Goal: Task Accomplishment & Management: Complete application form

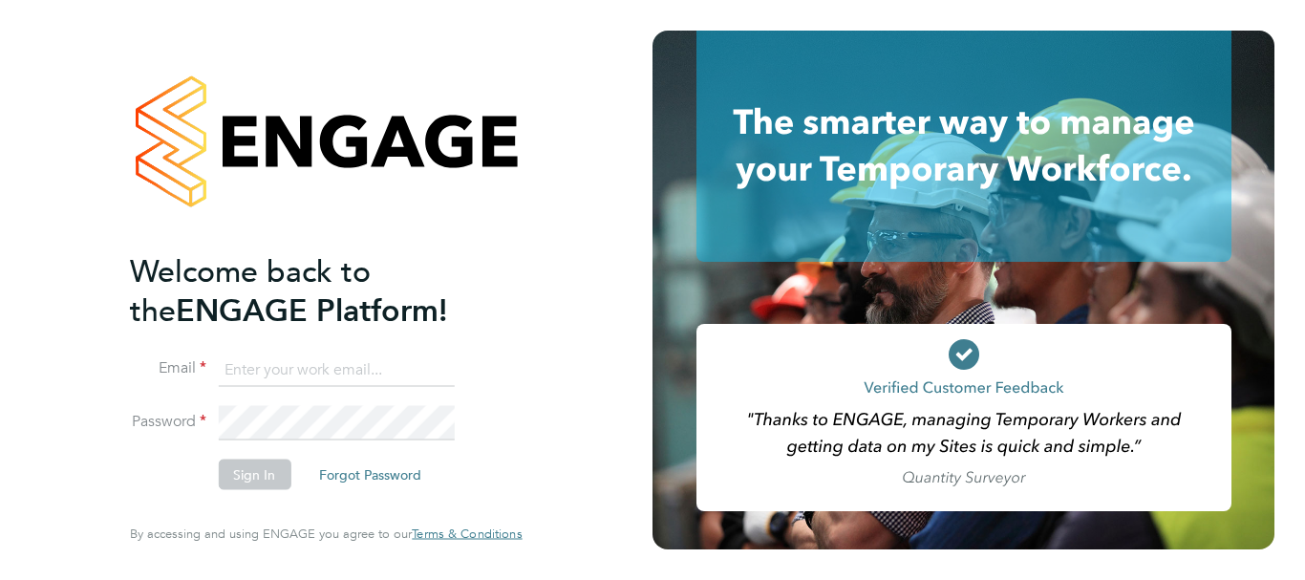
click at [241, 361] on input at bounding box center [336, 369] width 236 height 34
type input "[EMAIL_ADDRESS][DOMAIN_NAME]"
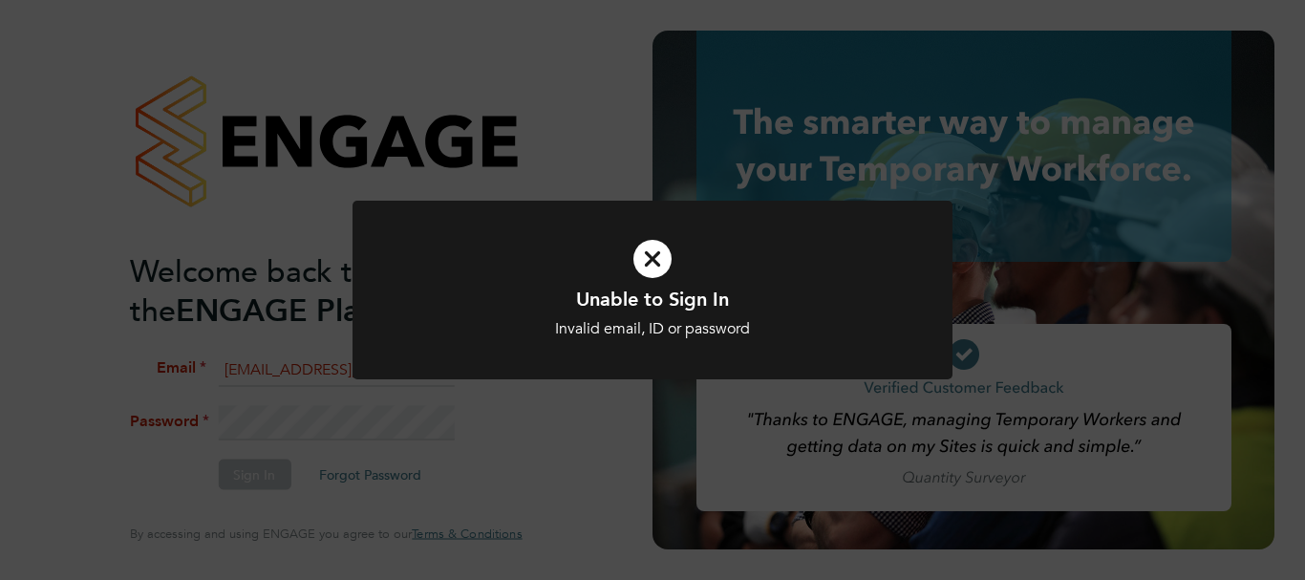
click at [331, 408] on div "Unable to Sign In Invalid email, ID or password Cancel Okay" at bounding box center [652, 290] width 1305 height 580
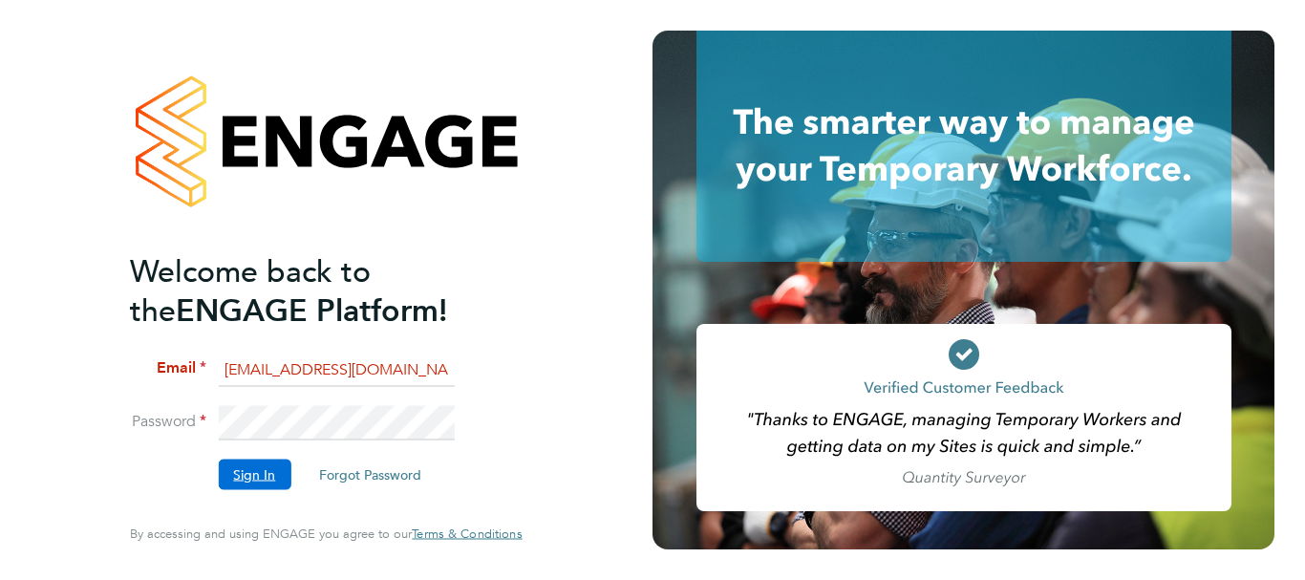
click at [262, 472] on button "Sign In" at bounding box center [254, 474] width 73 height 31
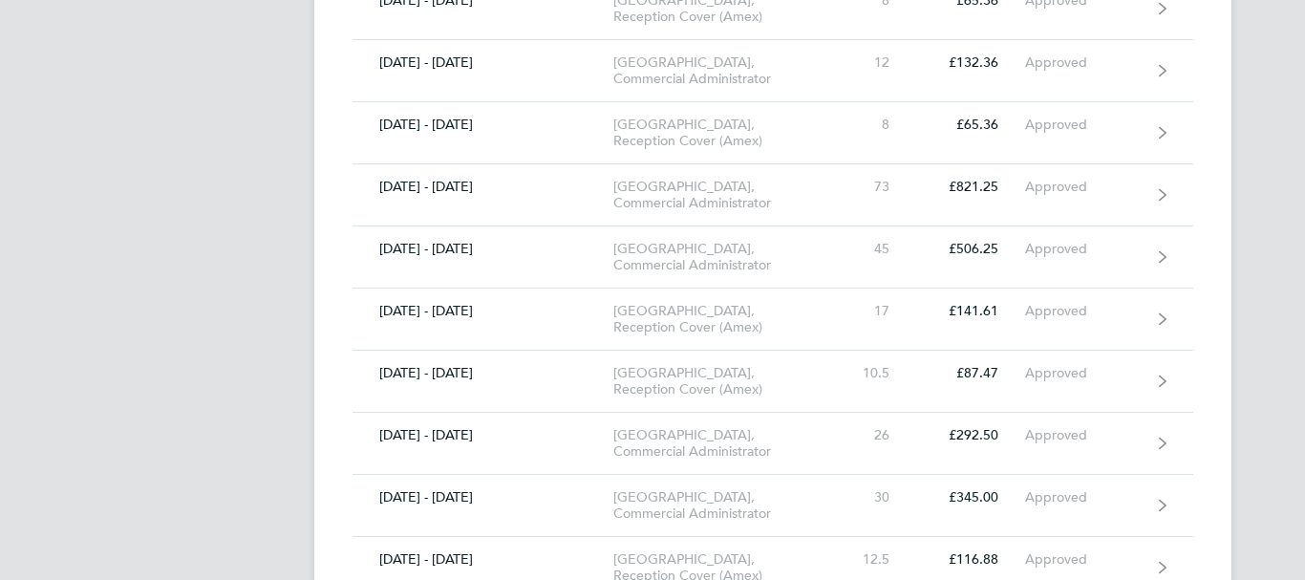
scroll to position [3310, 0]
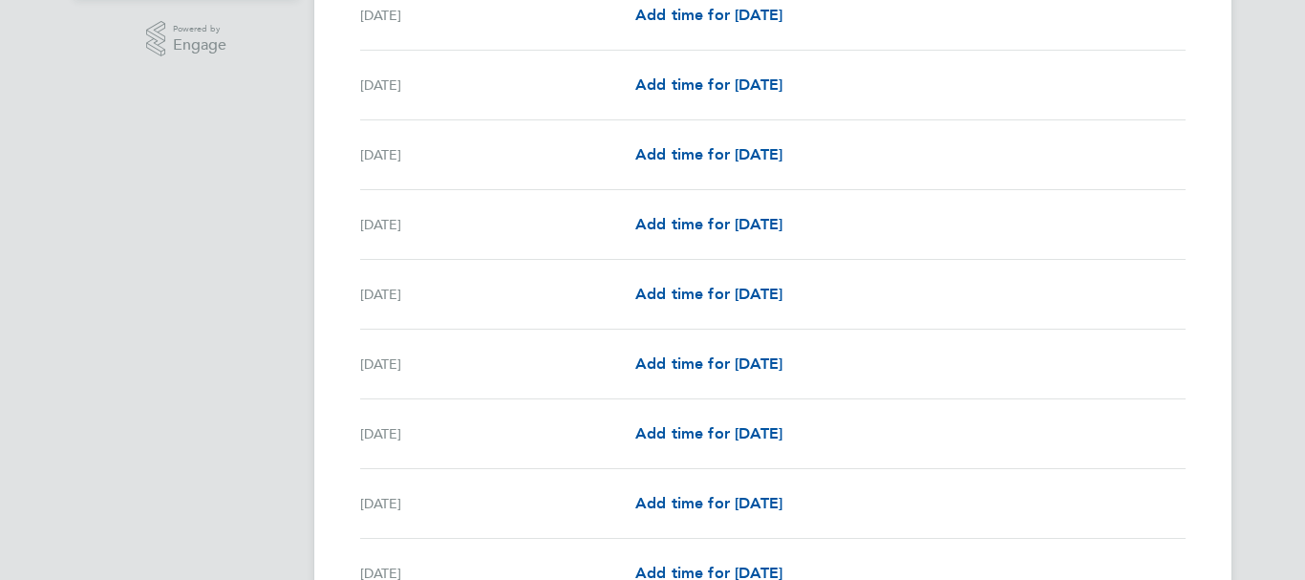
scroll to position [486, 0]
click at [703, 296] on span "Add time for [DATE]" at bounding box center [708, 293] width 147 height 18
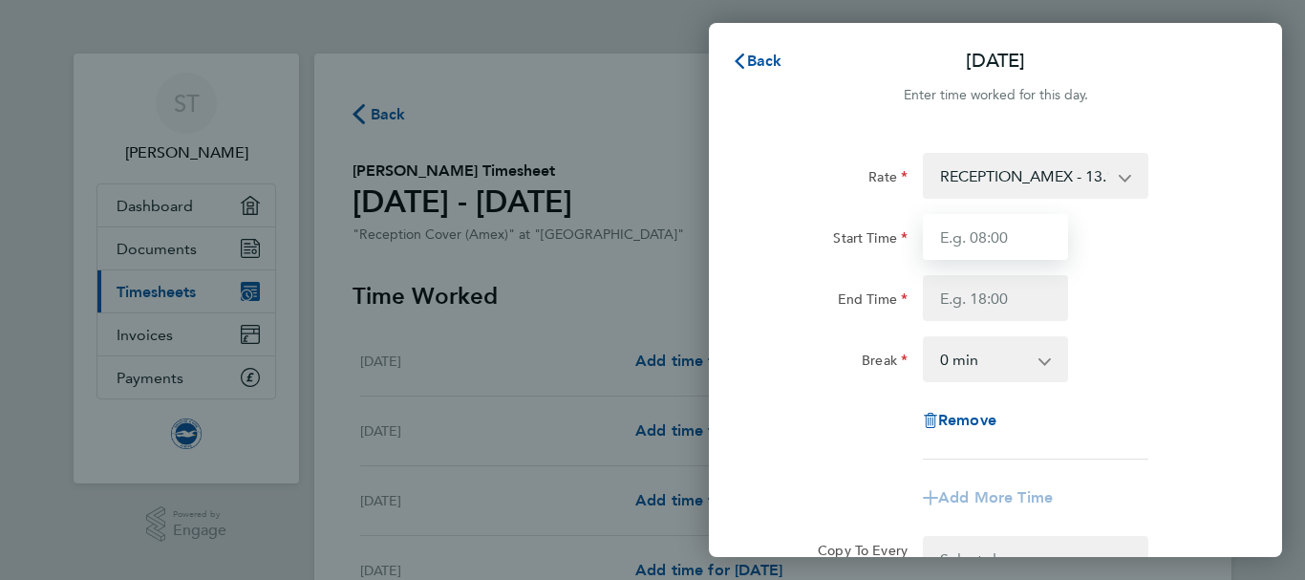
click at [973, 238] on input "Start Time" at bounding box center [995, 237] width 145 height 46
type input "08:00"
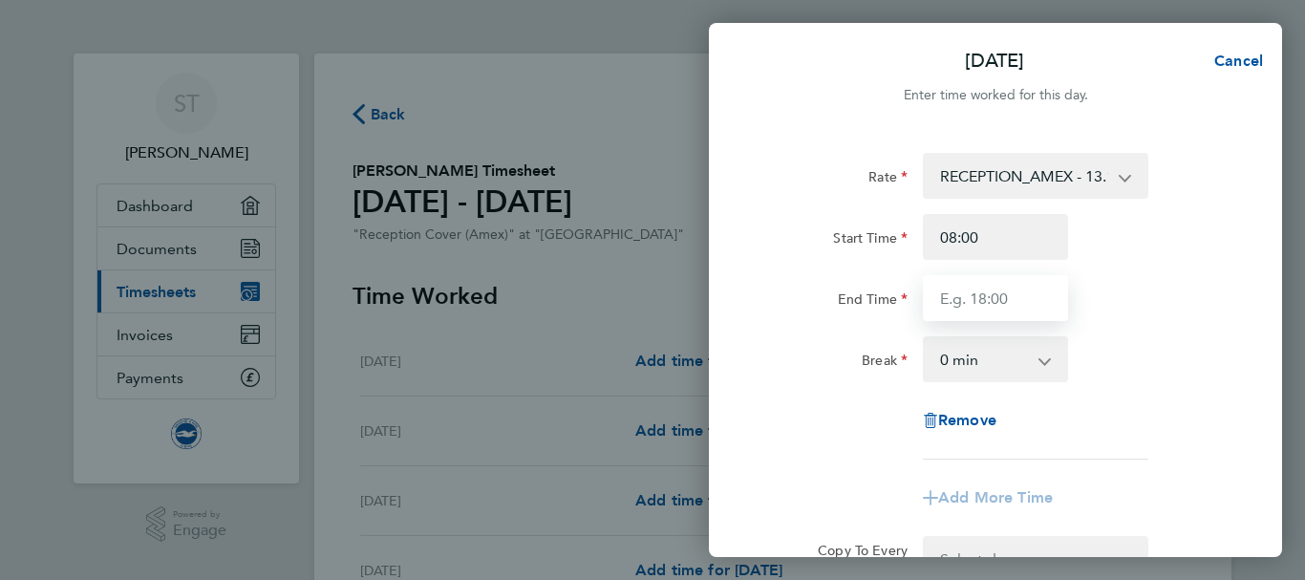
click at [959, 294] on input "End Time" at bounding box center [995, 298] width 145 height 46
type input "16:00"
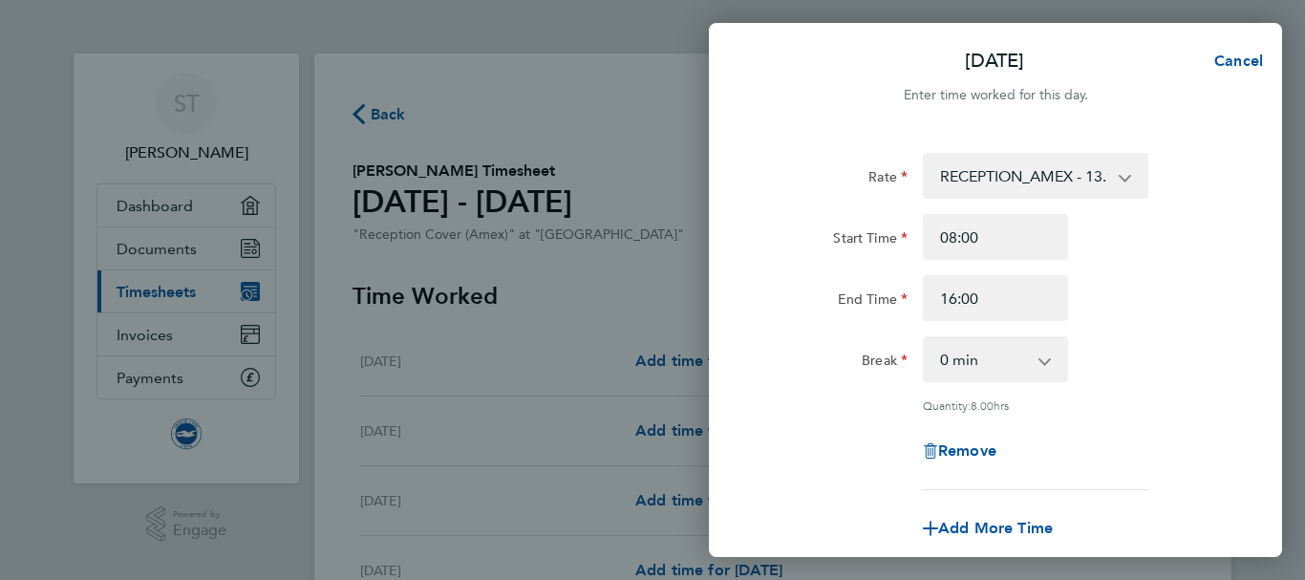
click at [1047, 359] on app-icon-cross-button at bounding box center [1054, 359] width 23 height 42
click at [1043, 361] on app-icon-cross-button at bounding box center [1054, 359] width 23 height 42
click at [979, 363] on select "0 min 15 min 30 min 45 min 60 min 75 min 90 min" at bounding box center [984, 359] width 118 height 42
select select "15"
click at [925, 338] on select "0 min 15 min 30 min 45 min 60 min 75 min 90 min" at bounding box center [984, 359] width 118 height 42
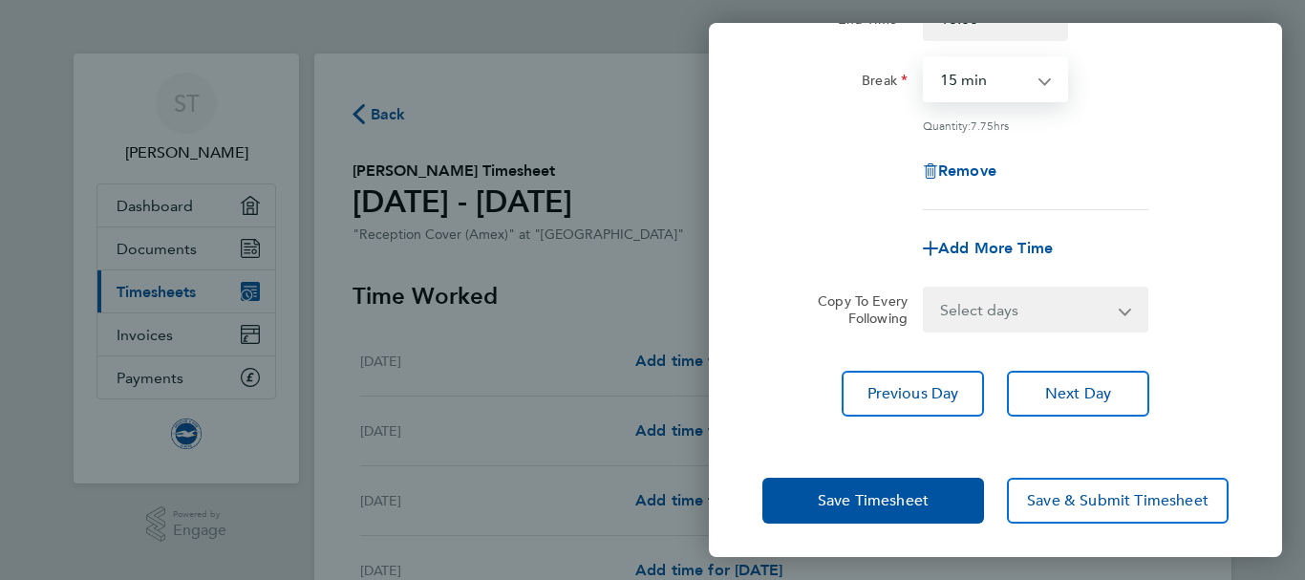
scroll to position [283, 0]
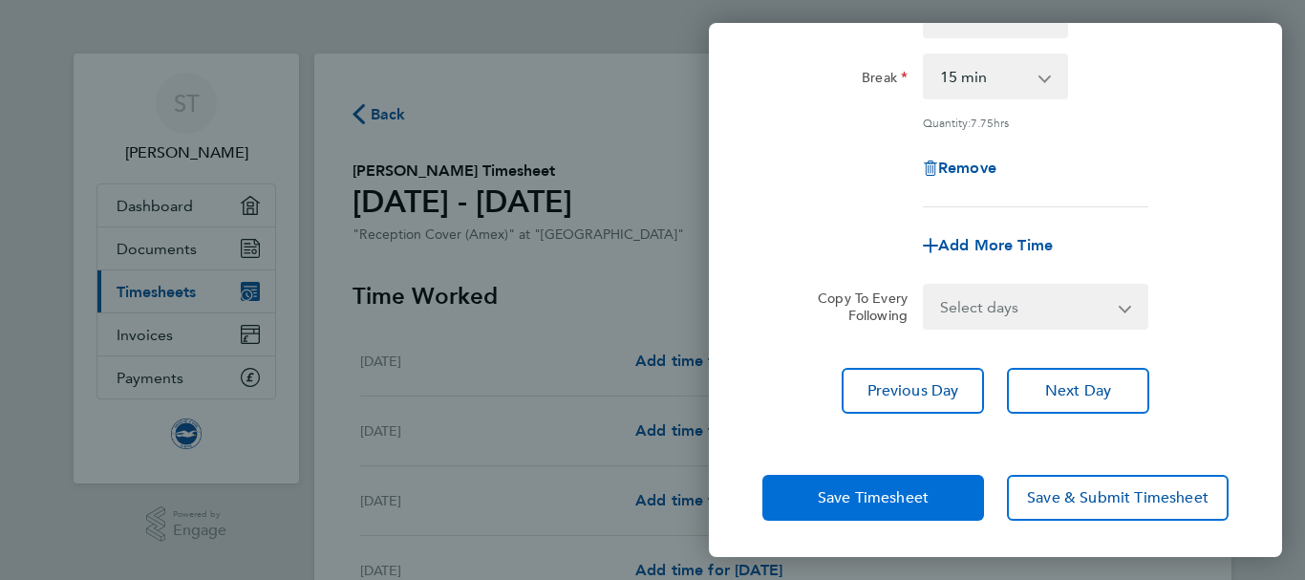
click at [811, 495] on button "Save Timesheet" at bounding box center [873, 498] width 222 height 46
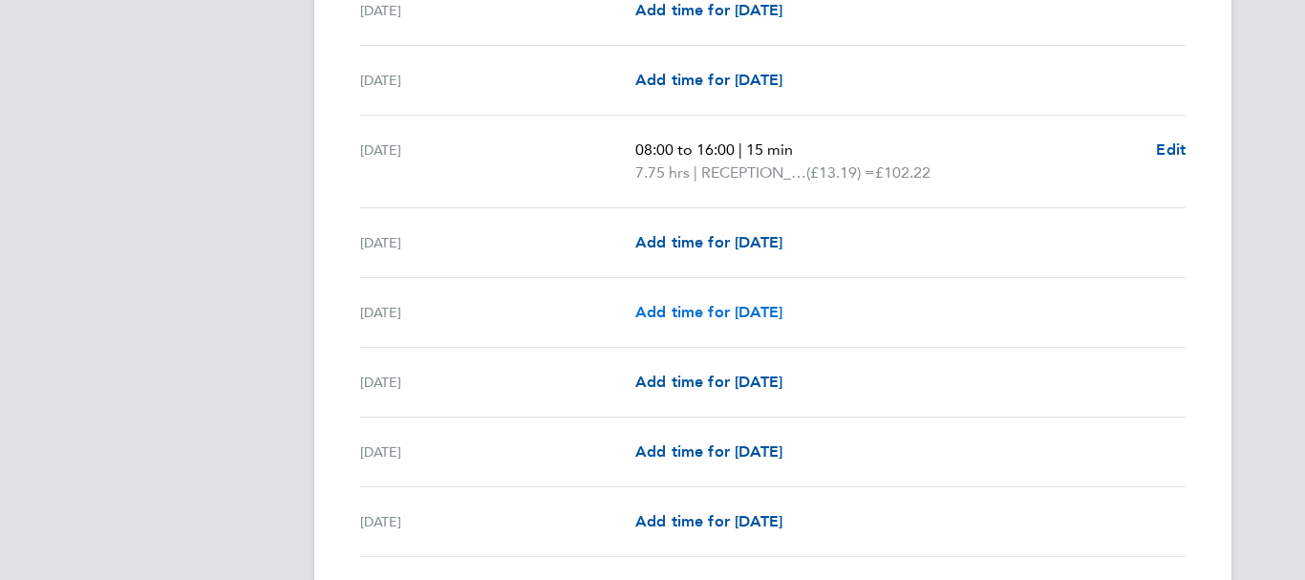
scroll to position [836, 0]
click at [751, 257] on div "[DATE] Add time for [DATE] Add time for [DATE]" at bounding box center [772, 242] width 825 height 70
click at [722, 237] on span "Add time for [DATE]" at bounding box center [708, 241] width 147 height 18
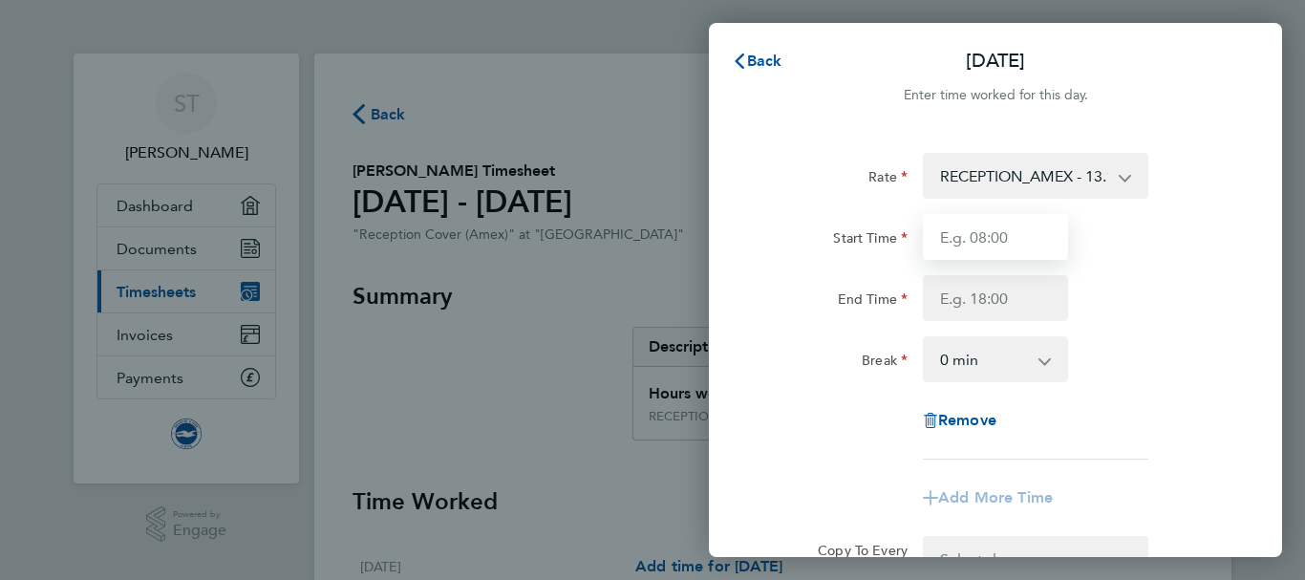
click at [988, 248] on input "Start Time" at bounding box center [995, 237] width 145 height 46
type input "08:00"
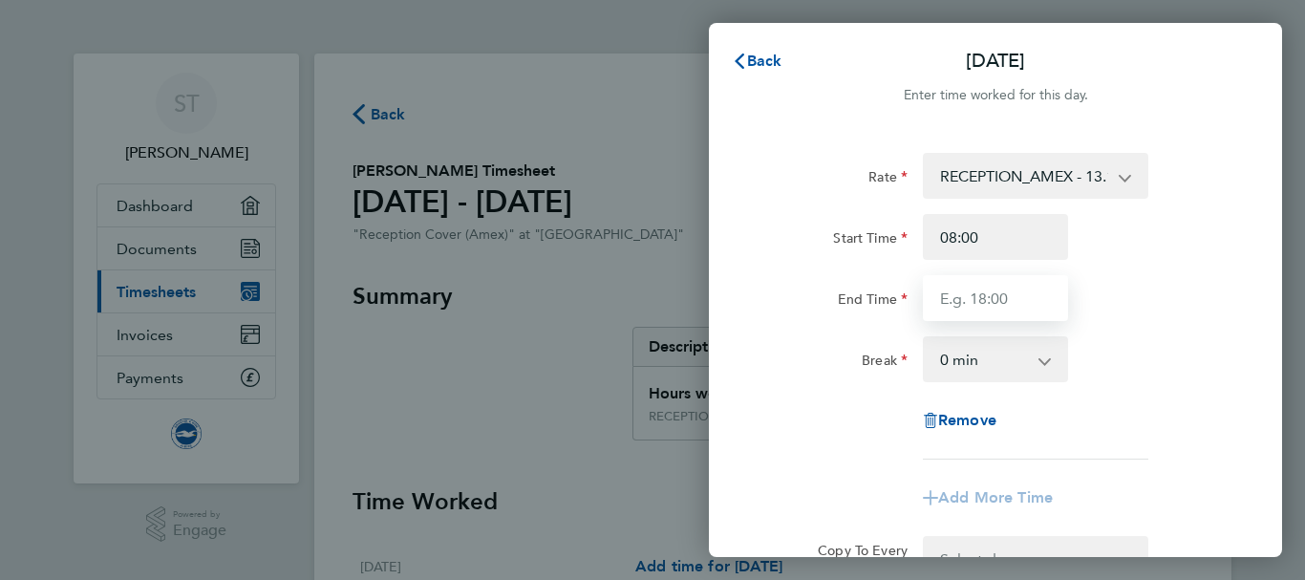
click at [966, 297] on input "End Time" at bounding box center [995, 298] width 145 height 46
type input "16:00"
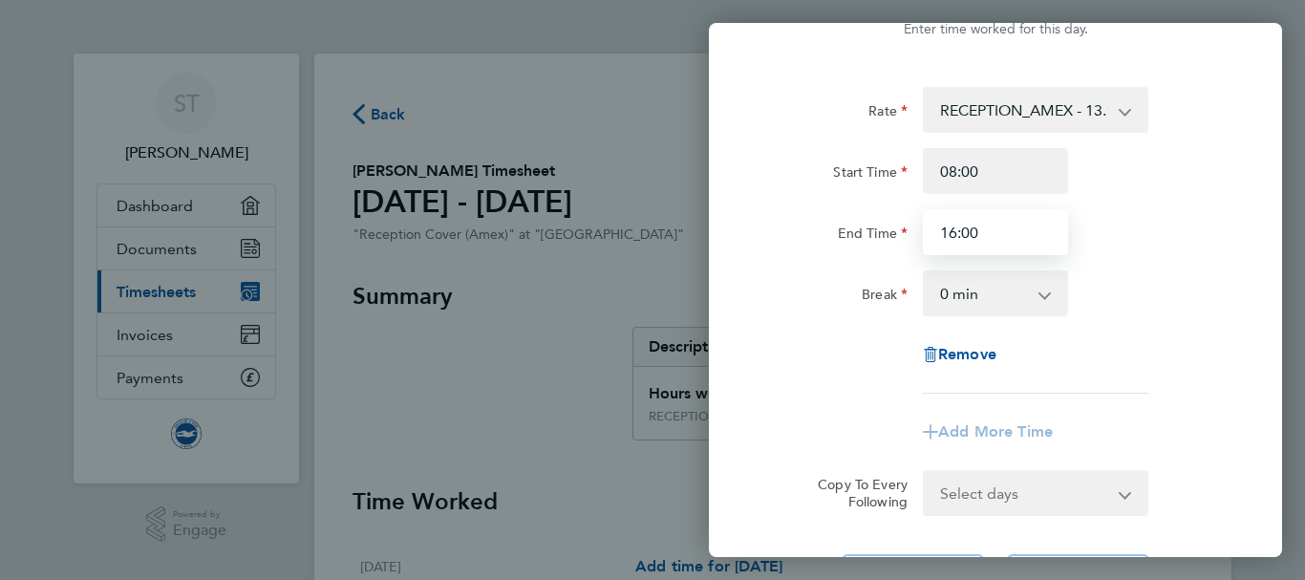
scroll to position [65, 0]
click at [969, 293] on select "0 min 15 min 30 min 45 min 60 min 75 min 90 min" at bounding box center [984, 294] width 118 height 42
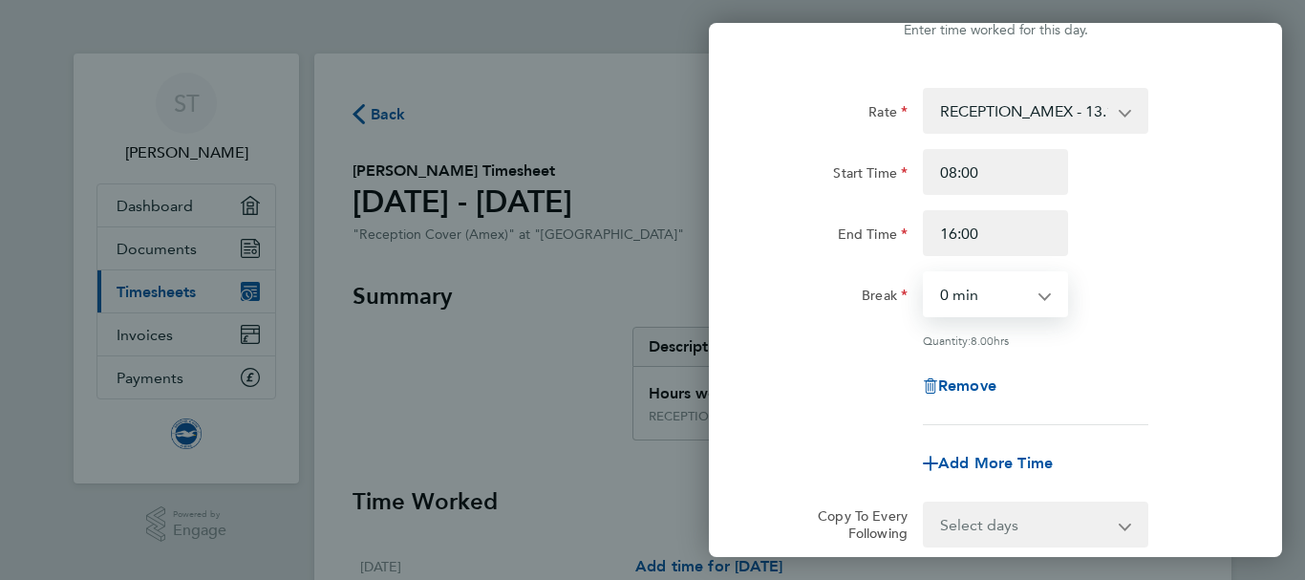
click at [925, 273] on select "0 min 15 min 30 min 45 min 60 min 75 min 90 min" at bounding box center [984, 294] width 118 height 42
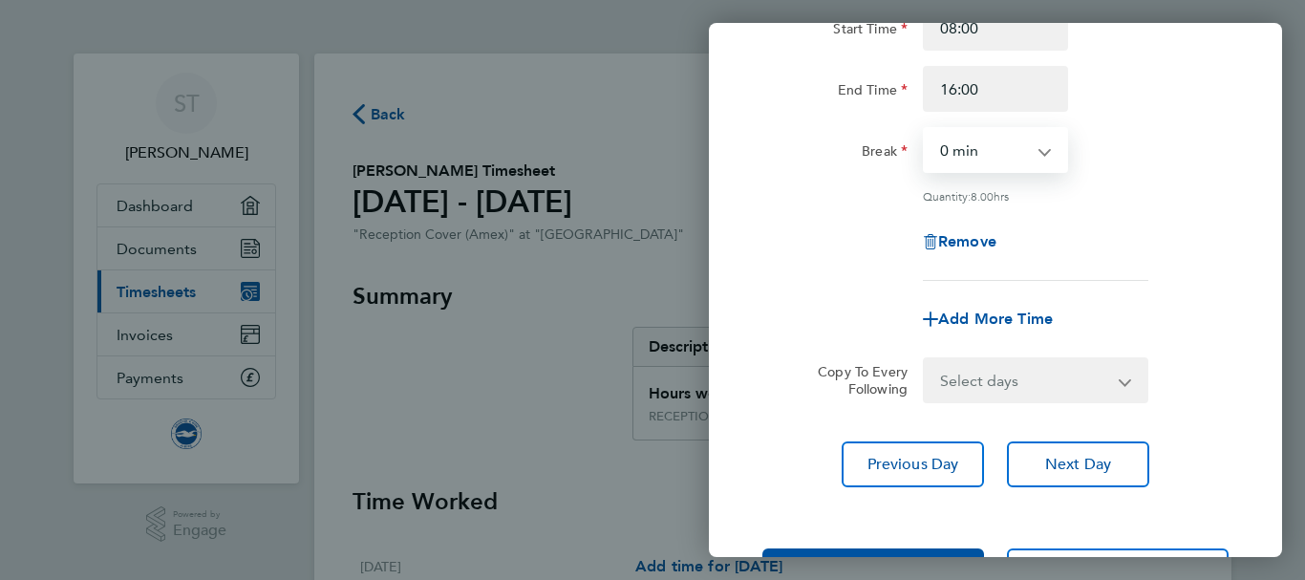
scroll to position [283, 0]
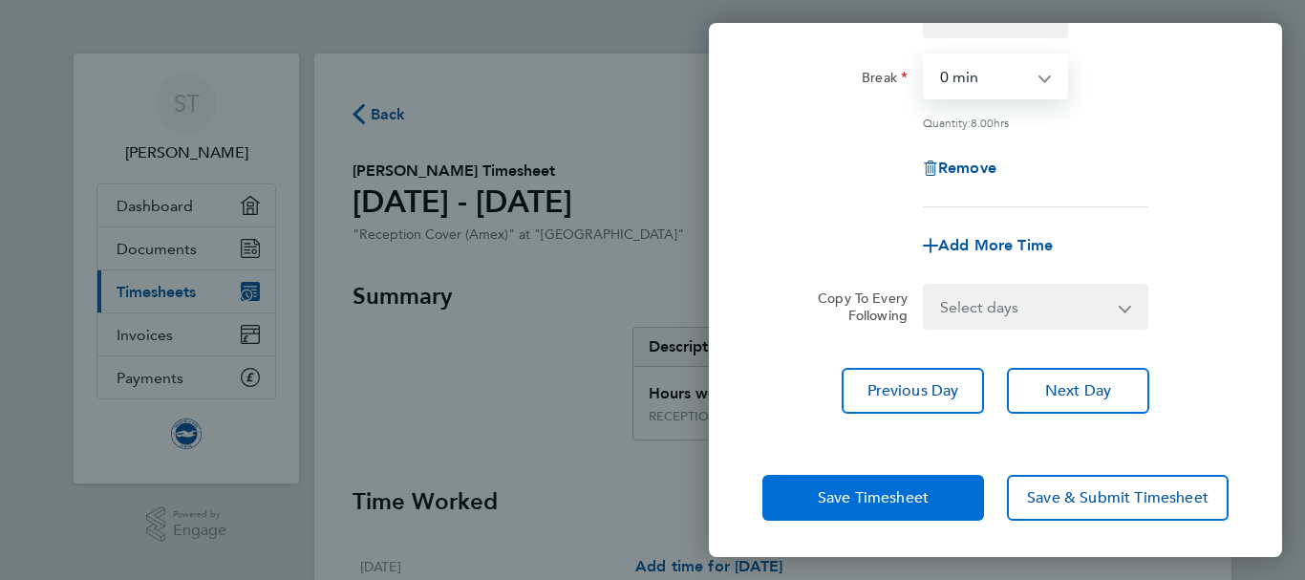
click at [860, 488] on span "Save Timesheet" at bounding box center [873, 497] width 111 height 19
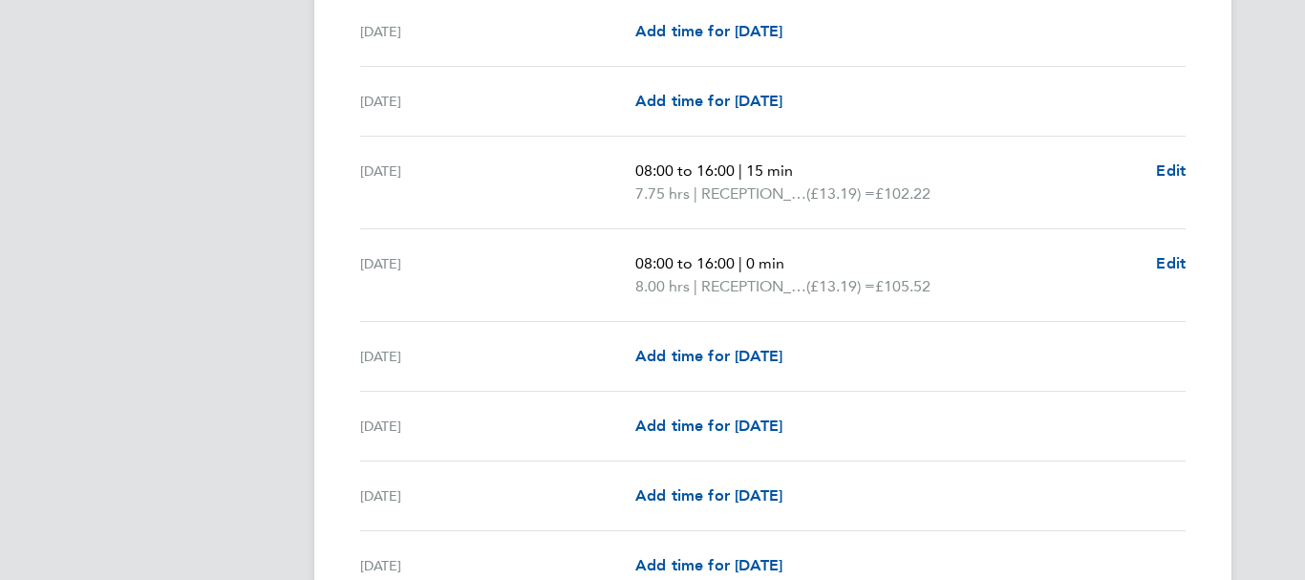
scroll to position [815, 0]
click at [711, 356] on span "Add time for [DATE]" at bounding box center [708, 355] width 147 height 18
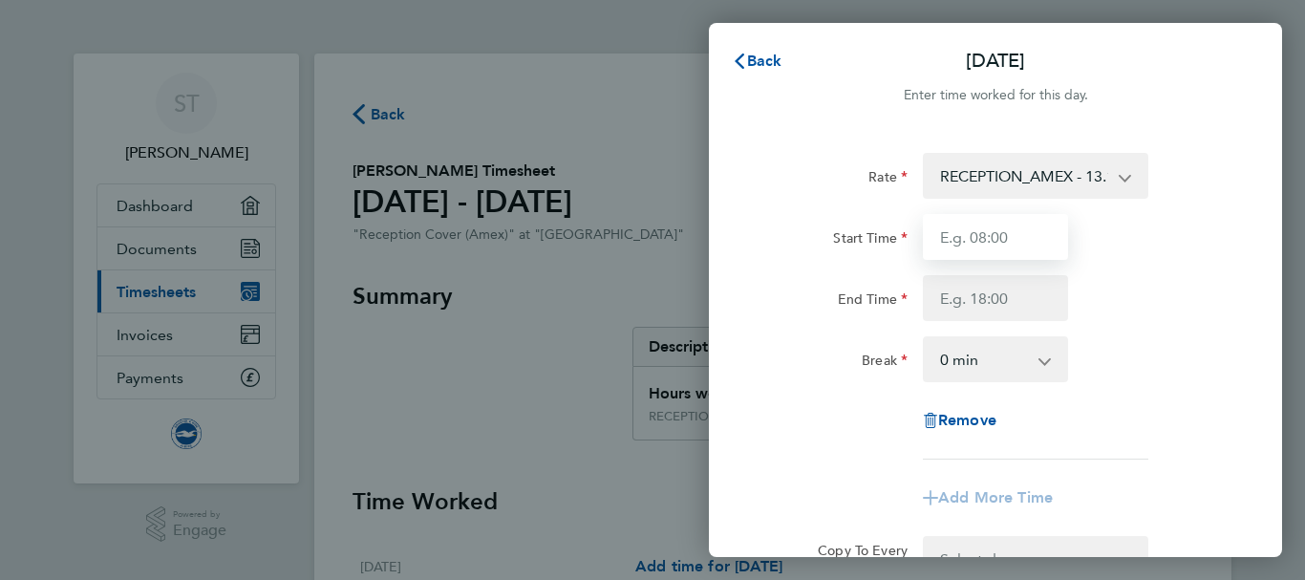
click at [983, 245] on input "Start Time" at bounding box center [995, 237] width 145 height 46
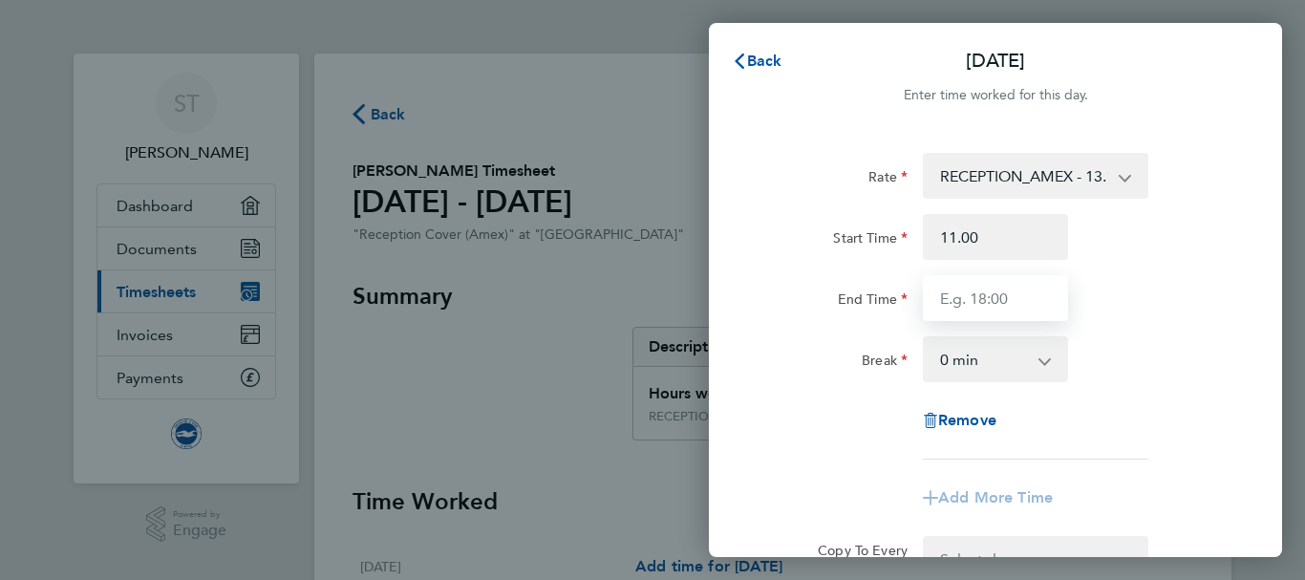
type input "11:00"
click at [940, 304] on input "End Time" at bounding box center [995, 298] width 145 height 46
type input "21:00"
click at [966, 350] on select "0 min 15 min 30 min 45 min 60 min 75 min 90 min" at bounding box center [984, 359] width 118 height 42
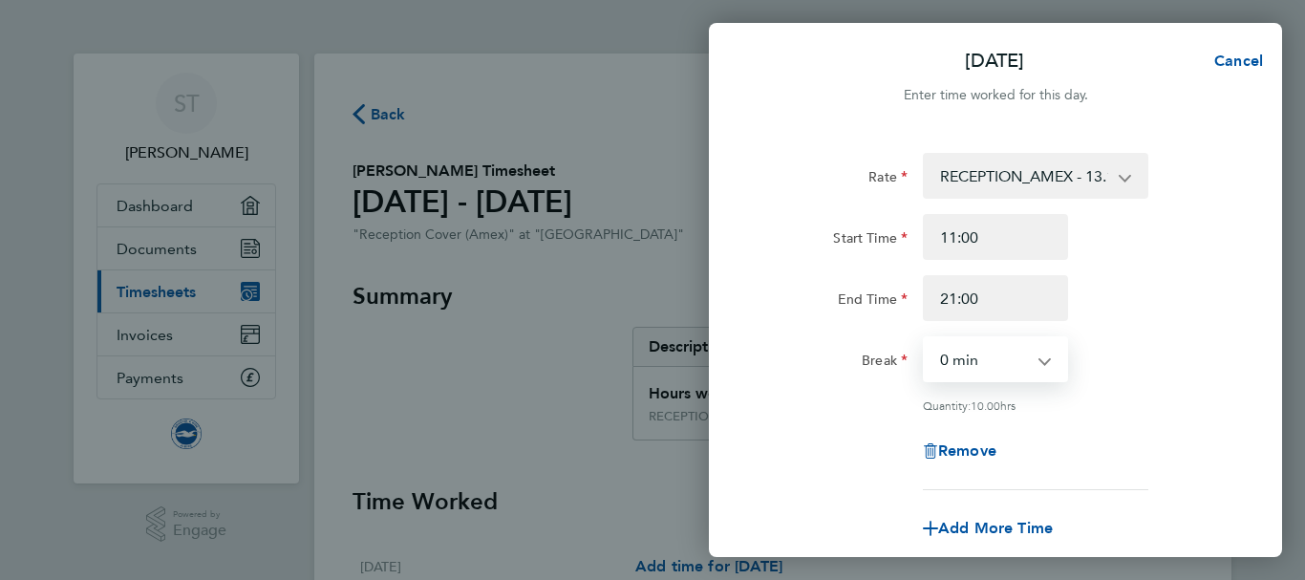
click at [925, 338] on select "0 min 15 min 30 min 45 min 60 min 75 min 90 min" at bounding box center [984, 359] width 118 height 42
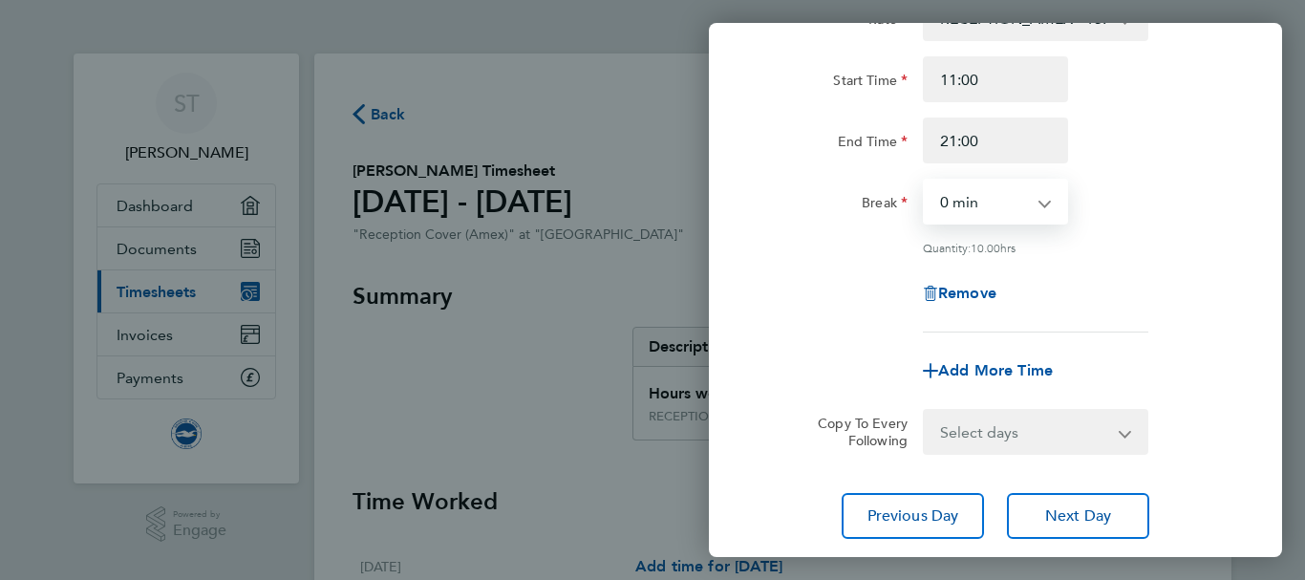
scroll to position [283, 0]
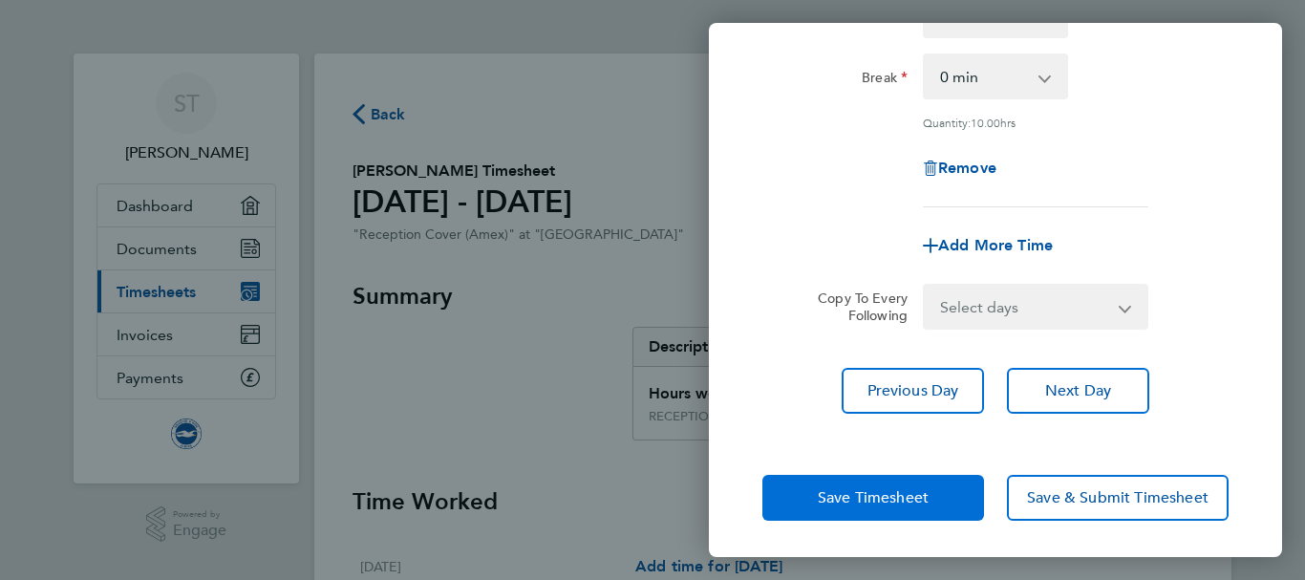
click at [862, 501] on span "Save Timesheet" at bounding box center [873, 497] width 111 height 19
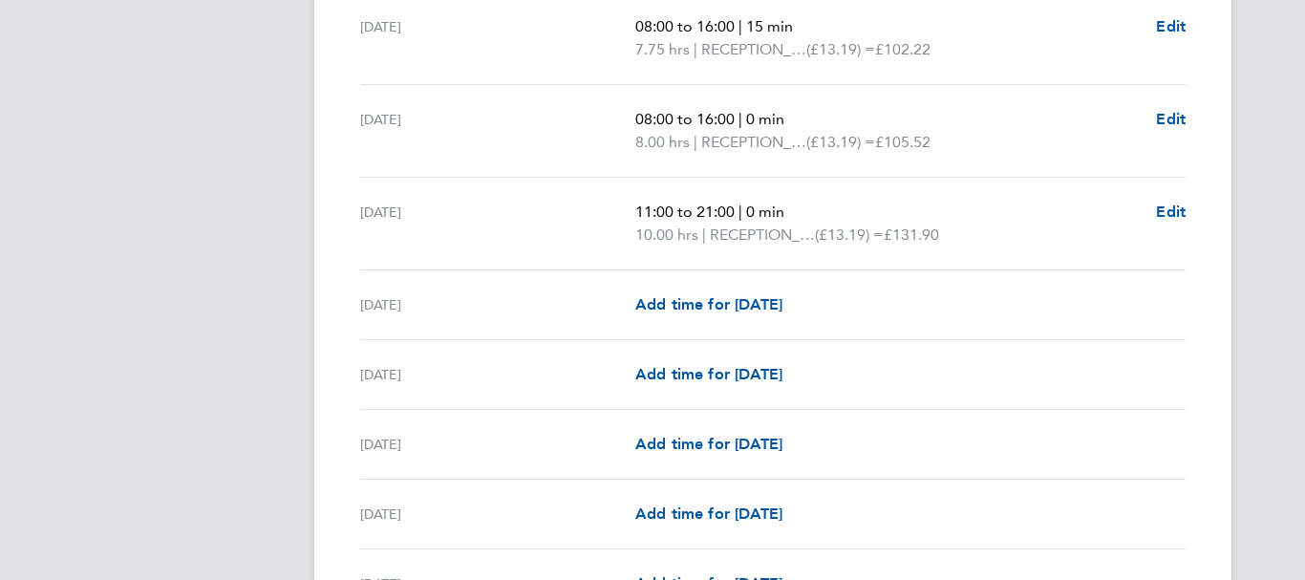
scroll to position [959, 0]
click at [649, 382] on link "Add time for [DATE]" at bounding box center [708, 373] width 147 height 23
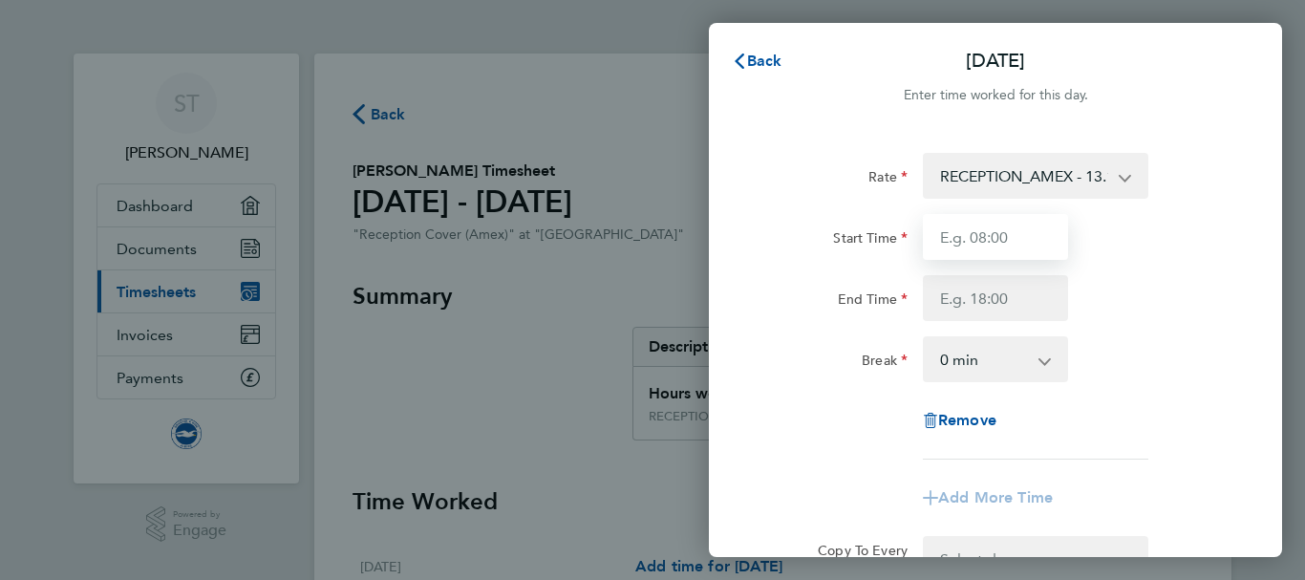
click at [981, 231] on input "Start Time" at bounding box center [995, 237] width 145 height 46
type input "08:00"
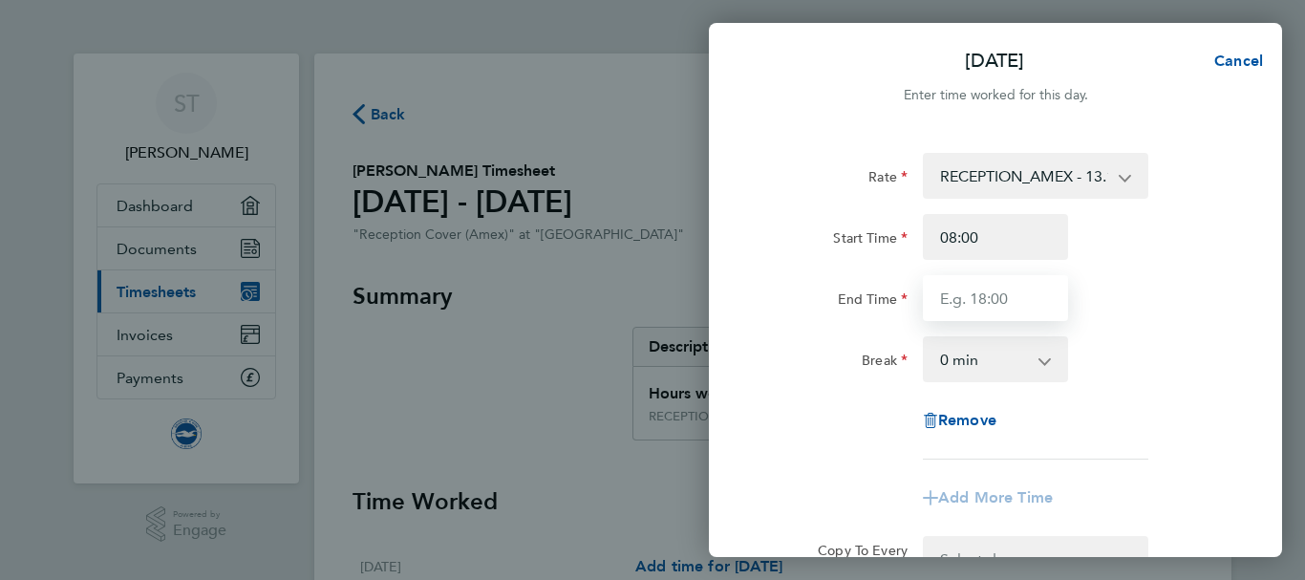
click at [954, 295] on input "End Time" at bounding box center [995, 298] width 145 height 46
type input "16:00"
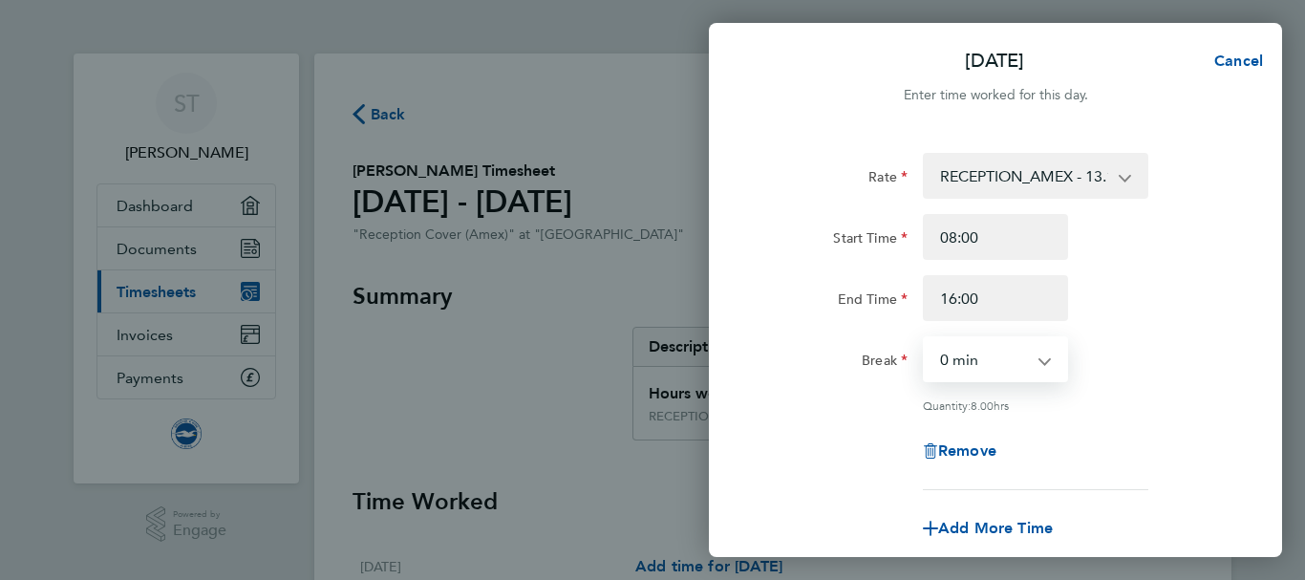
click at [947, 361] on select "0 min 15 min 30 min 45 min 60 min 75 min 90 min" at bounding box center [984, 359] width 118 height 42
select select "15"
click at [925, 338] on select "0 min 15 min 30 min 45 min 60 min 75 min 90 min" at bounding box center [984, 359] width 118 height 42
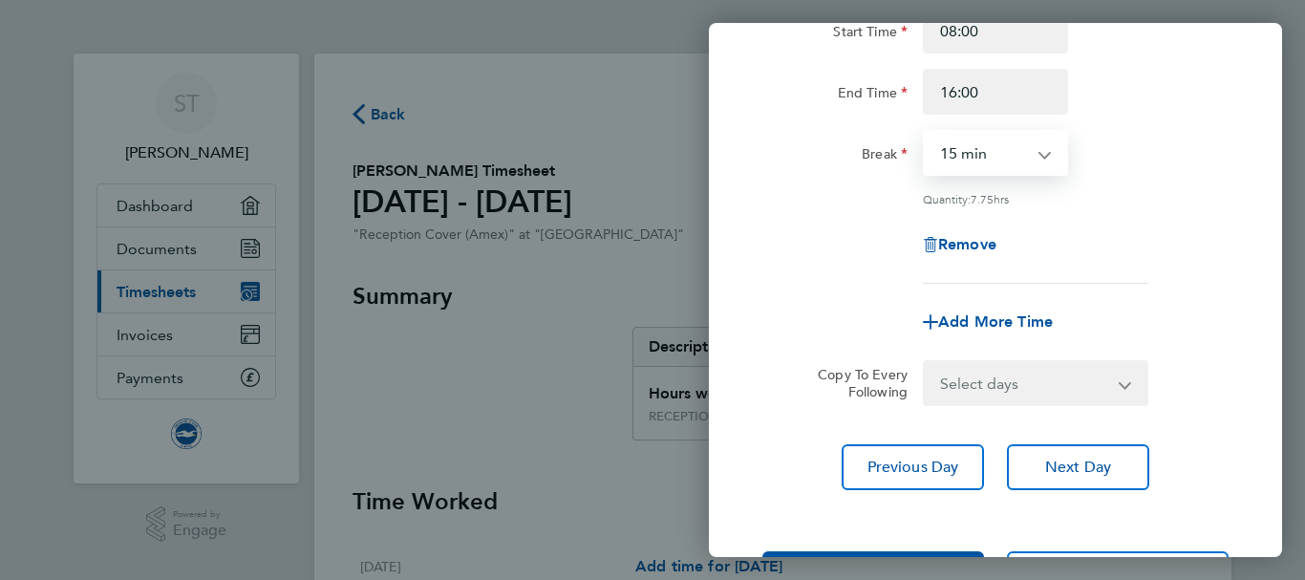
scroll to position [283, 0]
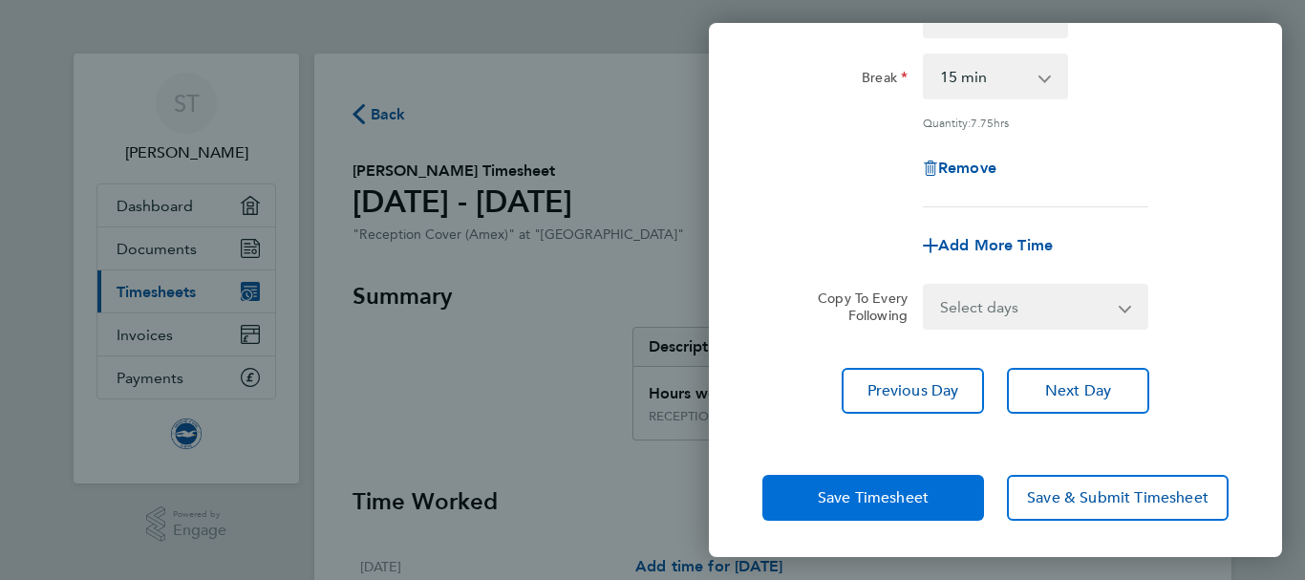
click at [816, 489] on button "Save Timesheet" at bounding box center [873, 498] width 222 height 46
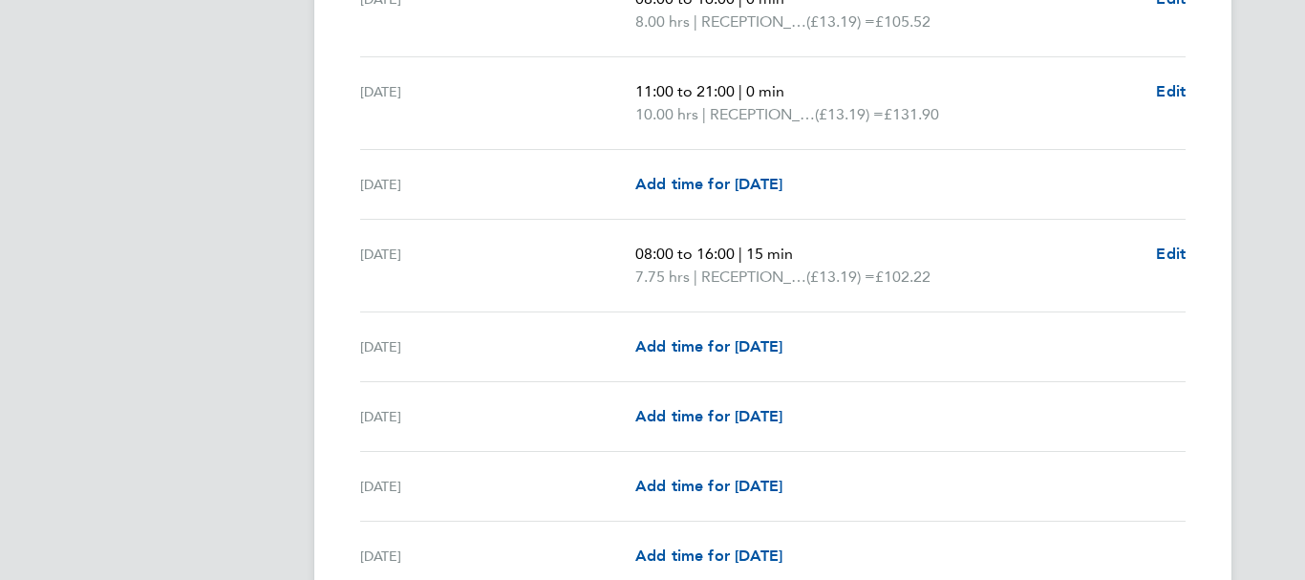
scroll to position [1079, 0]
click at [733, 349] on span "Add time for [DATE]" at bounding box center [708, 345] width 147 height 18
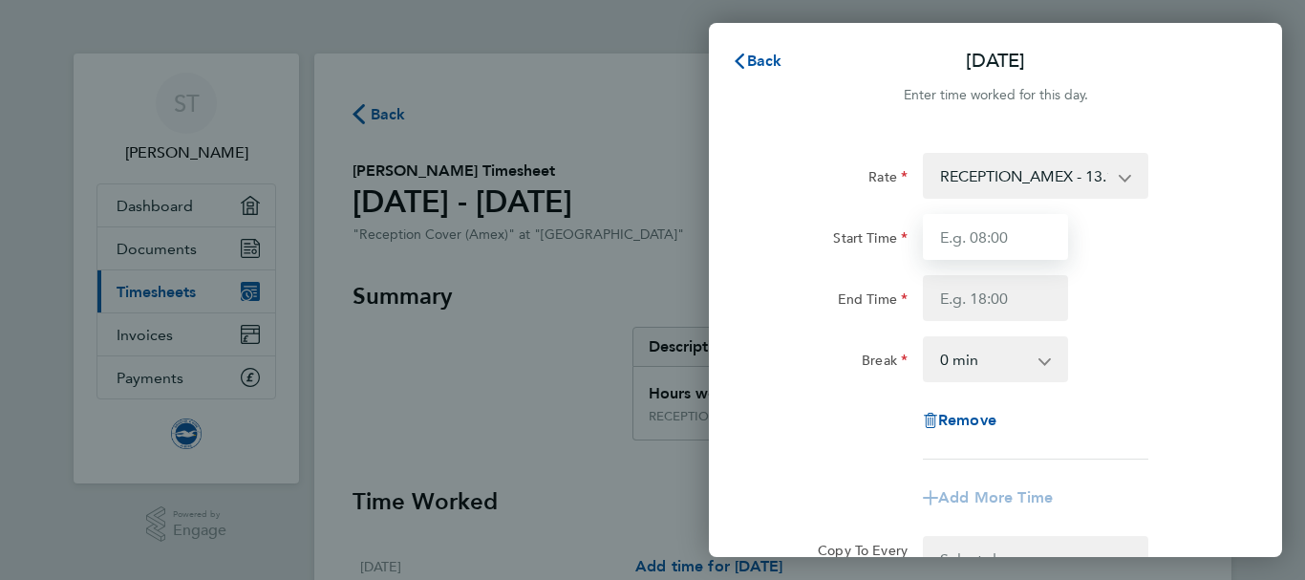
click at [966, 245] on input "Start Time" at bounding box center [995, 237] width 145 height 46
type input "08:00"
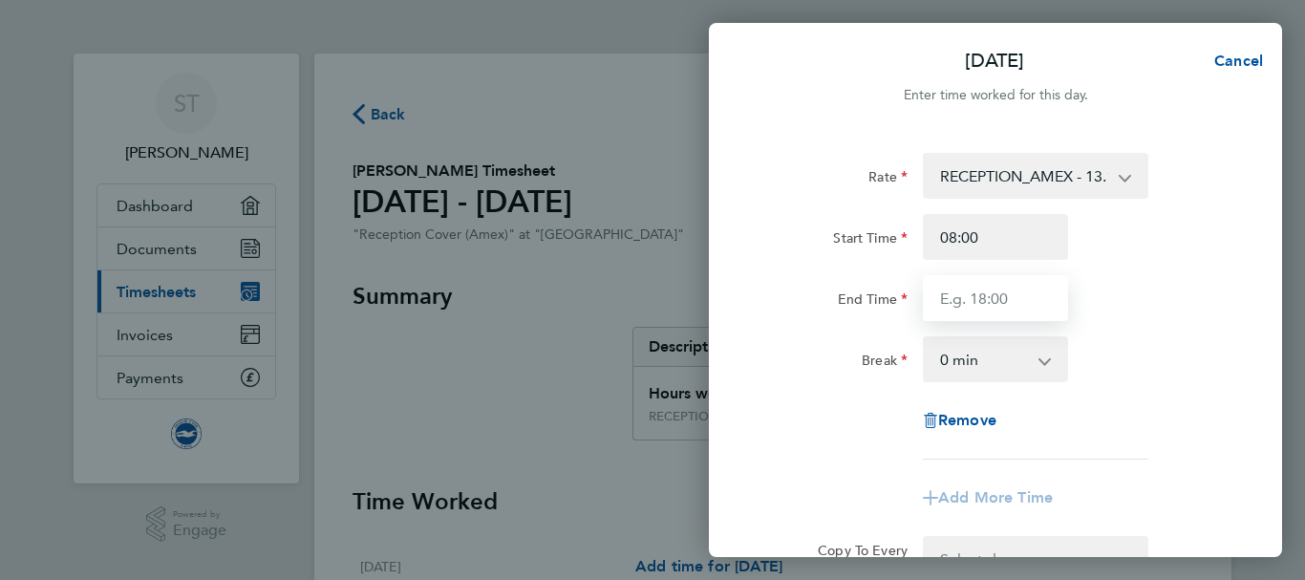
click at [942, 289] on input "End Time" at bounding box center [995, 298] width 145 height 46
type input "16:00"
click at [1042, 362] on select "0 min 15 min 30 min 45 min 60 min 75 min 90 min" at bounding box center [984, 359] width 118 height 42
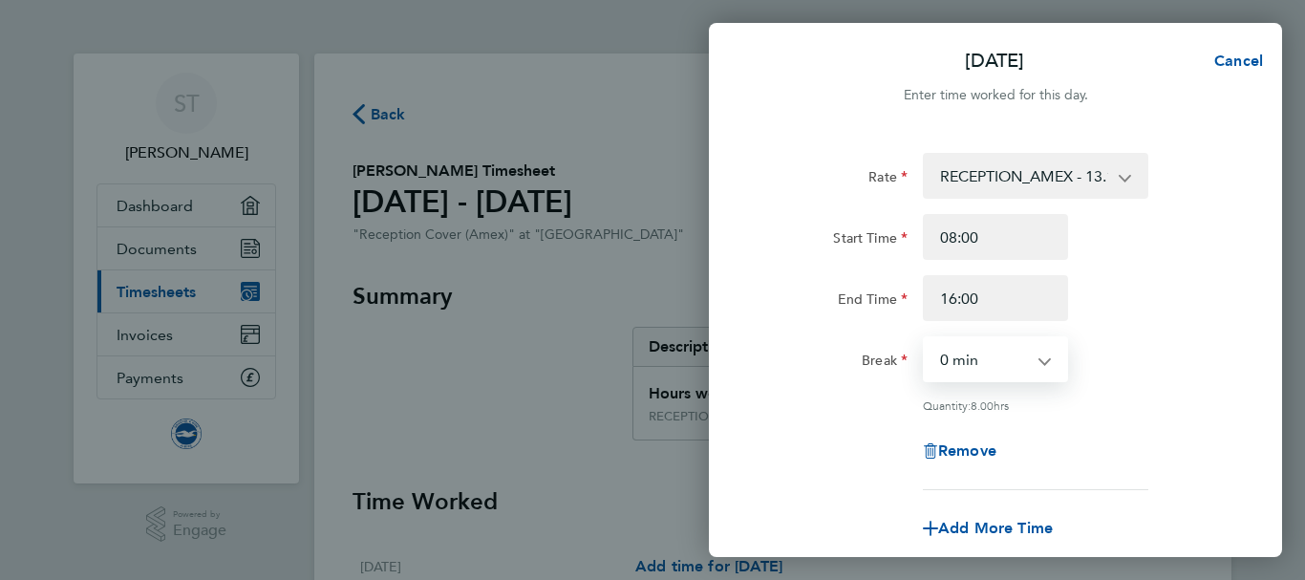
select select "15"
click at [925, 338] on select "0 min 15 min 30 min 45 min 60 min 75 min 90 min" at bounding box center [984, 359] width 118 height 42
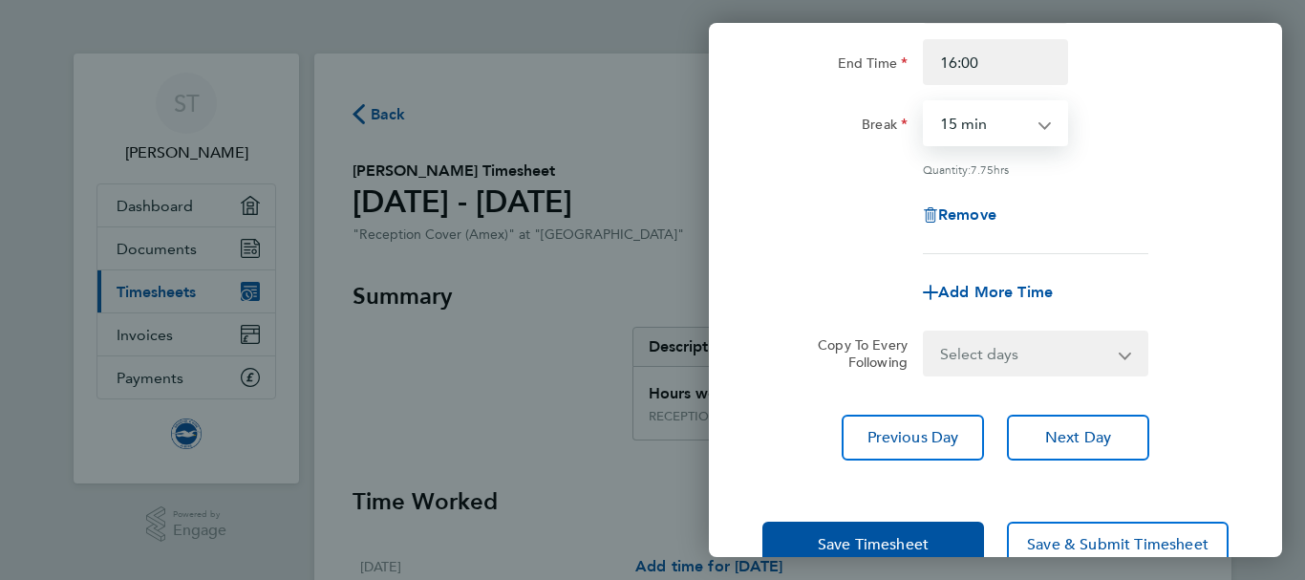
scroll to position [283, 0]
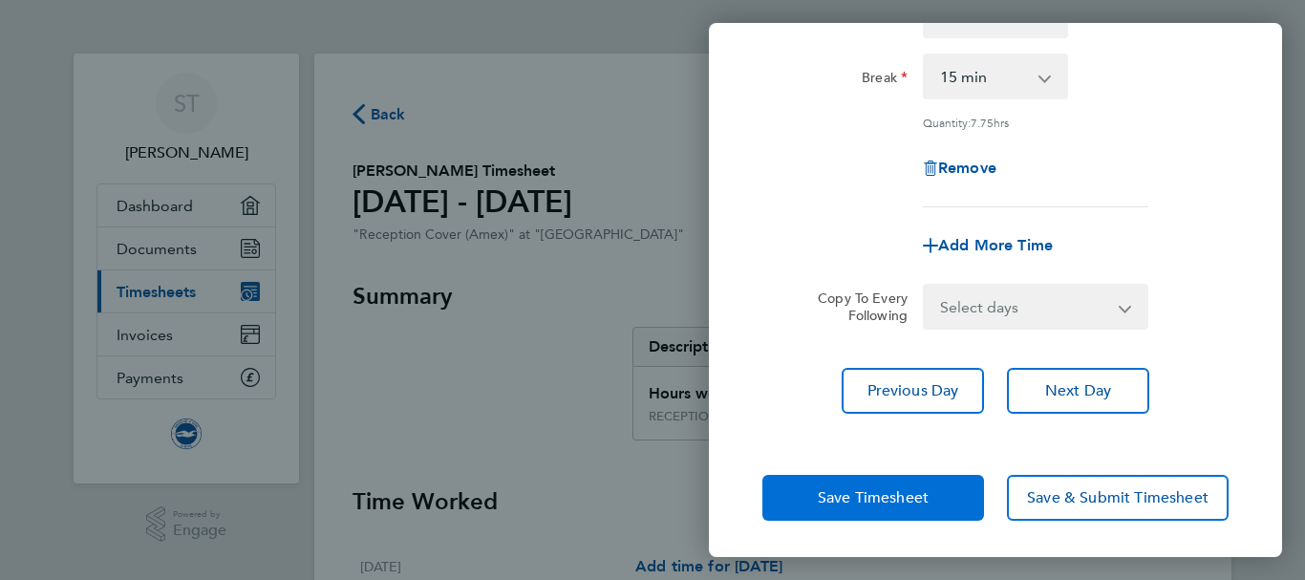
click at [845, 491] on span "Save Timesheet" at bounding box center [873, 497] width 111 height 19
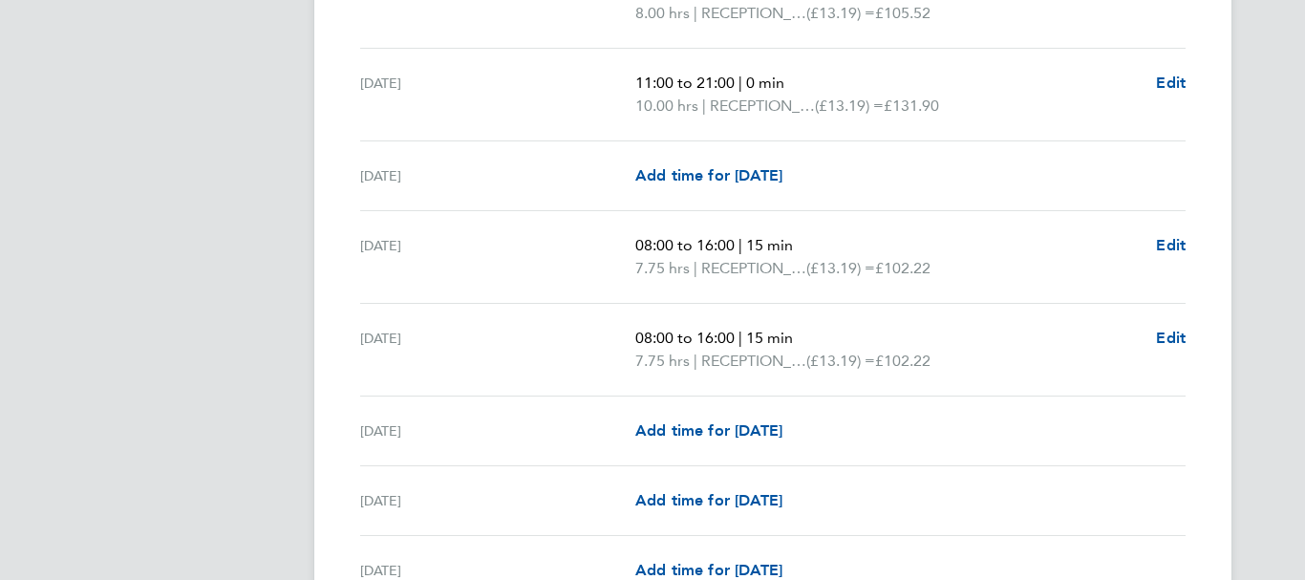
scroll to position [1088, 0]
click at [707, 424] on span "Add time for [DATE]" at bounding box center [708, 429] width 147 height 18
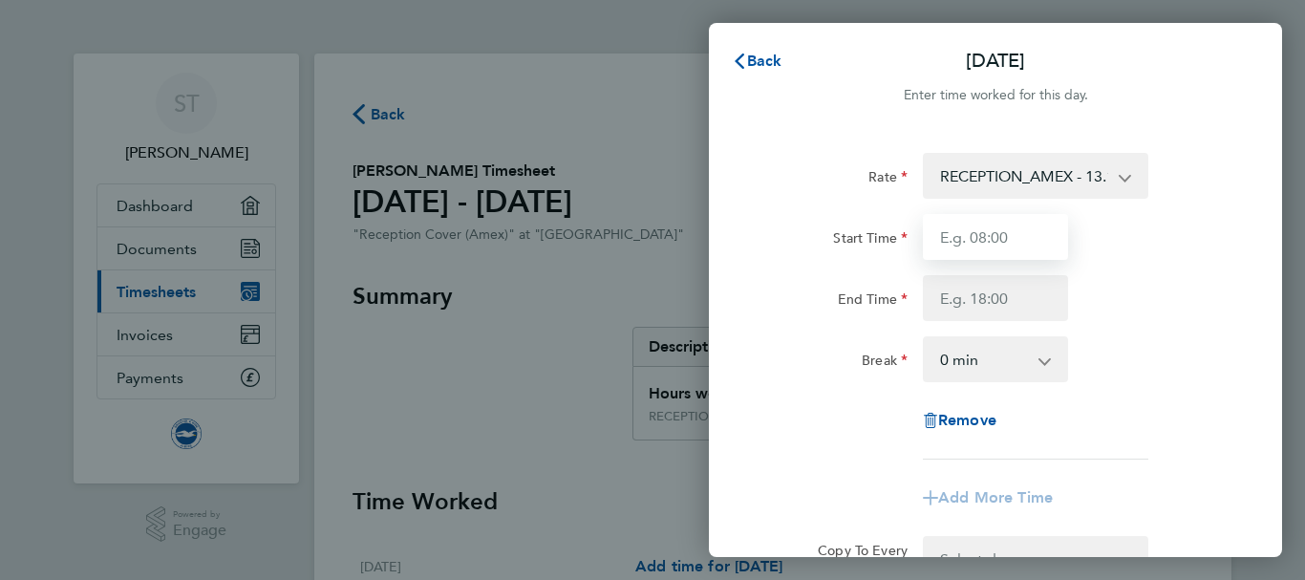
click at [996, 232] on input "Start Time" at bounding box center [995, 237] width 145 height 46
type input "08:00"
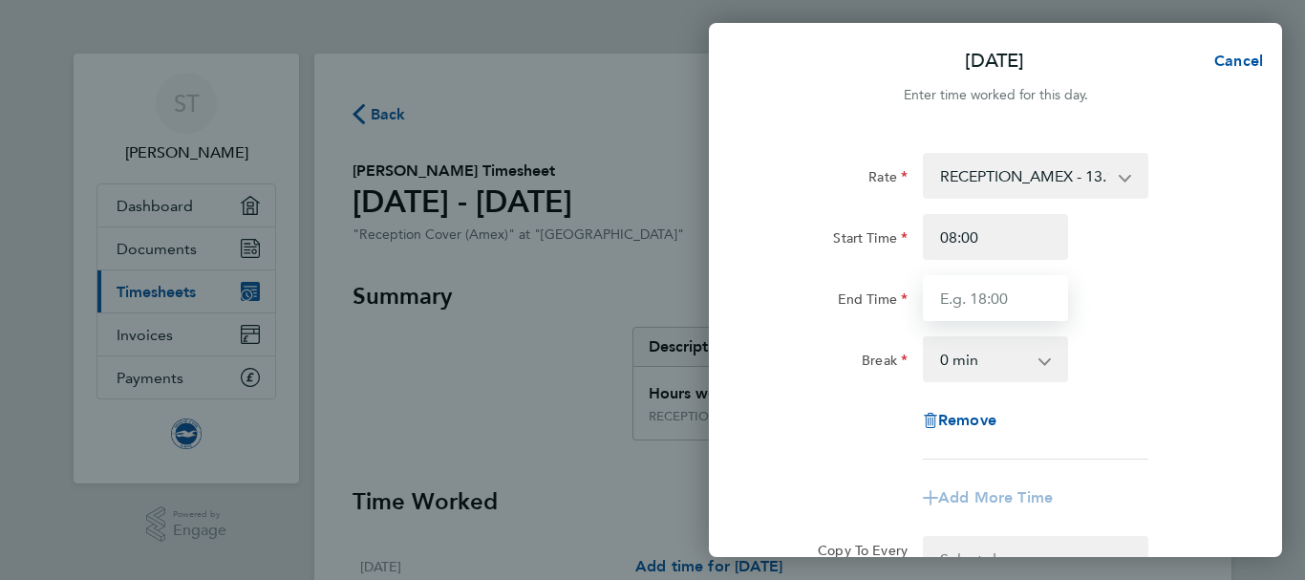
click at [962, 294] on input "End Time" at bounding box center [995, 298] width 145 height 46
type input "16:00"
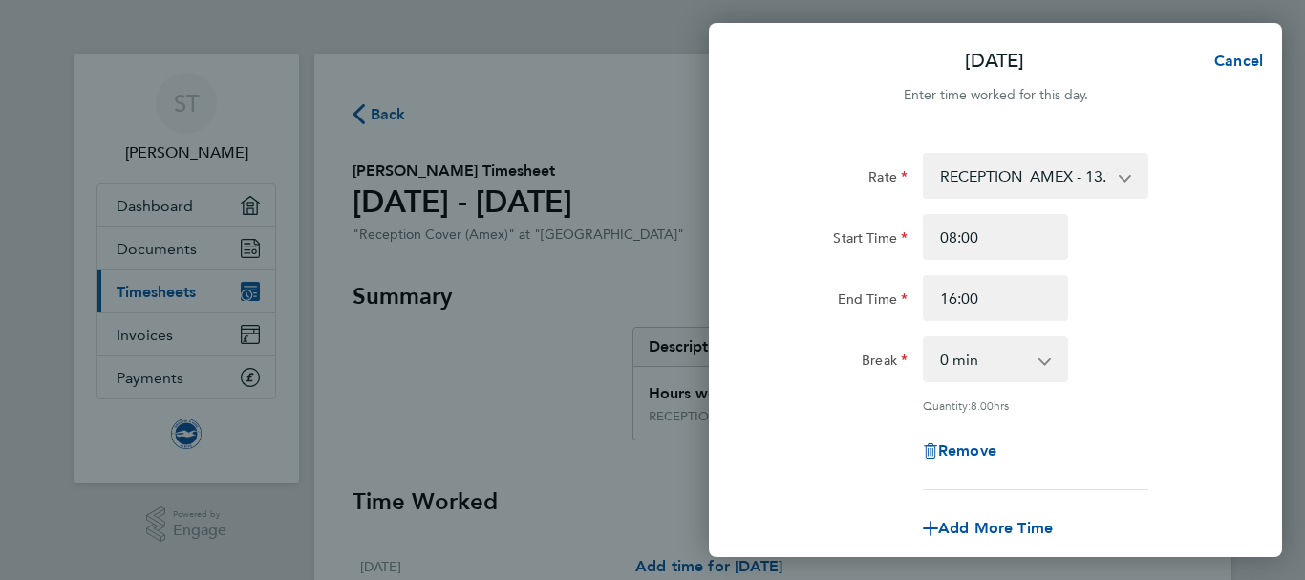
click at [1050, 360] on app-icon-cross-button at bounding box center [1054, 359] width 23 height 42
click at [950, 373] on select "0 min 15 min 30 min 45 min 60 min 75 min 90 min" at bounding box center [984, 359] width 118 height 42
select select "15"
click at [925, 338] on select "0 min 15 min 30 min 45 min 60 min 75 min 90 min" at bounding box center [984, 359] width 118 height 42
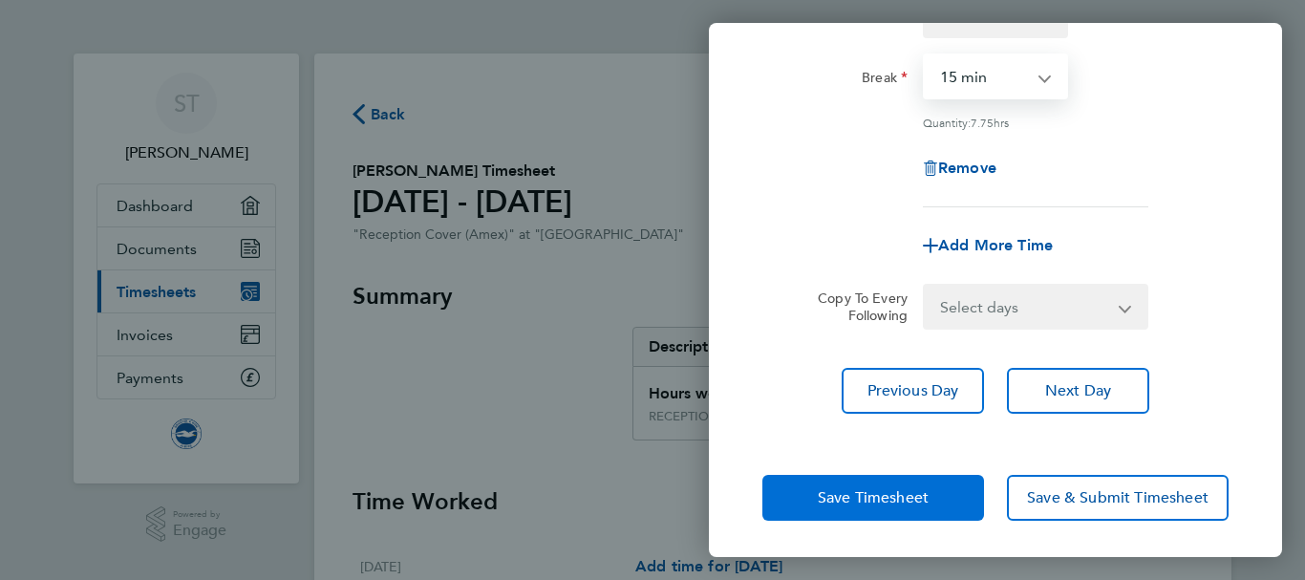
click at [846, 501] on span "Save Timesheet" at bounding box center [873, 497] width 111 height 19
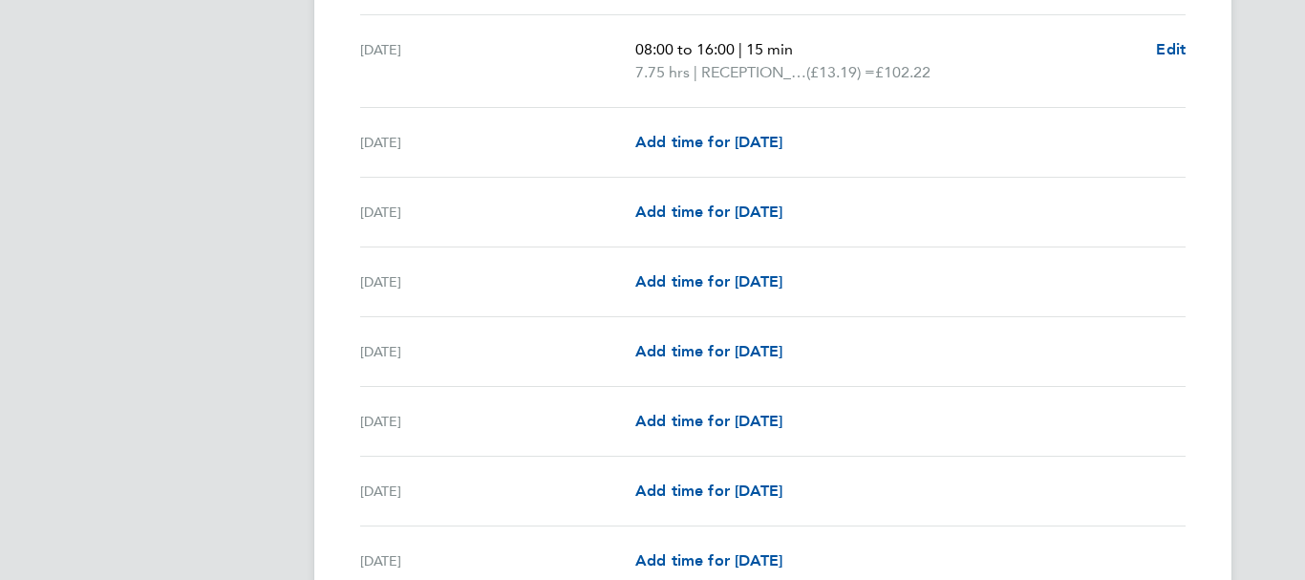
scroll to position [1472, 0]
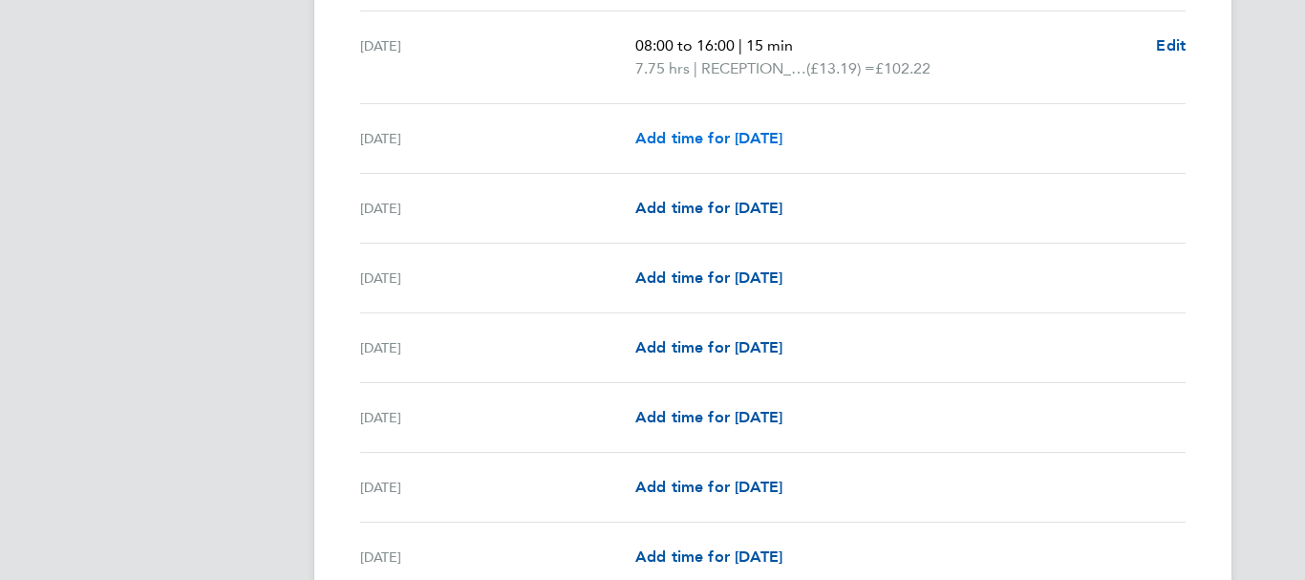
click at [732, 137] on span "Add time for [DATE]" at bounding box center [708, 138] width 147 height 18
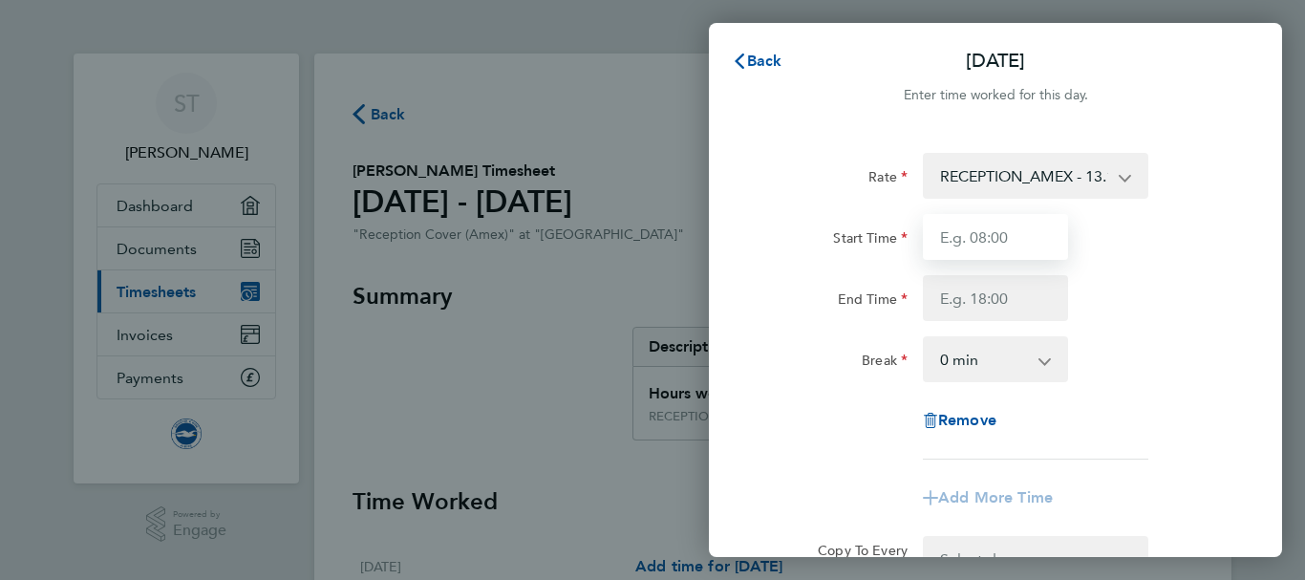
click at [973, 233] on input "Start Time" at bounding box center [995, 237] width 145 height 46
type input "08:00"
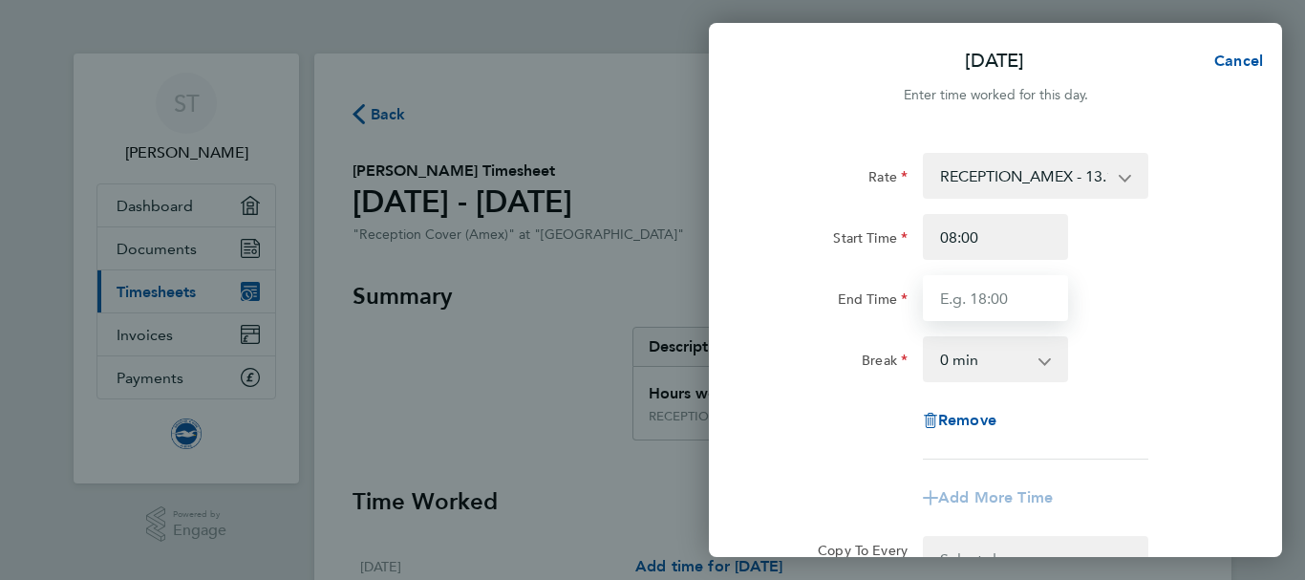
click at [941, 294] on input "End Time" at bounding box center [995, 298] width 145 height 46
type input "16:00"
click at [952, 366] on select "0 min 15 min 30 min 45 min 60 min 75 min 90 min" at bounding box center [984, 359] width 118 height 42
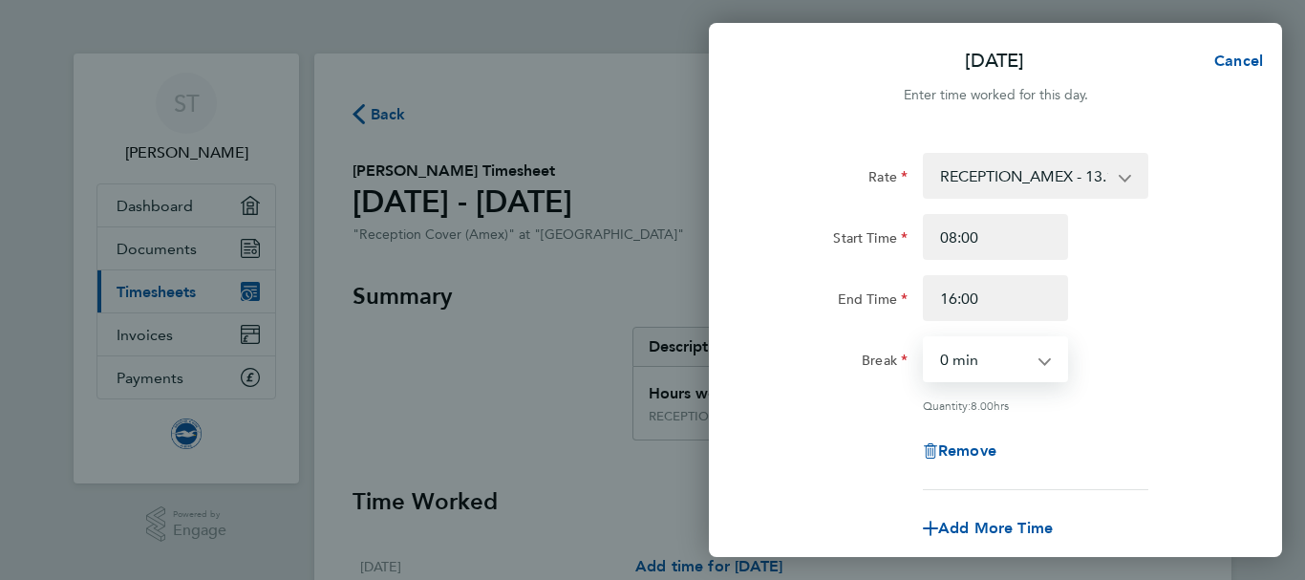
select select "15"
click at [925, 338] on select "0 min 15 min 30 min 45 min 60 min 75 min 90 min" at bounding box center [984, 359] width 118 height 42
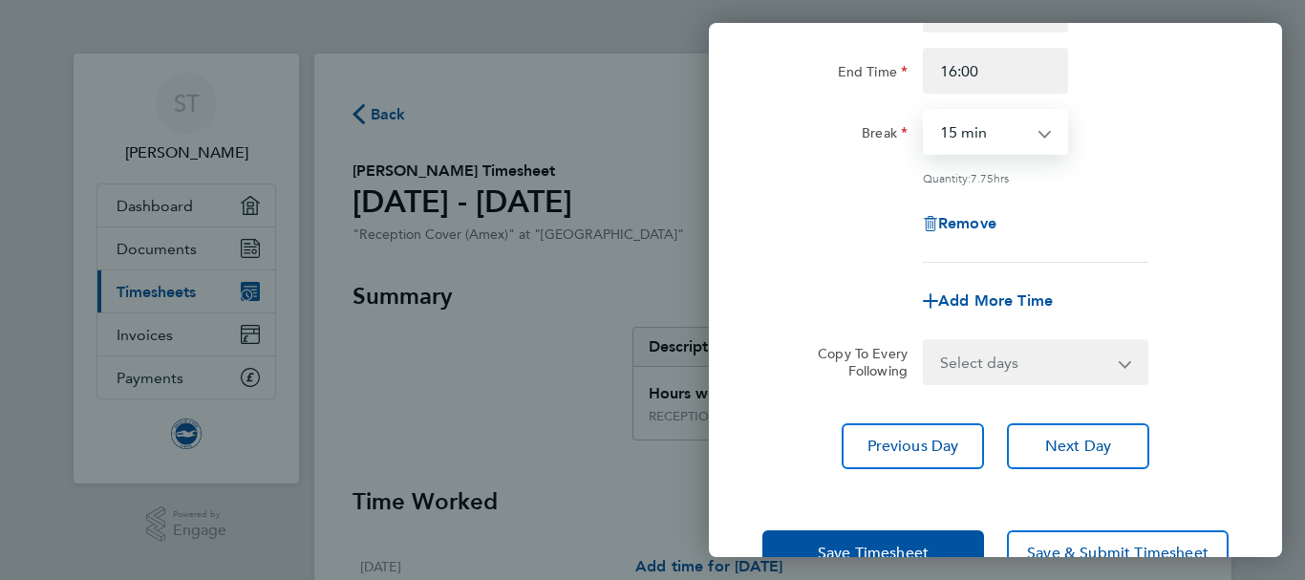
scroll to position [283, 0]
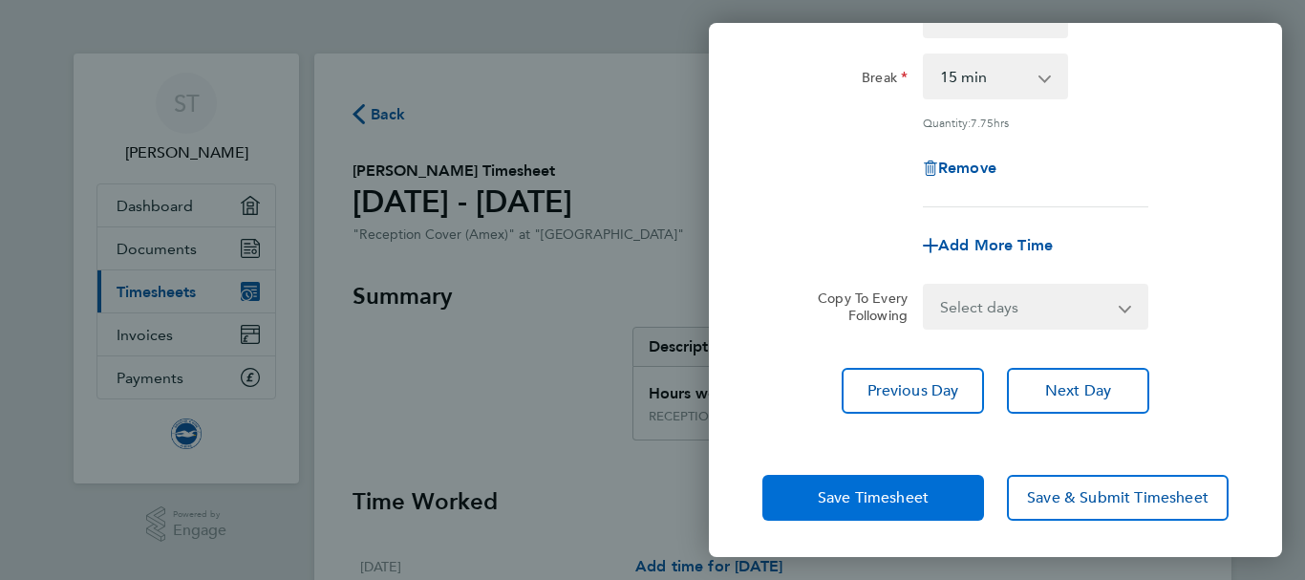
click at [863, 488] on span "Save Timesheet" at bounding box center [873, 497] width 111 height 19
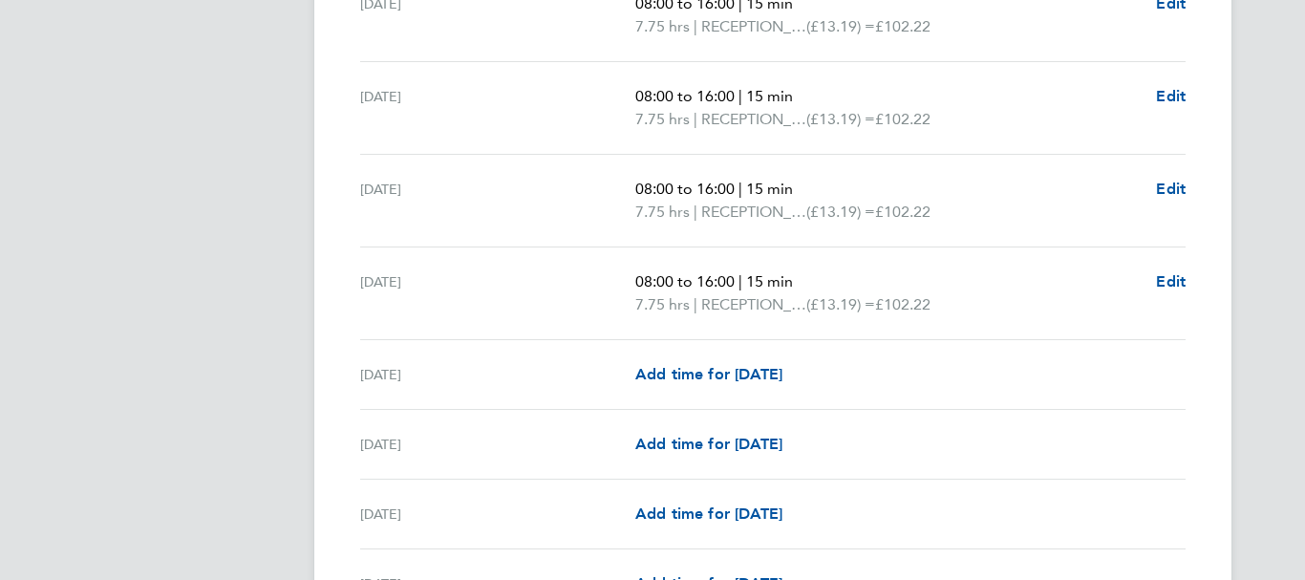
scroll to position [1330, 0]
click at [685, 378] on span "Add time for [DATE]" at bounding box center [708, 373] width 147 height 18
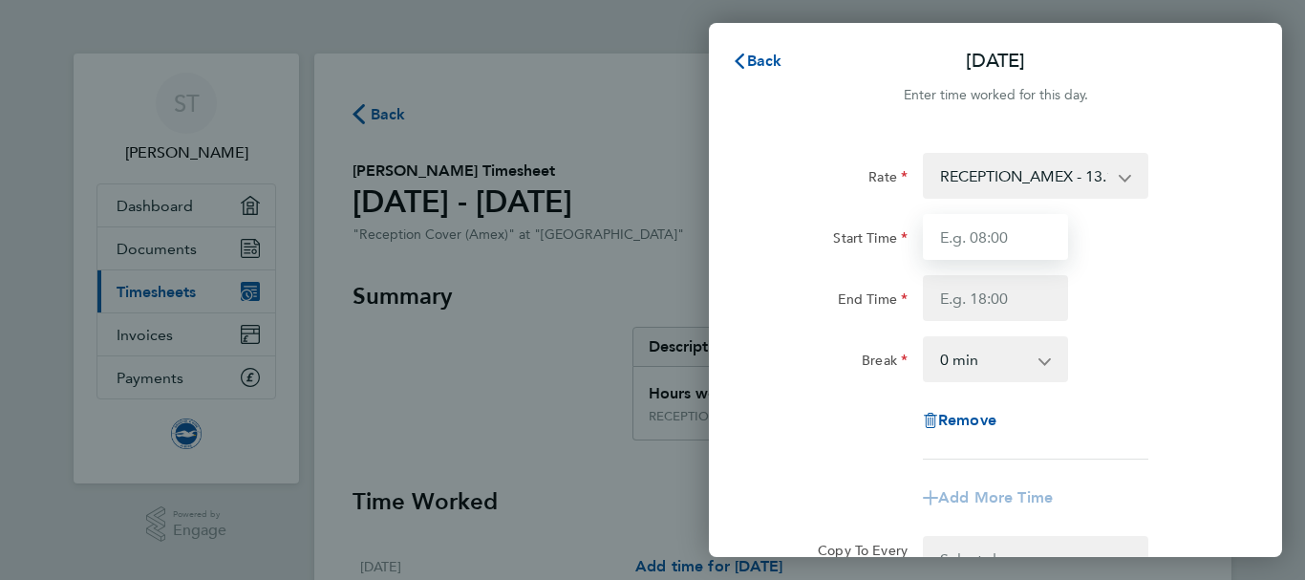
click at [980, 251] on input "Start Time" at bounding box center [995, 237] width 145 height 46
type input "08:00"
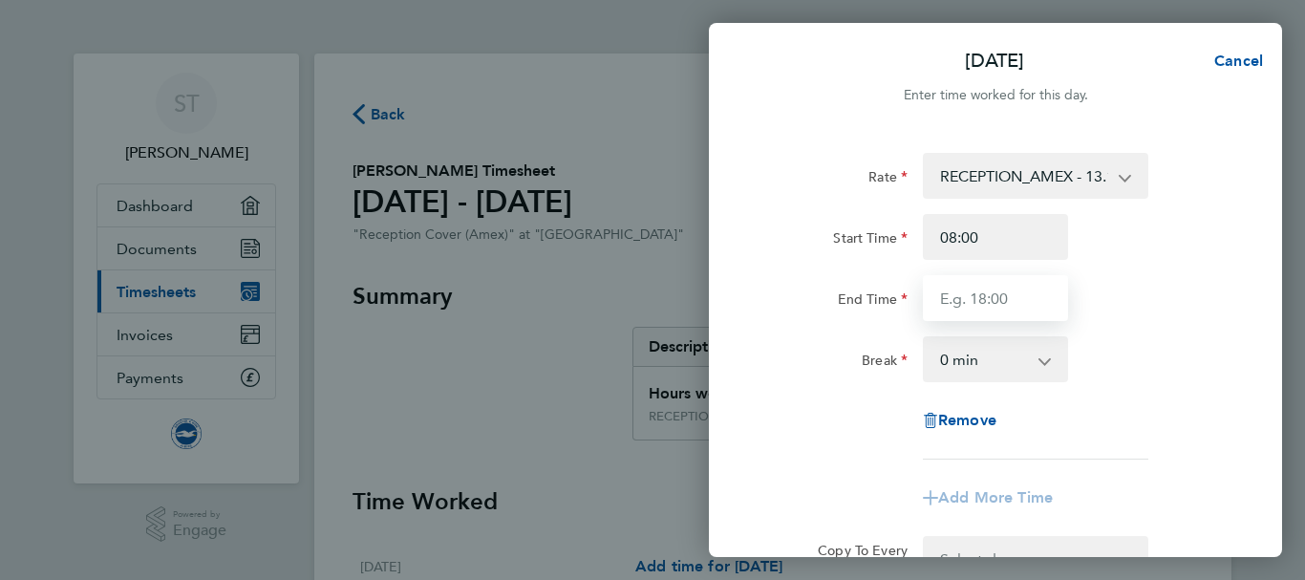
click at [983, 298] on input "End Time" at bounding box center [995, 298] width 145 height 46
type input "16:00"
click at [1044, 360] on app-icon-cross-button at bounding box center [1054, 359] width 23 height 42
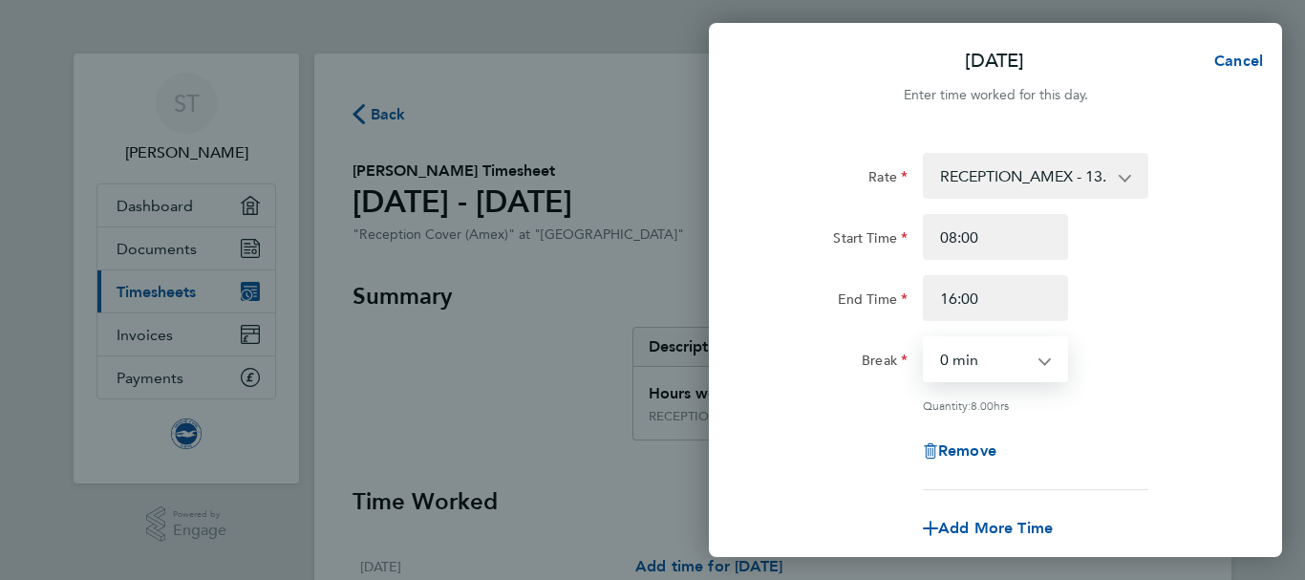
click at [972, 369] on select "0 min 15 min 30 min 45 min 60 min 75 min 90 min" at bounding box center [984, 359] width 118 height 42
select select "15"
click at [925, 338] on select "0 min 15 min 30 min 45 min 60 min 75 min 90 min" at bounding box center [984, 359] width 118 height 42
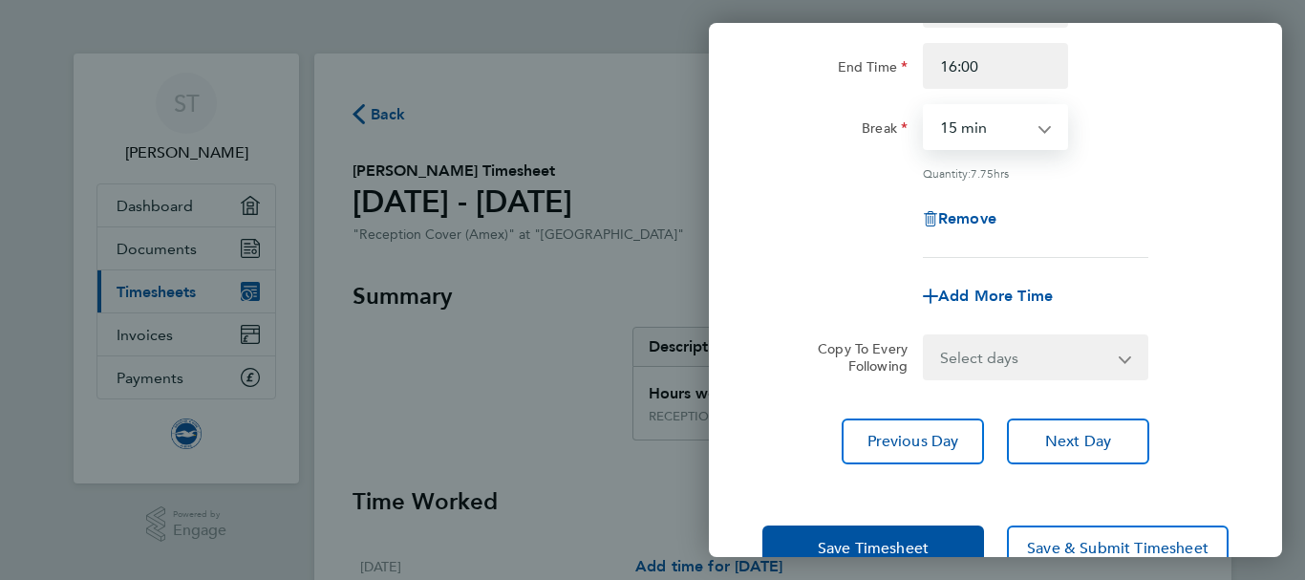
scroll to position [283, 0]
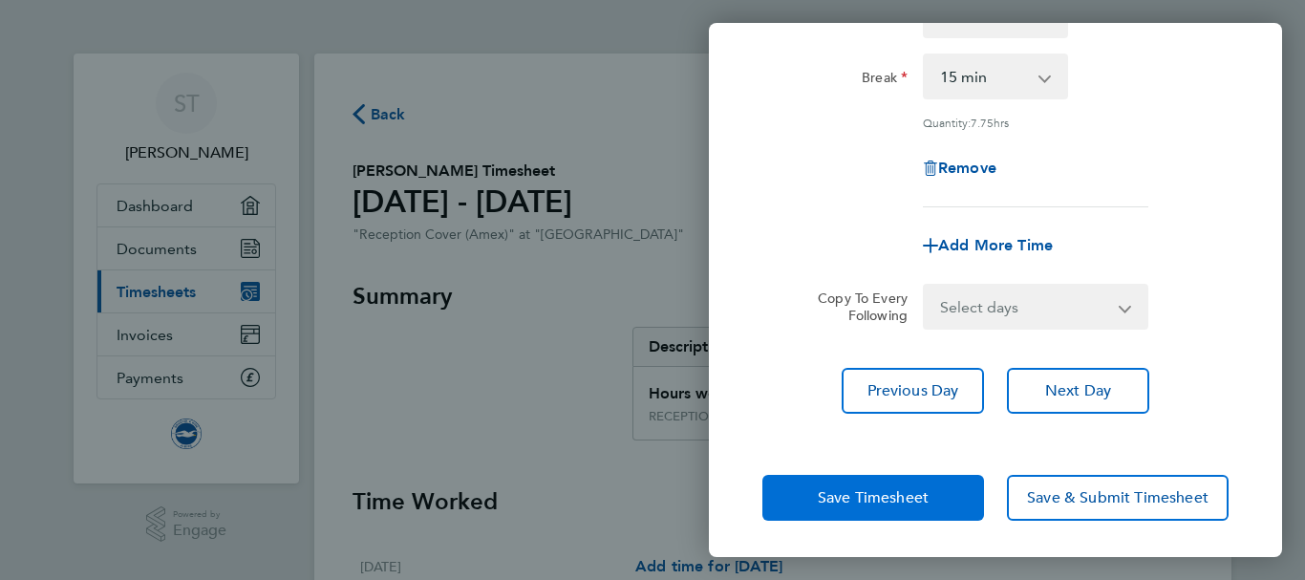
click at [855, 492] on span "Save Timesheet" at bounding box center [873, 497] width 111 height 19
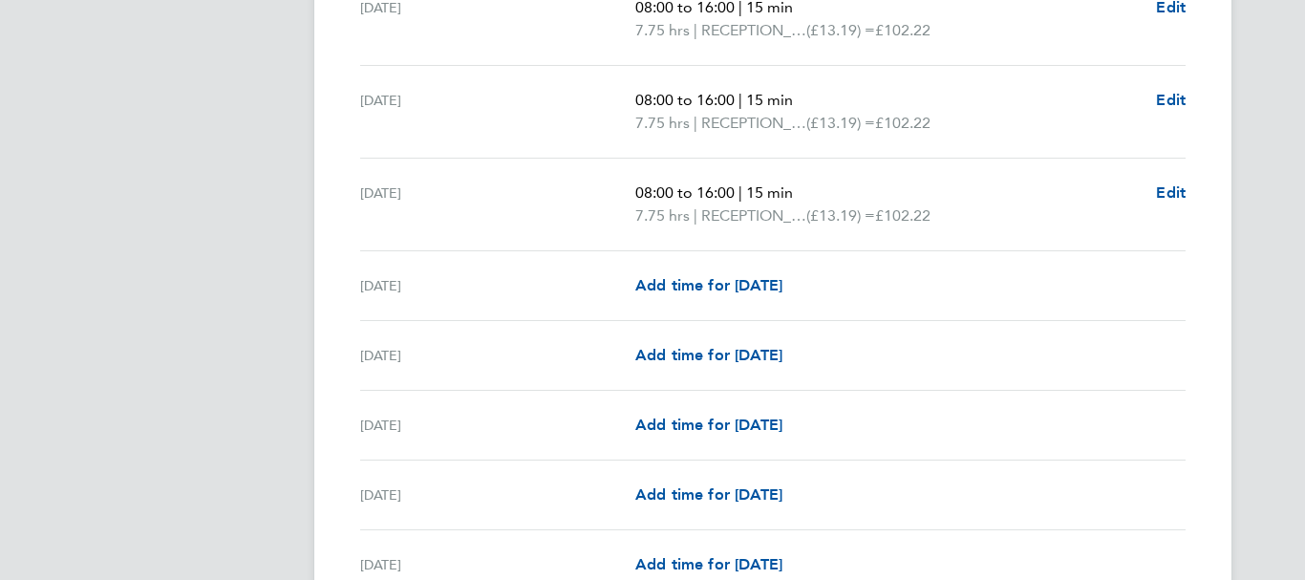
scroll to position [1511, 0]
click at [692, 290] on span "Add time for [DATE]" at bounding box center [708, 284] width 147 height 18
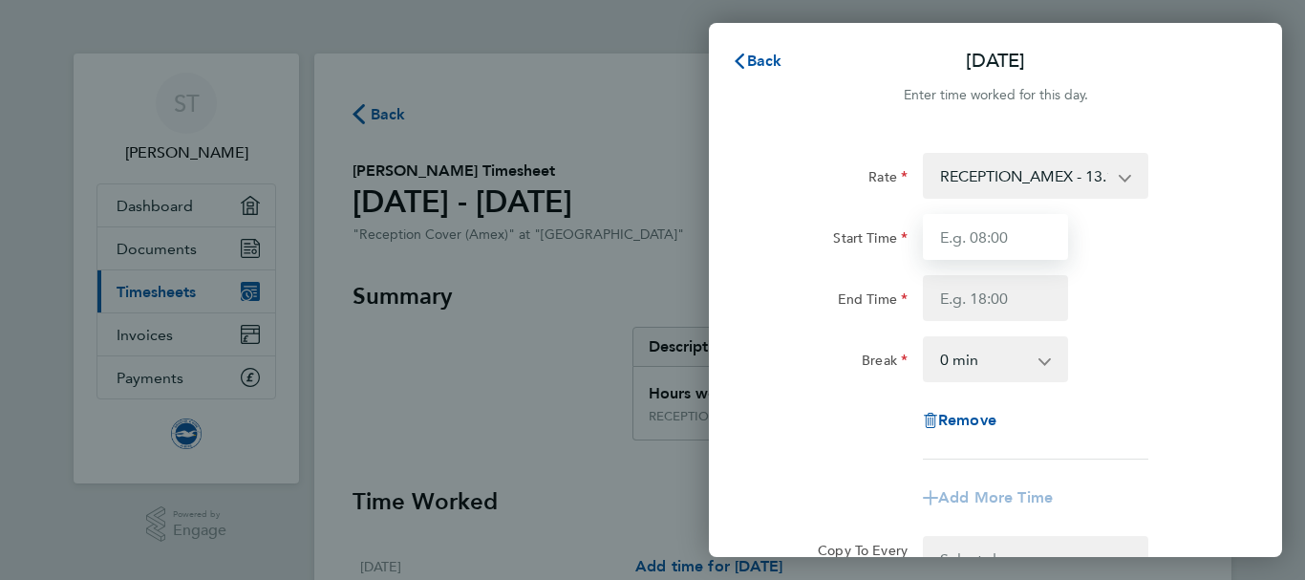
click at [971, 237] on input "Start Time" at bounding box center [995, 237] width 145 height 46
type input "09:00"
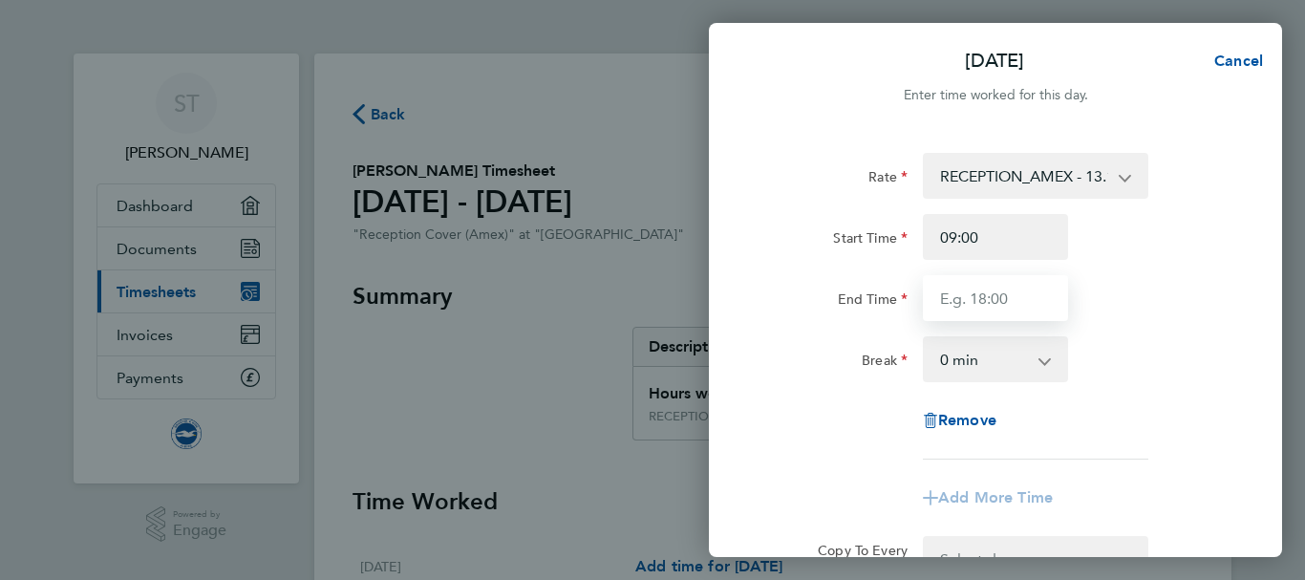
click at [967, 294] on input "End Time" at bounding box center [995, 298] width 145 height 46
type input "19:00"
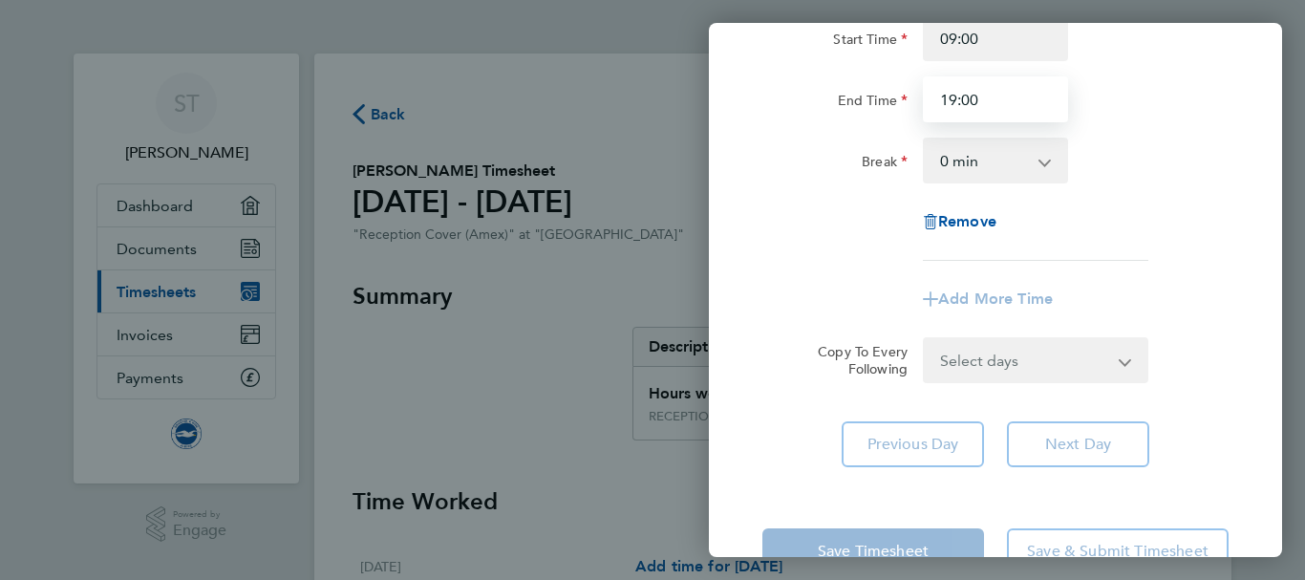
scroll to position [200, 0]
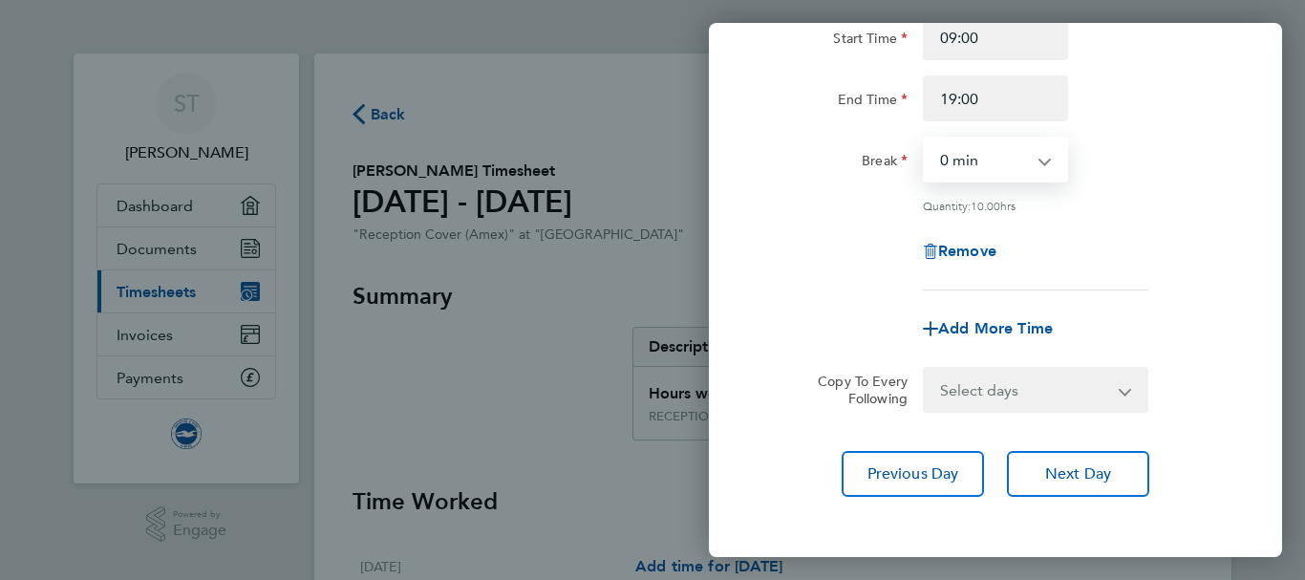
click at [982, 158] on select "0 min 15 min 30 min 45 min 60 min 75 min 90 min" at bounding box center [984, 159] width 118 height 42
click at [925, 138] on select "0 min 15 min 30 min 45 min 60 min 75 min 90 min" at bounding box center [984, 159] width 118 height 42
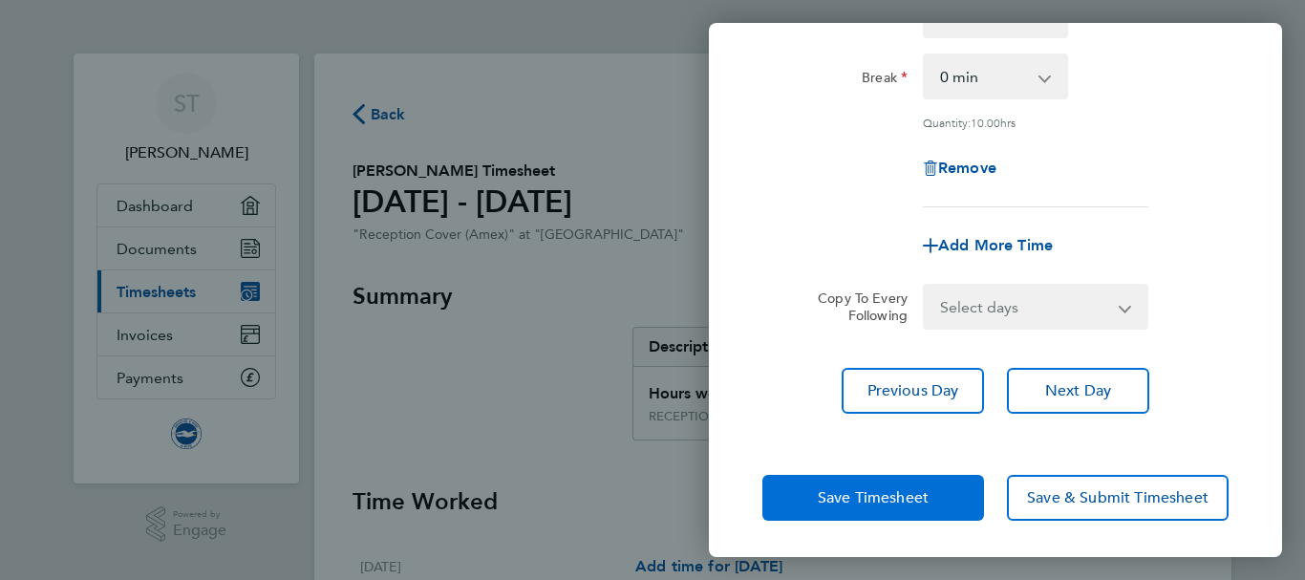
click at [865, 488] on span "Save Timesheet" at bounding box center [873, 497] width 111 height 19
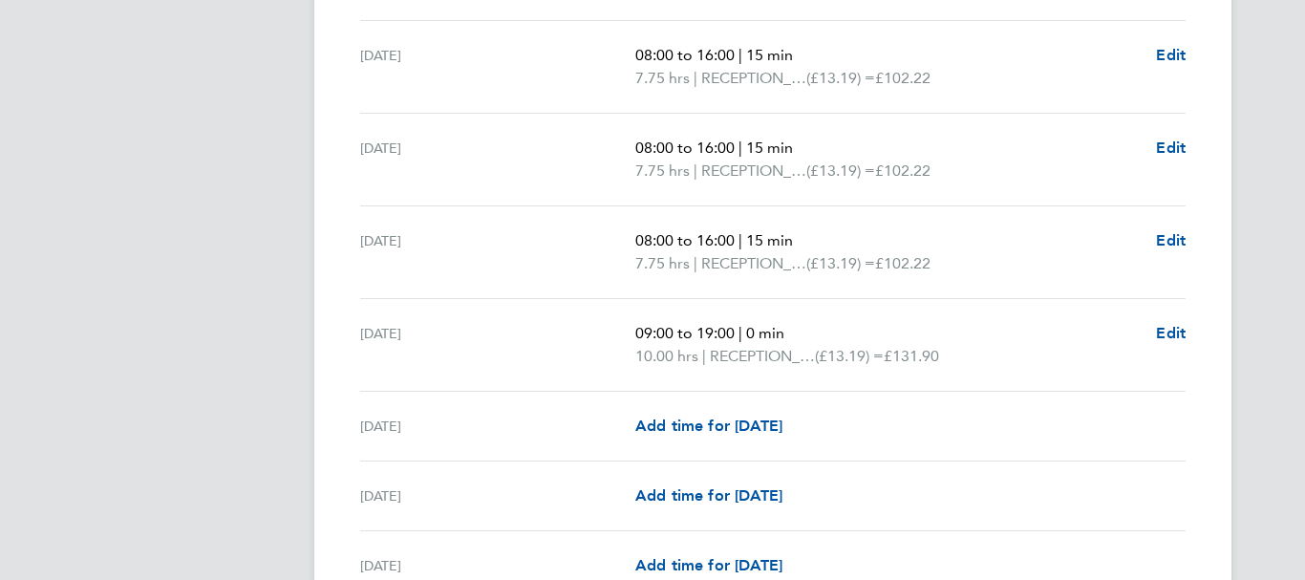
scroll to position [1463, 0]
click at [520, 489] on div "[DATE]" at bounding box center [497, 494] width 275 height 23
click at [689, 503] on link "Add time for [DATE]" at bounding box center [708, 494] width 147 height 23
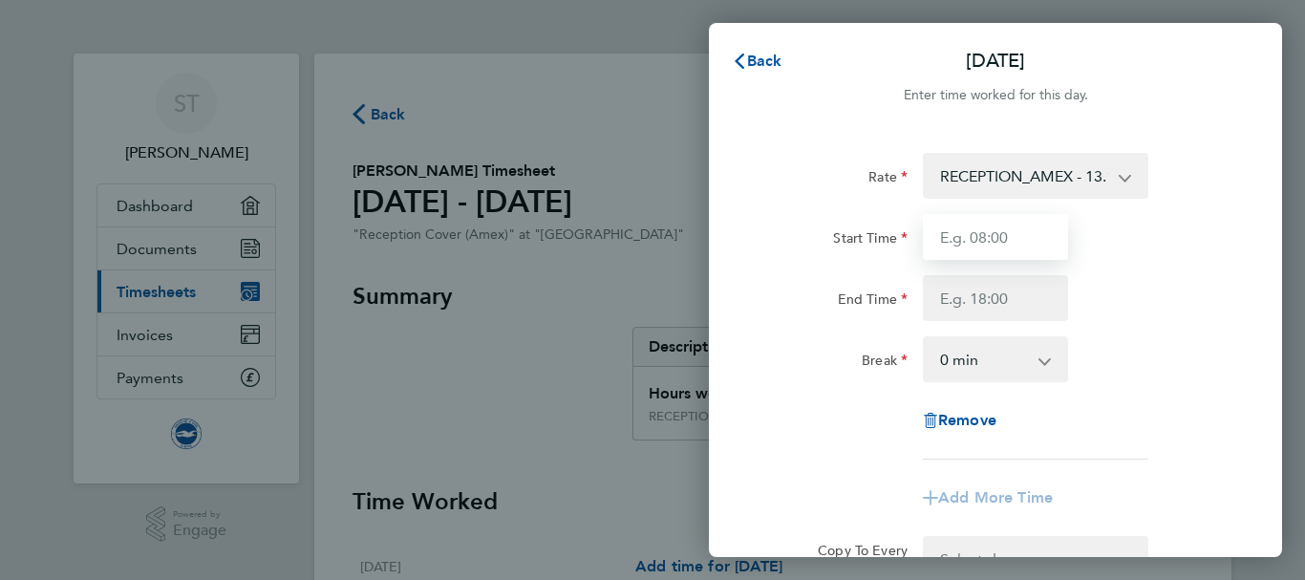
click at [992, 224] on input "Start Time" at bounding box center [995, 237] width 145 height 46
type input "08:00"
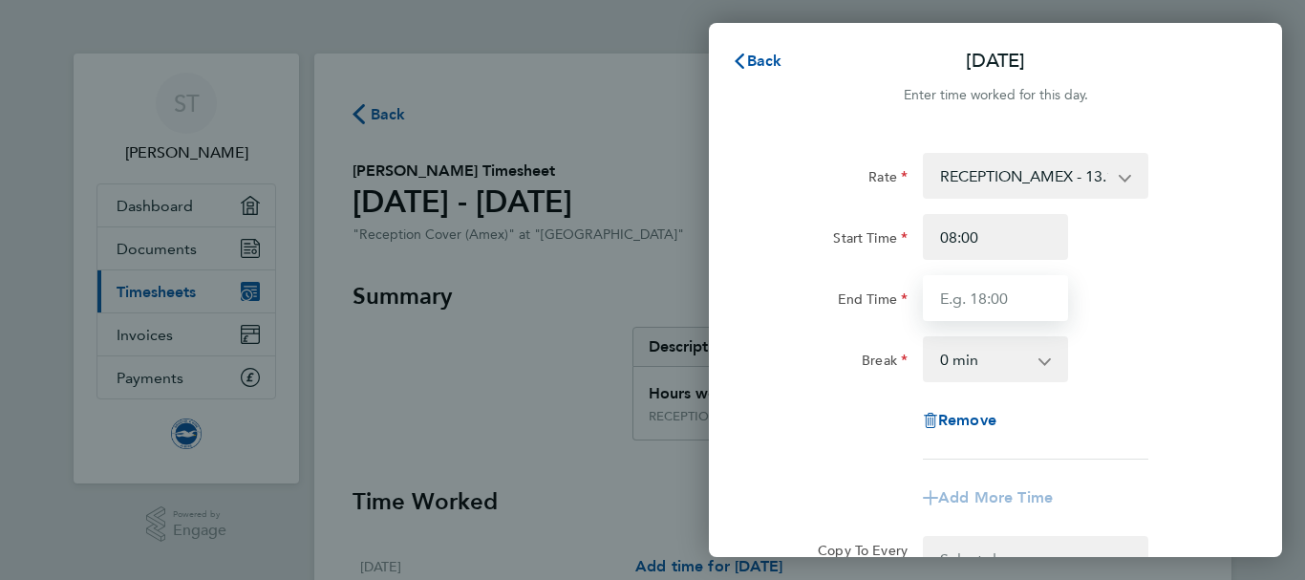
click at [934, 300] on input "End Time" at bounding box center [995, 298] width 145 height 46
type input "16:00"
click at [1049, 359] on app-icon-cross-button at bounding box center [1054, 359] width 23 height 42
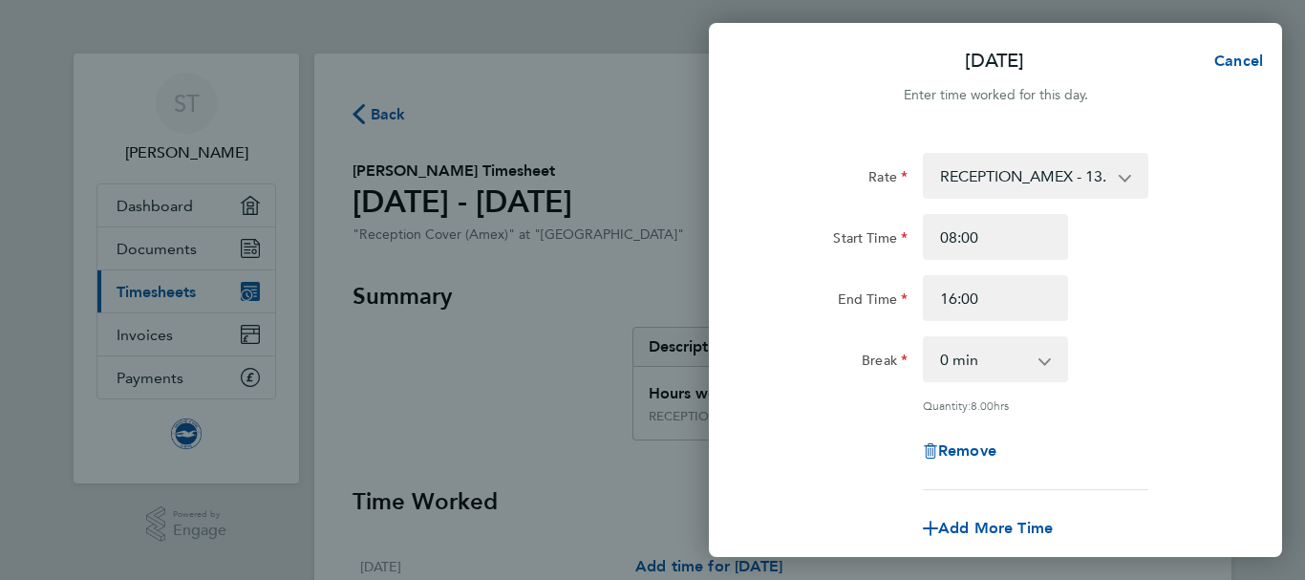
click at [973, 361] on select "0 min 15 min 30 min 45 min 60 min 75 min 90 min" at bounding box center [984, 359] width 118 height 42
select select "15"
click at [925, 338] on select "0 min 15 min 30 min 45 min 60 min 75 min 90 min" at bounding box center [984, 359] width 118 height 42
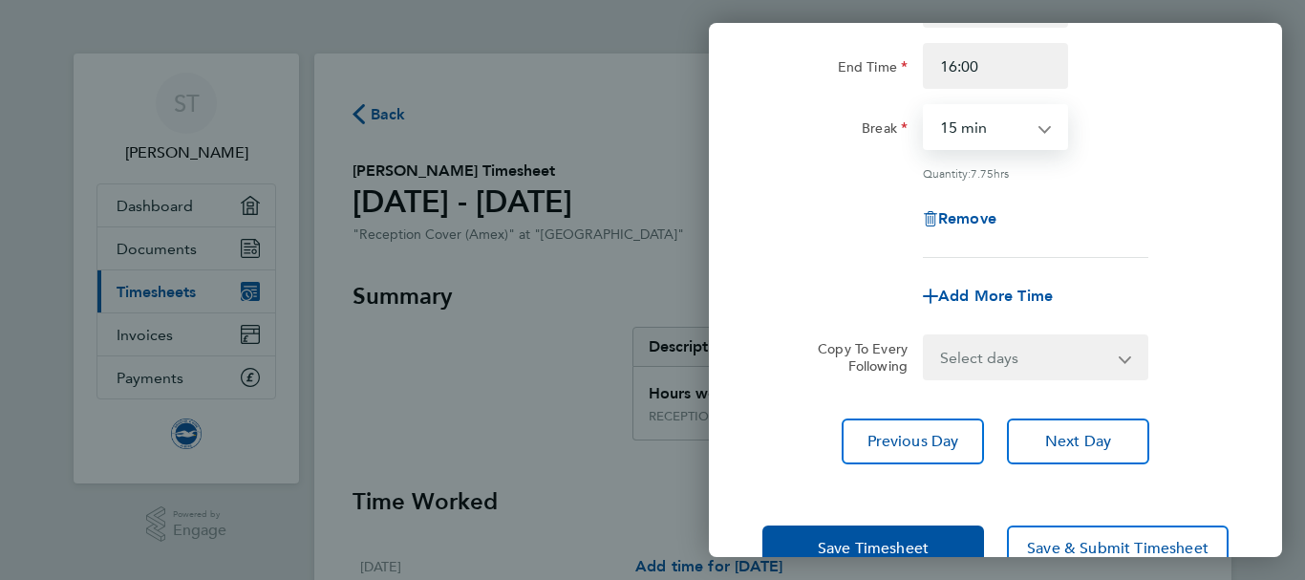
scroll to position [233, 0]
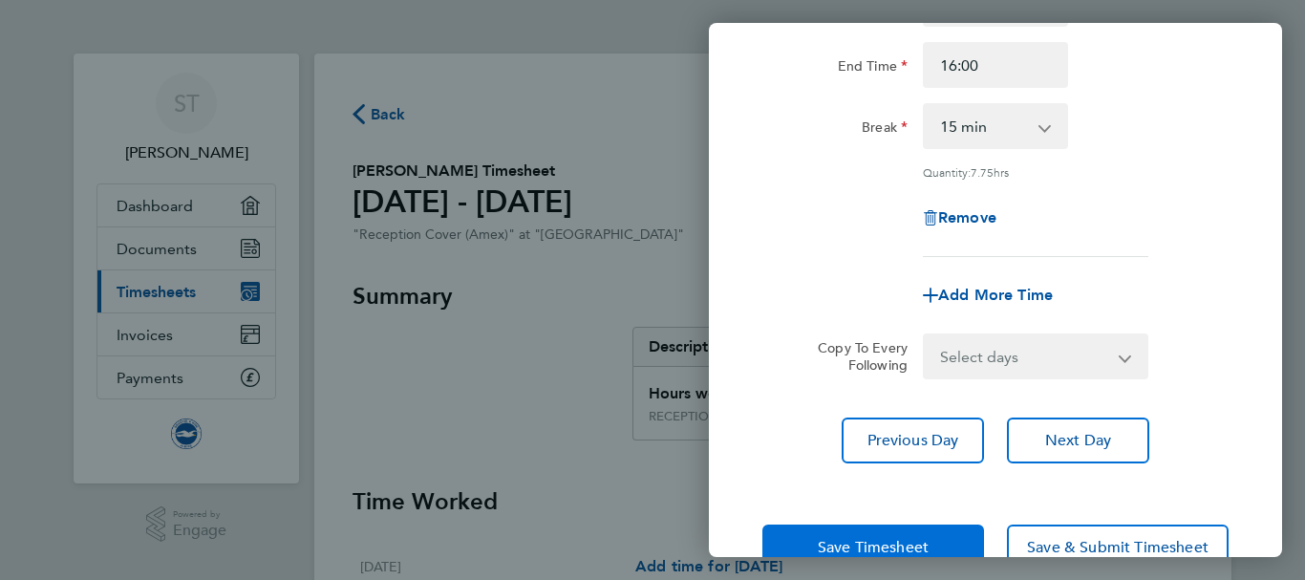
click at [819, 529] on button "Save Timesheet" at bounding box center [873, 547] width 222 height 46
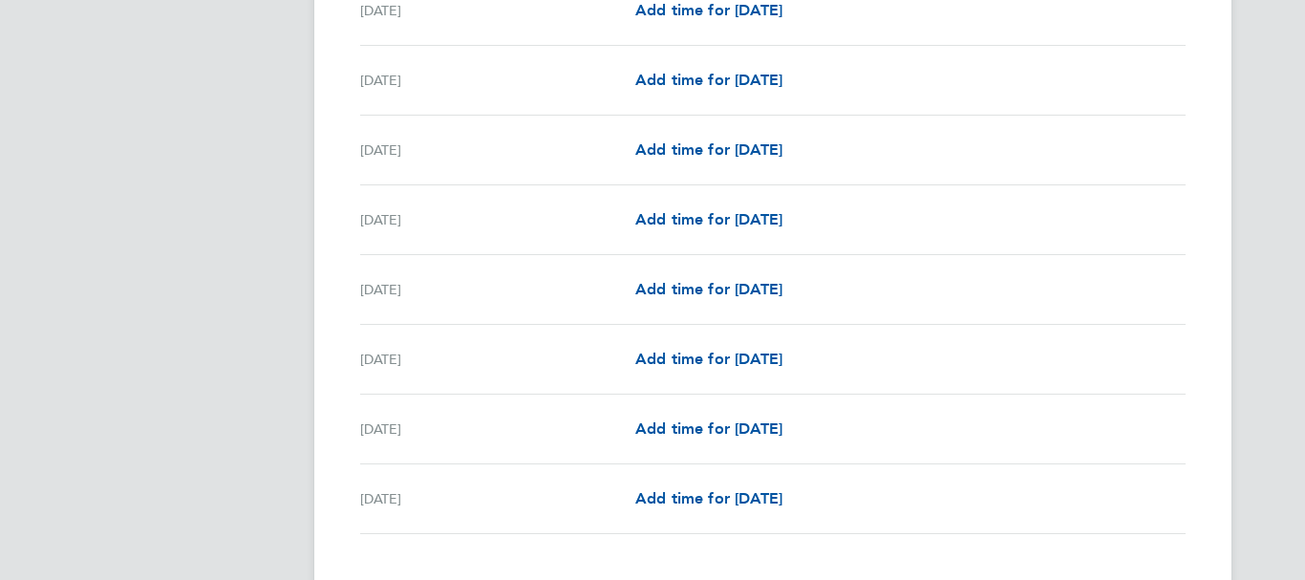
scroll to position [2511, 0]
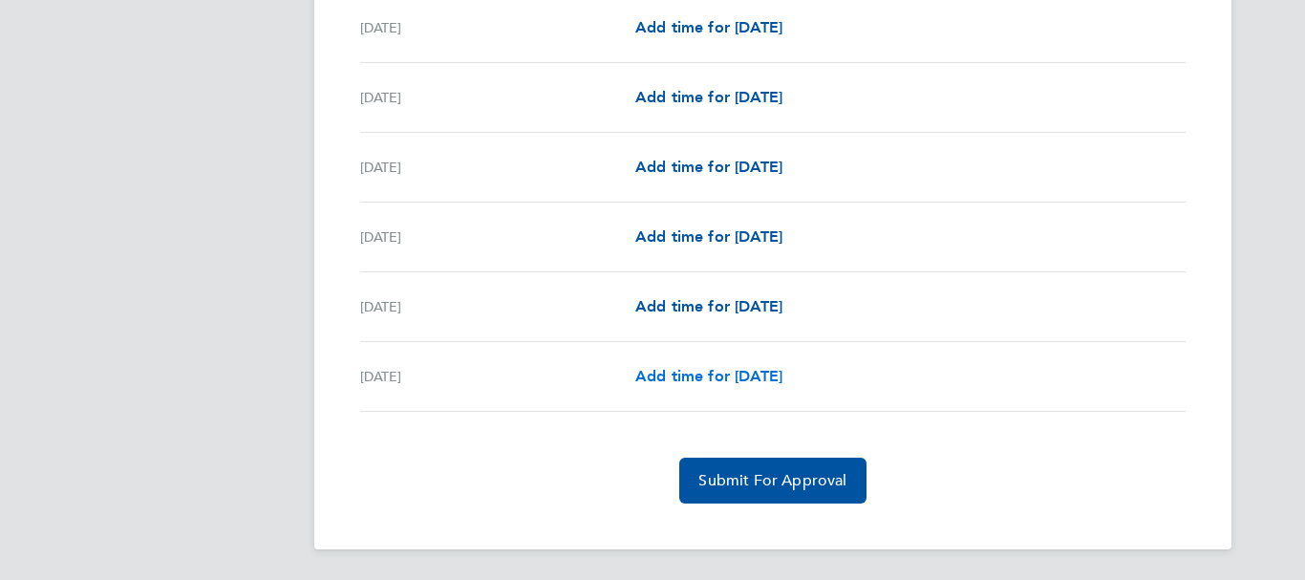
click at [718, 379] on span "Add time for [DATE]" at bounding box center [708, 376] width 147 height 18
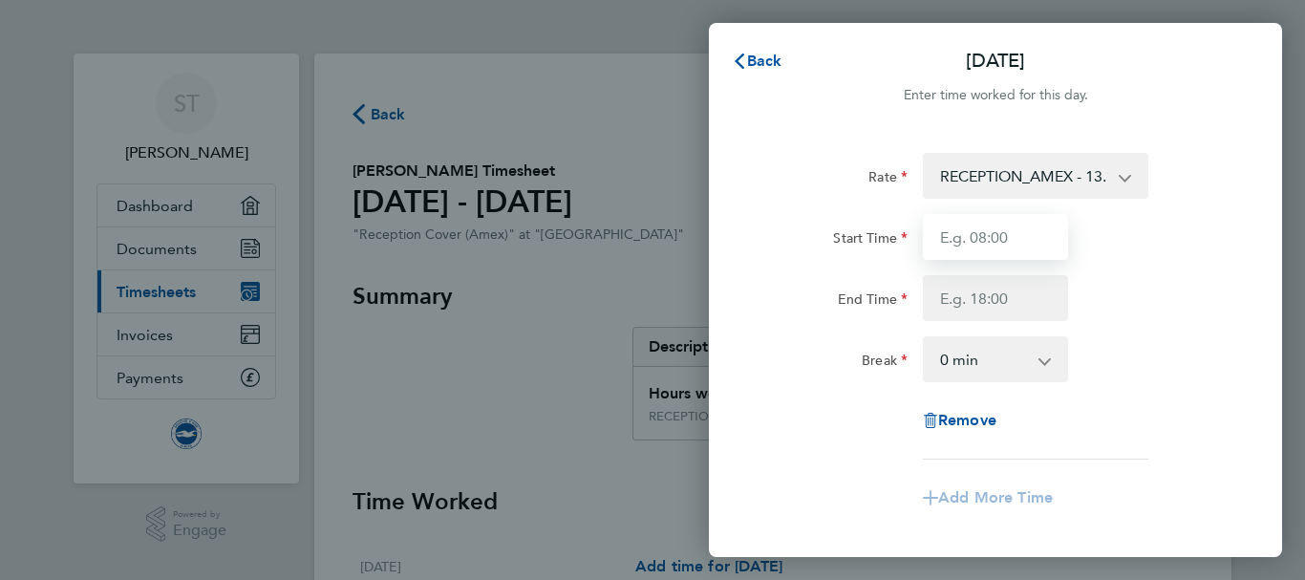
click at [978, 238] on input "Start Time" at bounding box center [995, 237] width 145 height 46
type input "08:00"
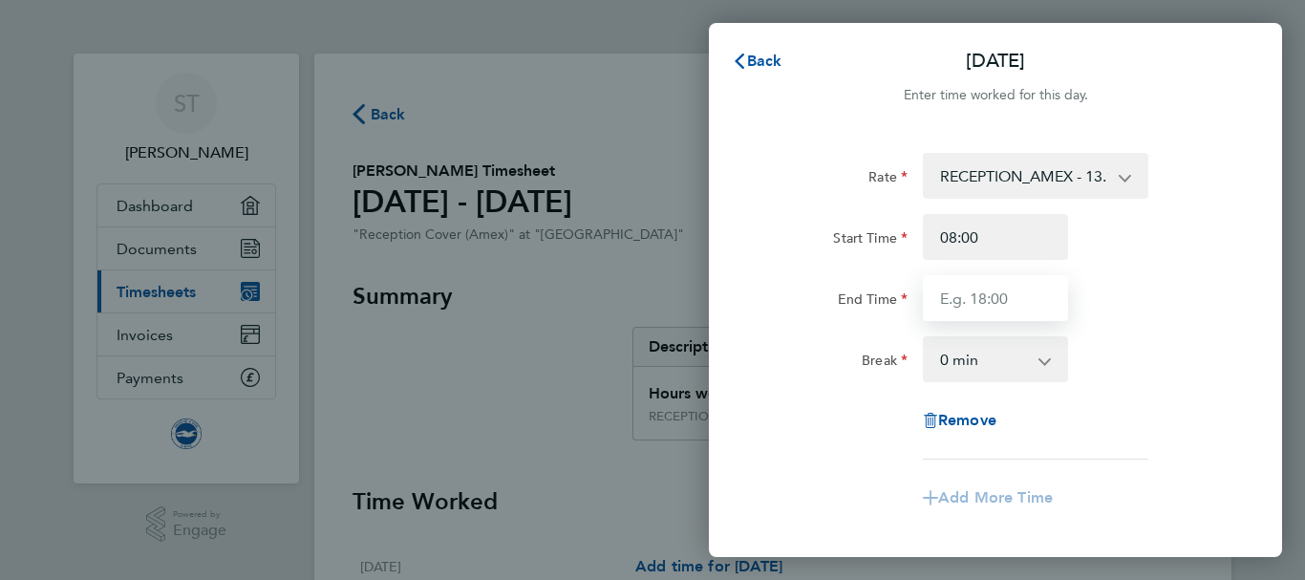
click at [969, 304] on input "End Time" at bounding box center [995, 298] width 145 height 46
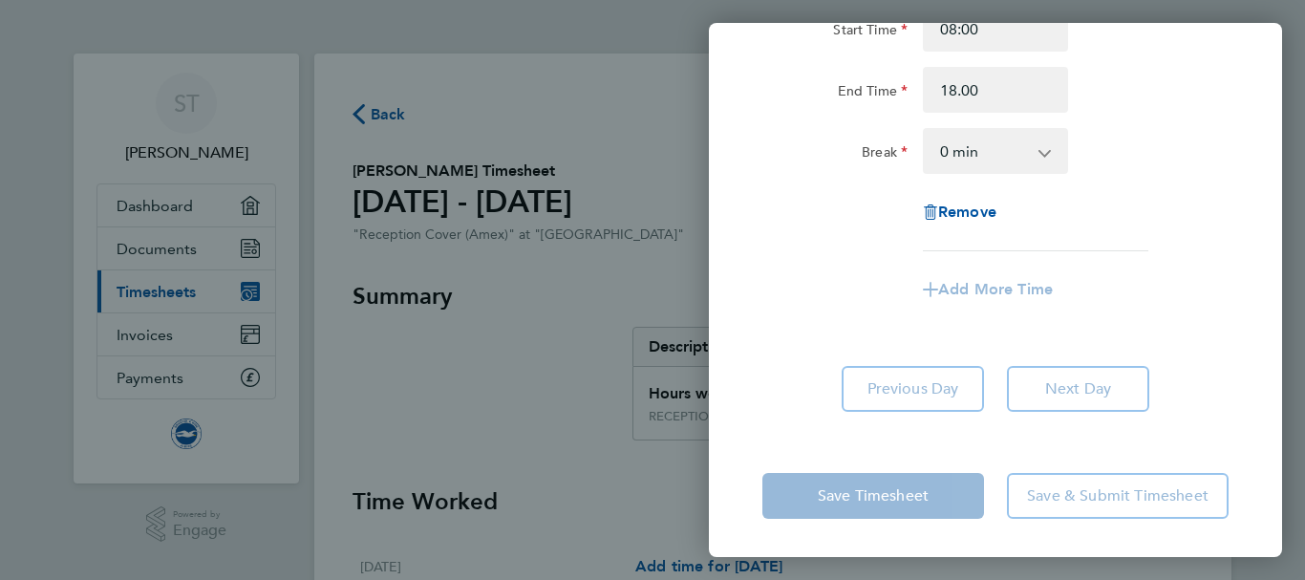
type input "18:00"
click at [981, 157] on select "0 min 15 min 30 min 45 min 60 min 75 min 90 min" at bounding box center [984, 151] width 118 height 42
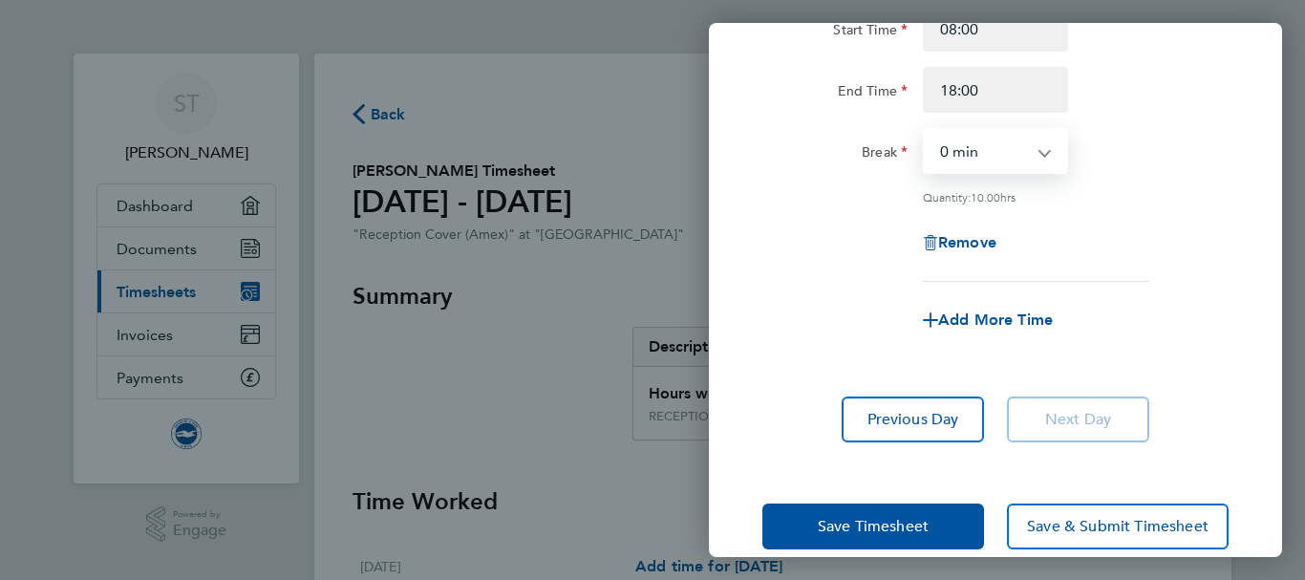
click at [925, 130] on select "0 min 15 min 30 min 45 min 60 min 75 min 90 min" at bounding box center [984, 151] width 118 height 42
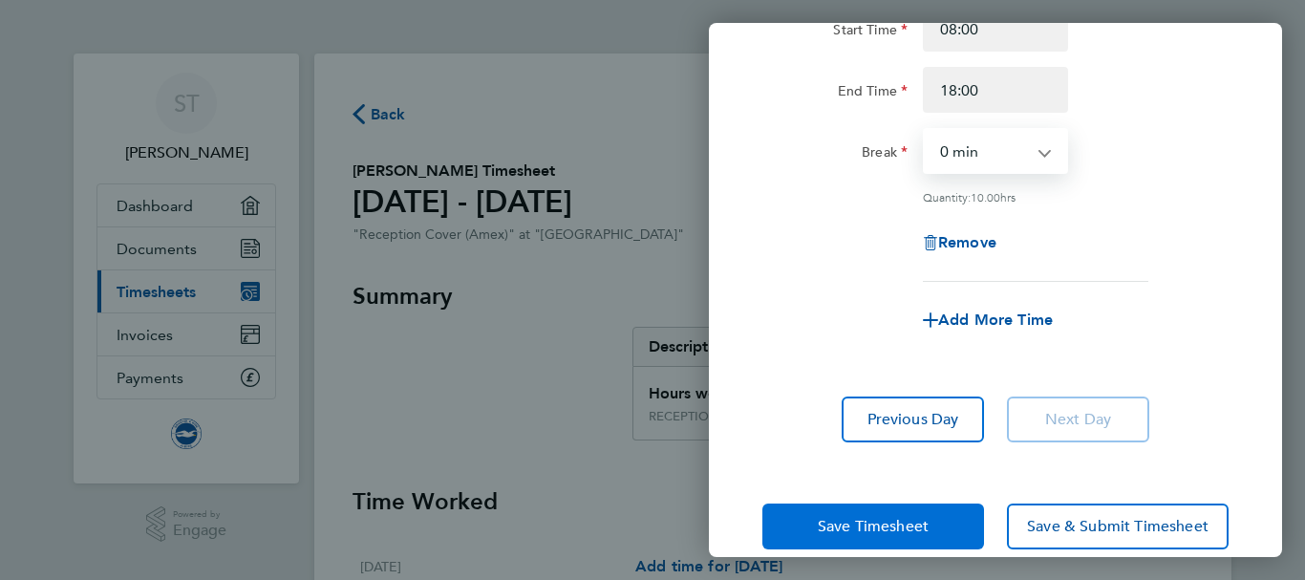
click at [833, 518] on span "Save Timesheet" at bounding box center [873, 526] width 111 height 19
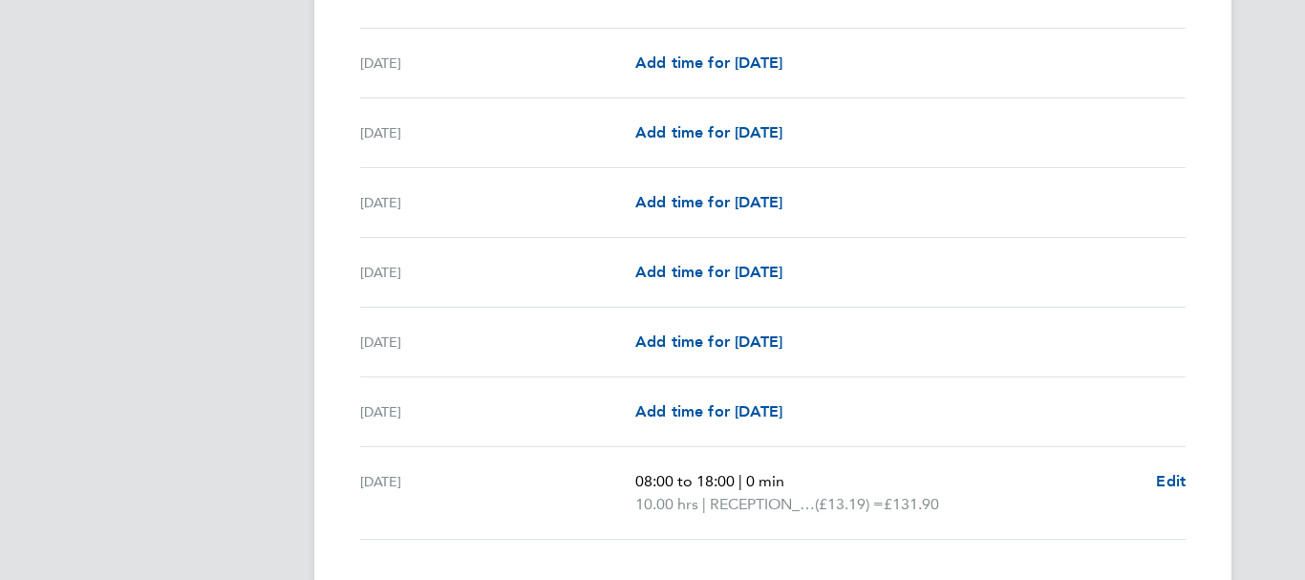
scroll to position [2534, 0]
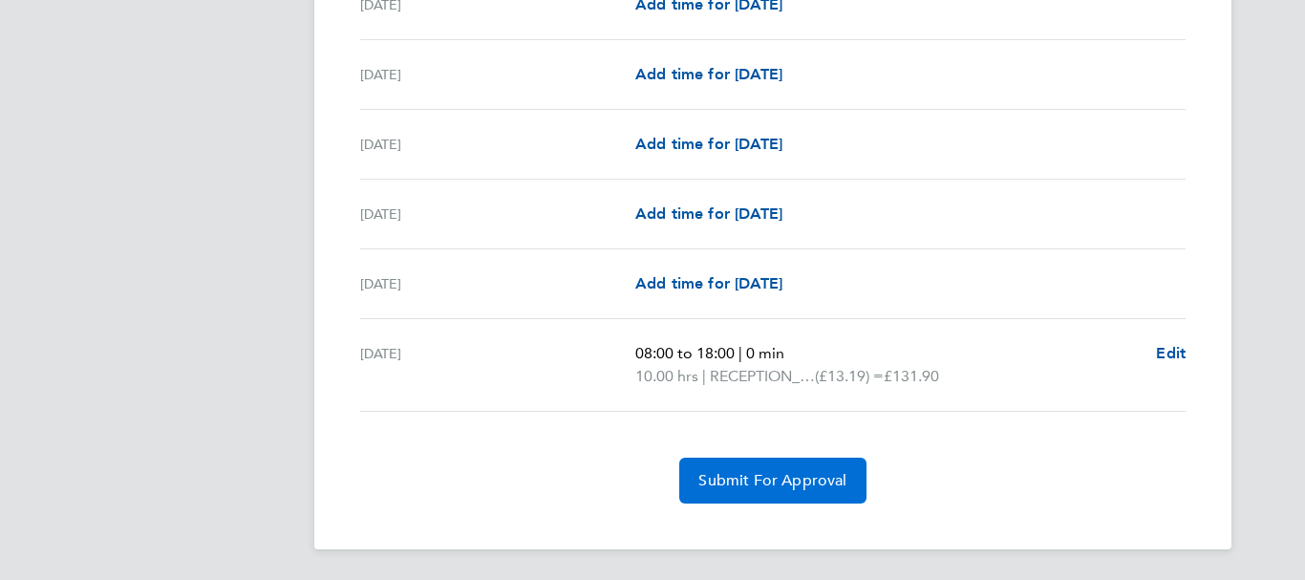
click at [757, 478] on span "Submit For Approval" at bounding box center [772, 480] width 148 height 19
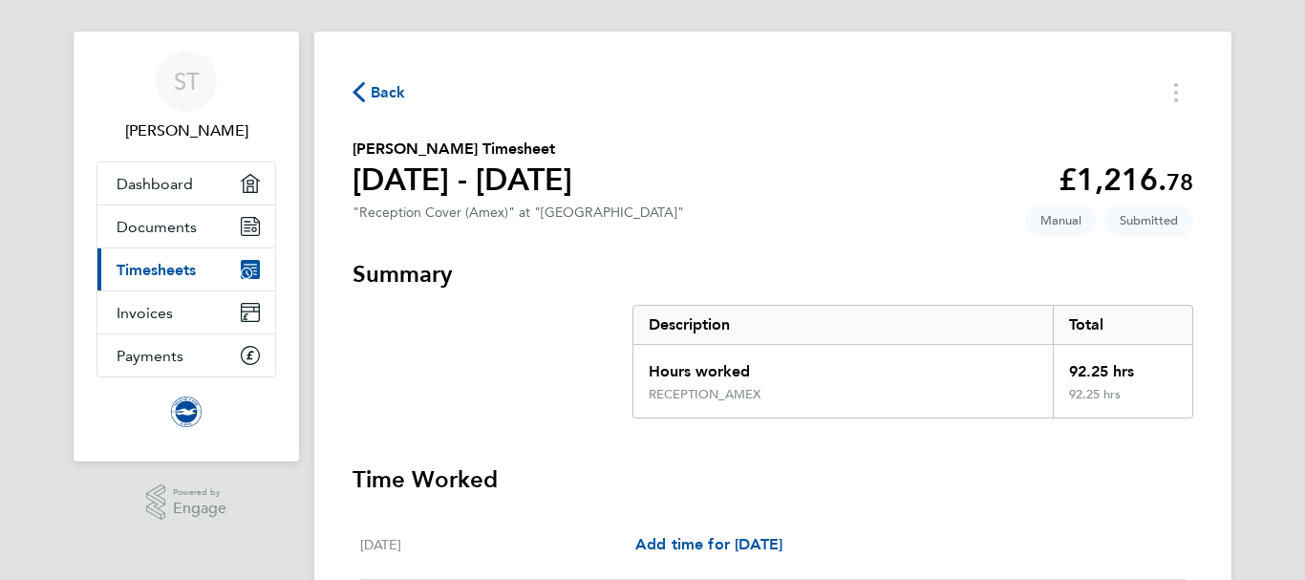
scroll to position [0, 0]
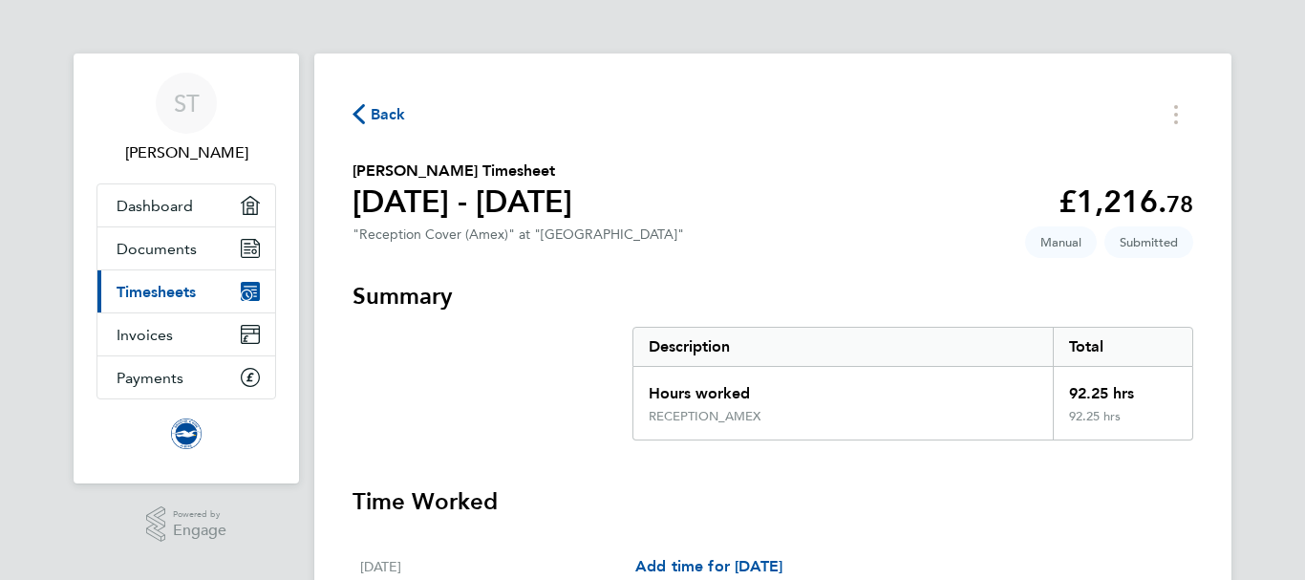
click at [365, 114] on span "Back" at bounding box center [378, 113] width 53 height 18
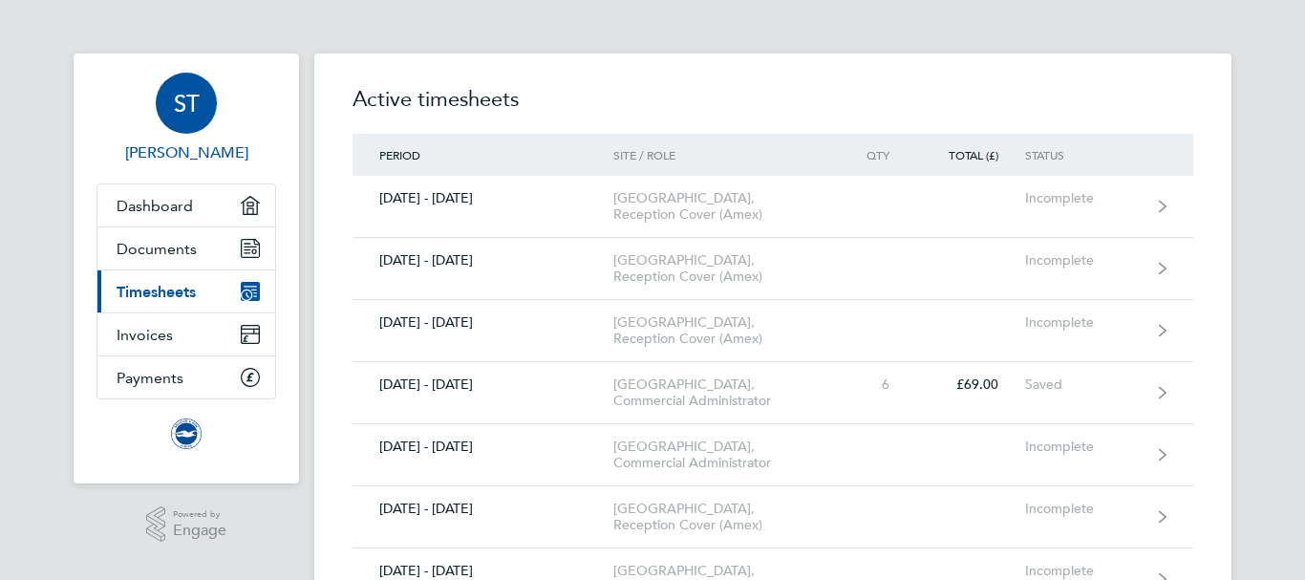
click at [202, 113] on div "ST" at bounding box center [186, 103] width 61 height 61
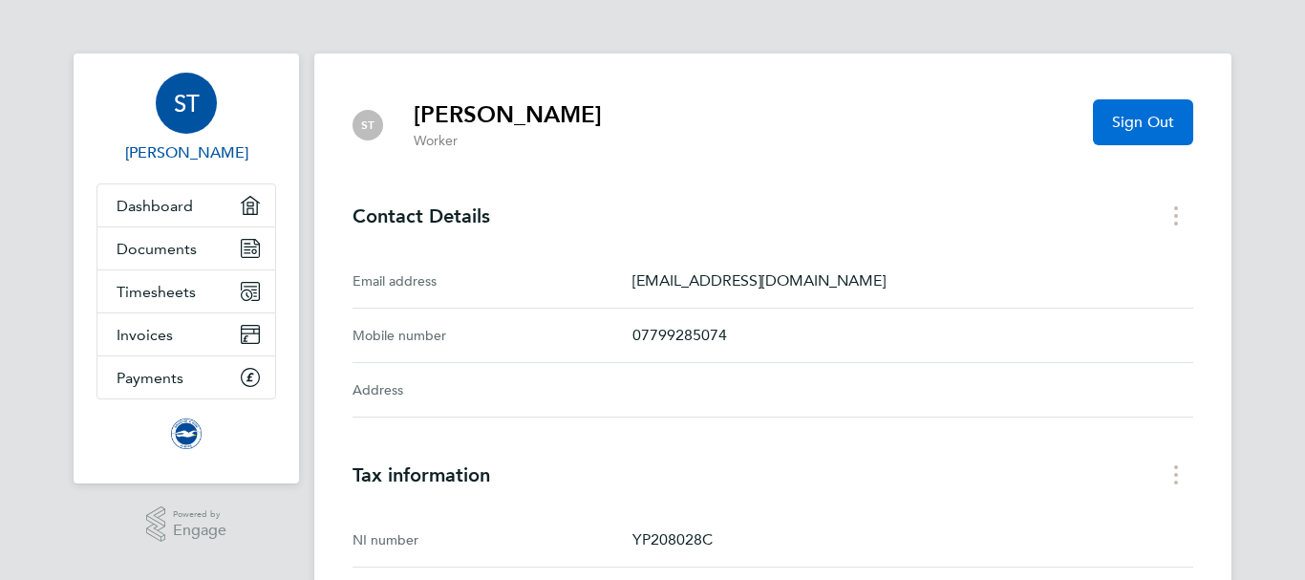
click at [1119, 126] on span "Sign Out" at bounding box center [1143, 122] width 62 height 19
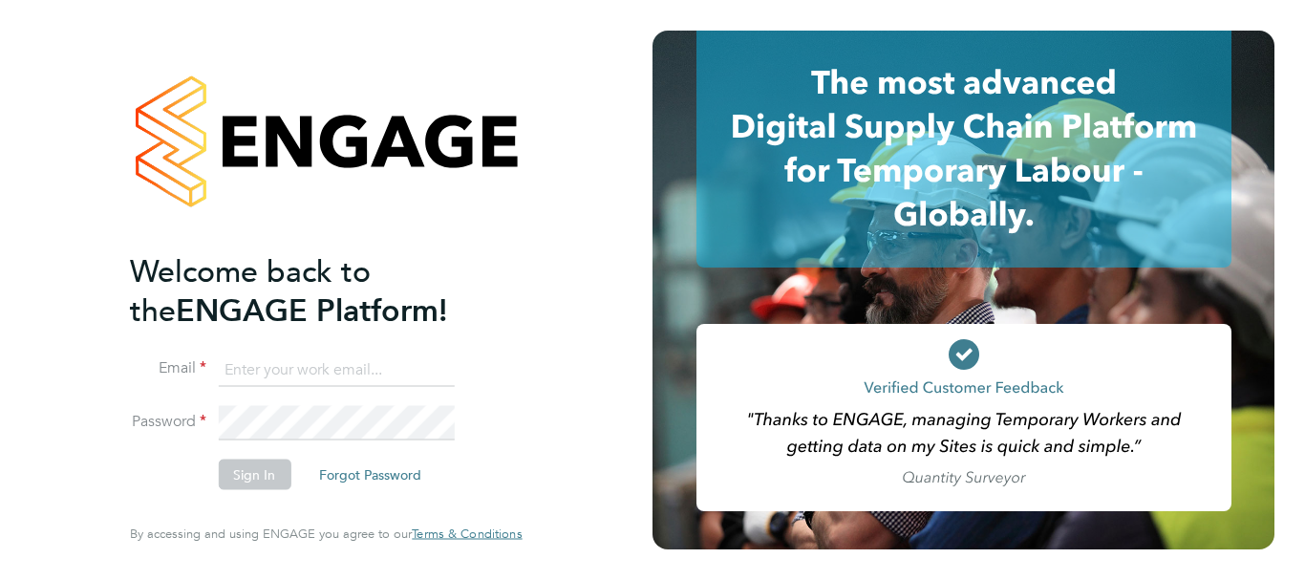
click at [226, 362] on input at bounding box center [336, 369] width 236 height 34
type input "[EMAIL_ADDRESS][DOMAIN_NAME]"
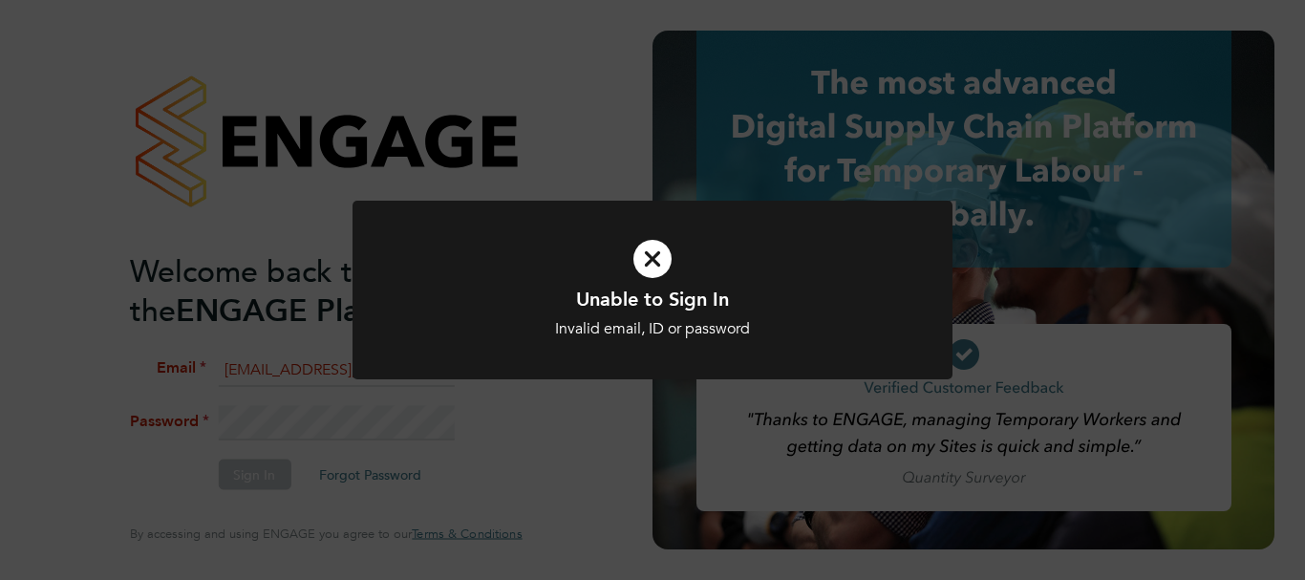
click at [641, 264] on icon at bounding box center [652, 259] width 497 height 75
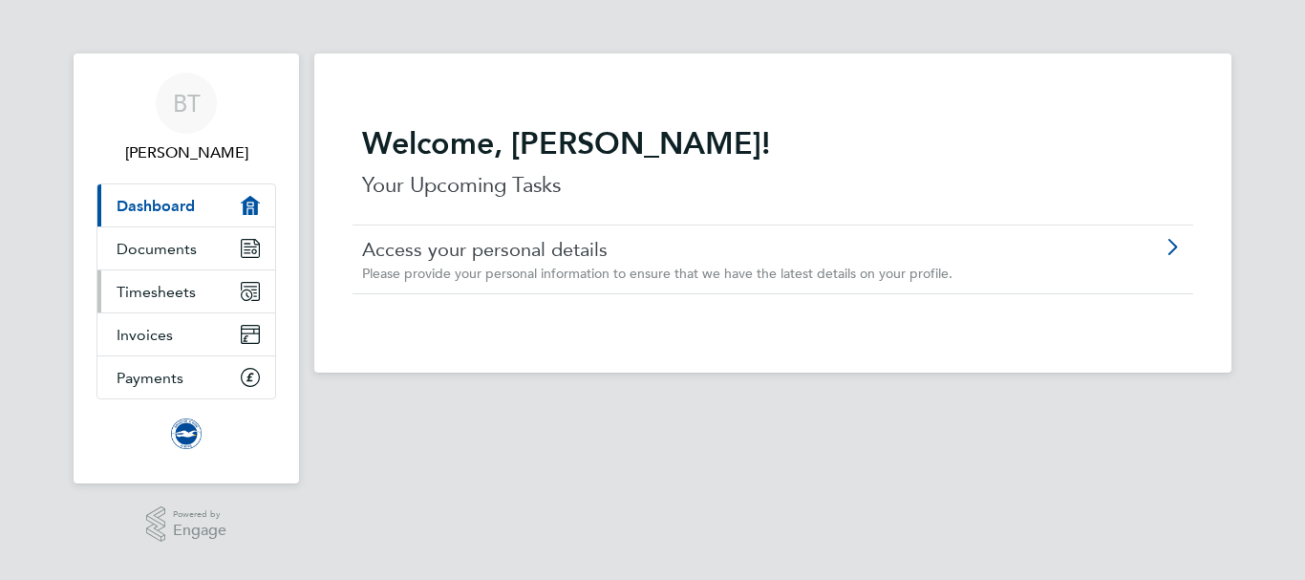
click at [179, 288] on span "Timesheets" at bounding box center [156, 292] width 79 height 18
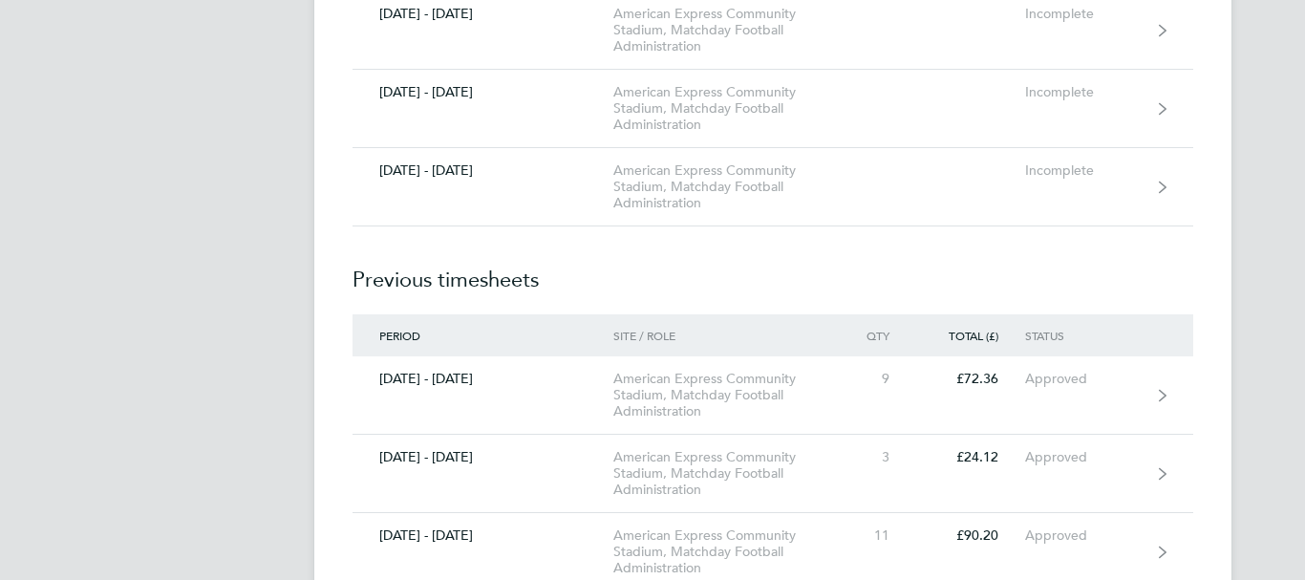
scroll to position [943, 0]
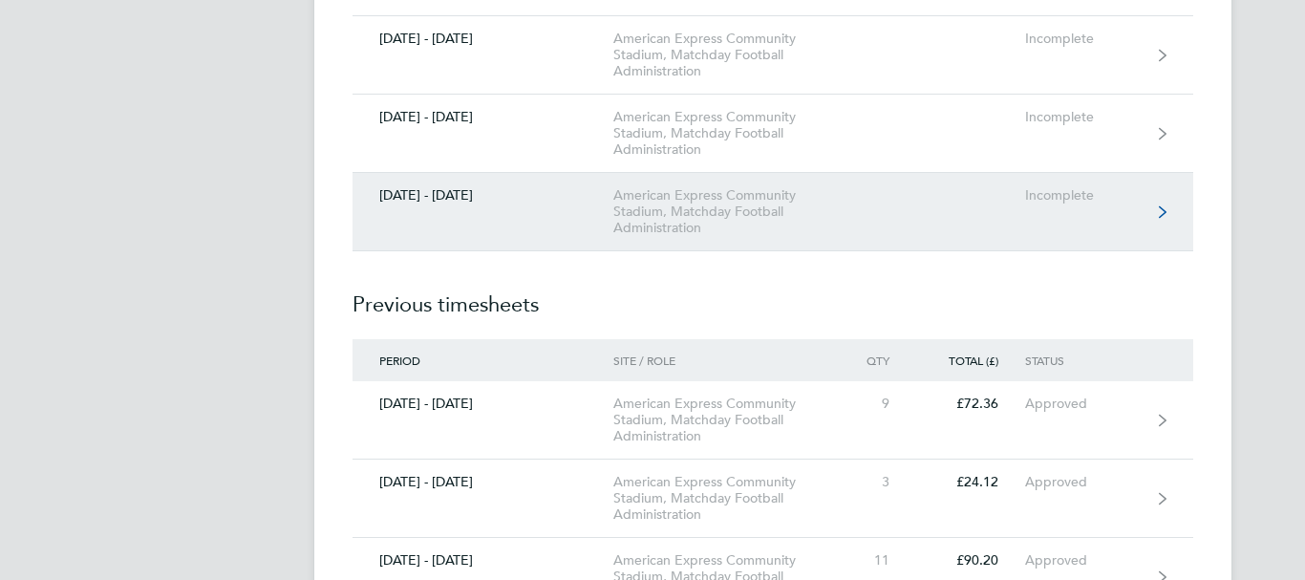
click at [630, 218] on div "American Express Community Stadium, Matchday Football Administration" at bounding box center [722, 211] width 219 height 49
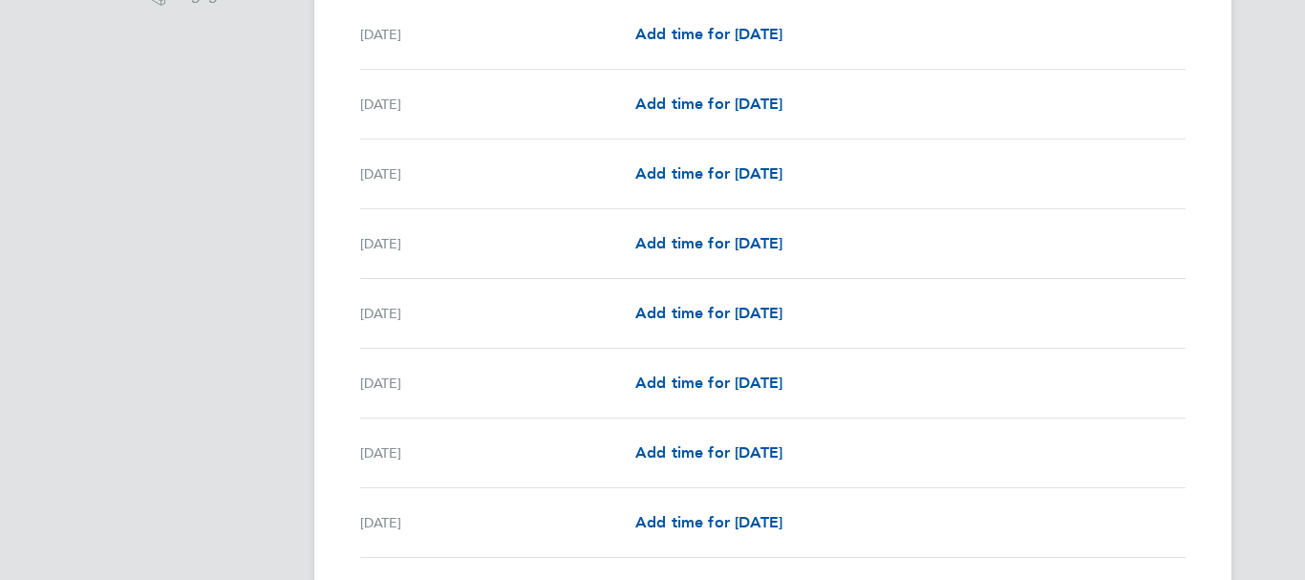
scroll to position [537, 0]
click at [428, 394] on div "Sat 09 Aug Add time for Sat 09 Aug Add time for Sat 09 Aug" at bounding box center [772, 383] width 825 height 70
click at [697, 385] on span "Add time for [DATE]" at bounding box center [708, 382] width 147 height 18
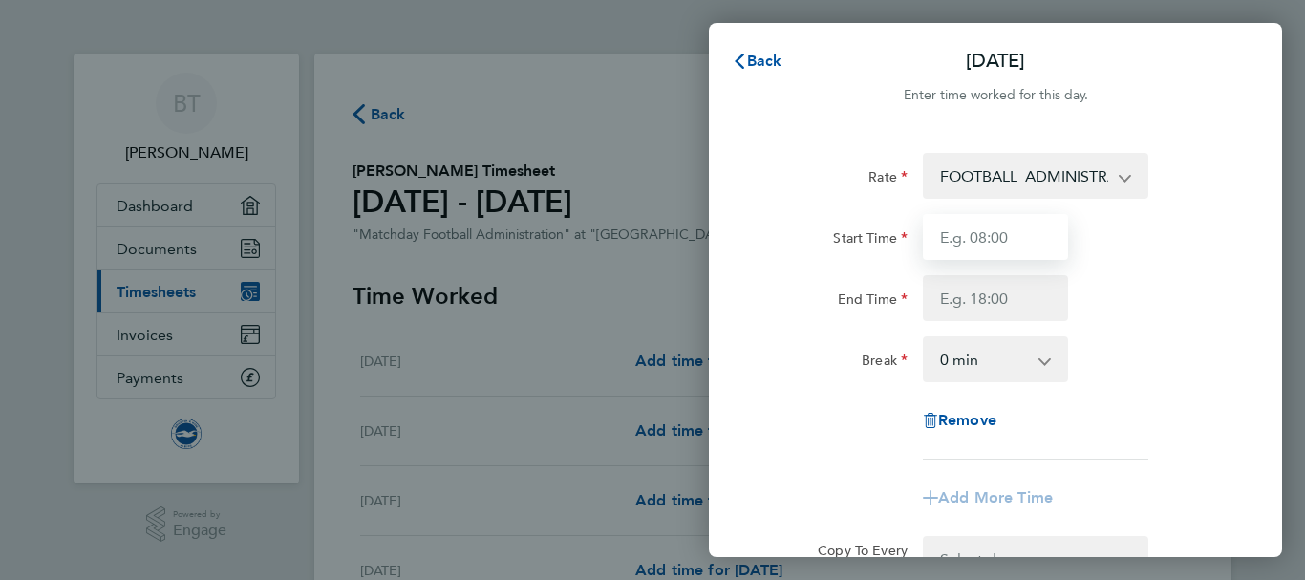
click at [975, 242] on input "Start Time" at bounding box center [995, 237] width 145 height 46
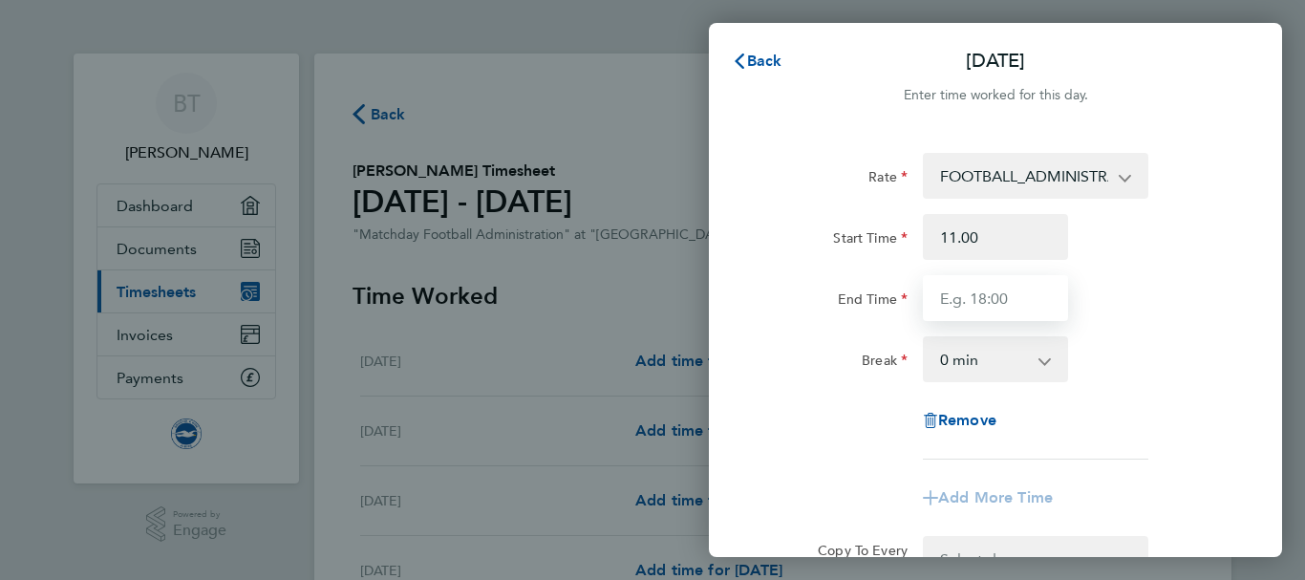
type input "11:00"
click at [939, 296] on input "End Time" at bounding box center [995, 298] width 145 height 46
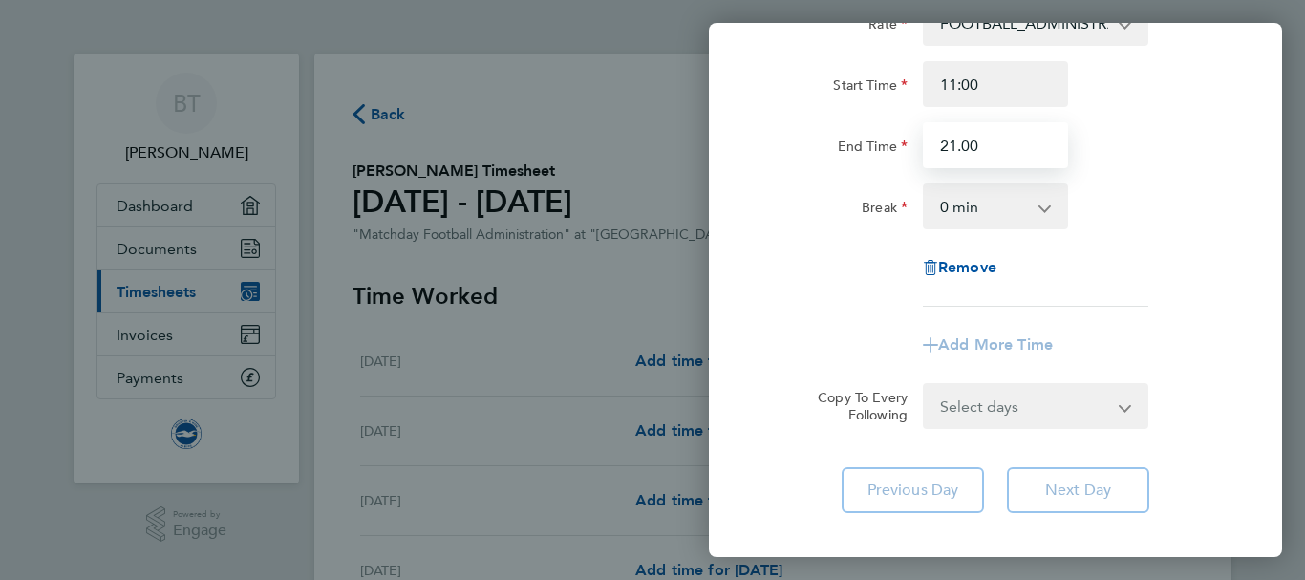
scroll to position [157, 0]
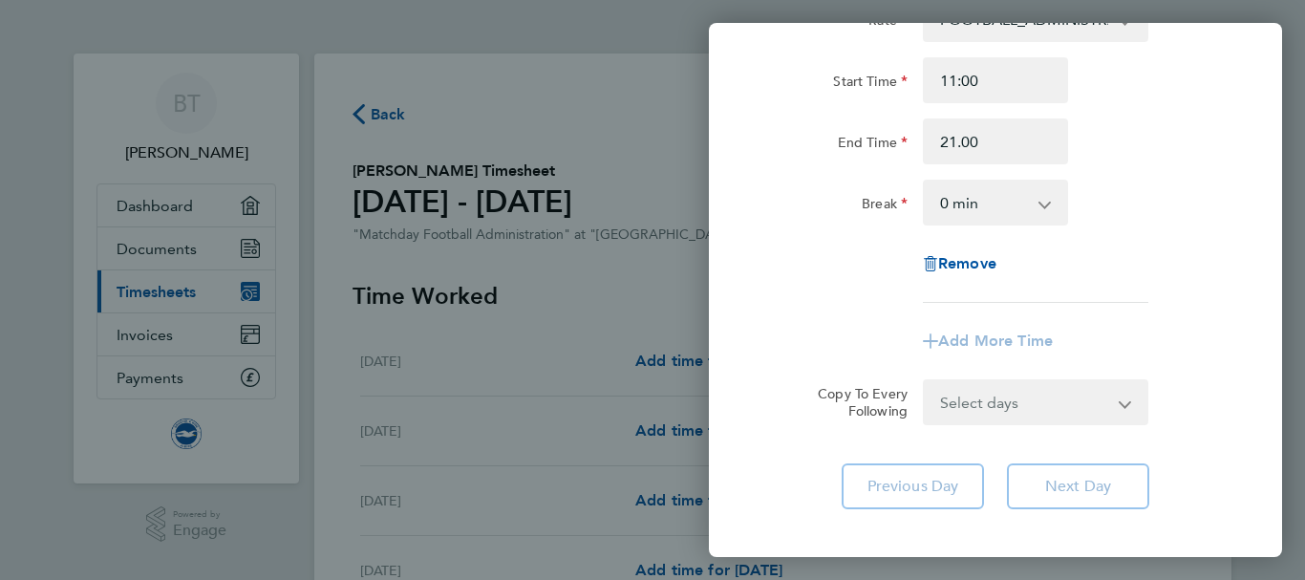
type input "21:00"
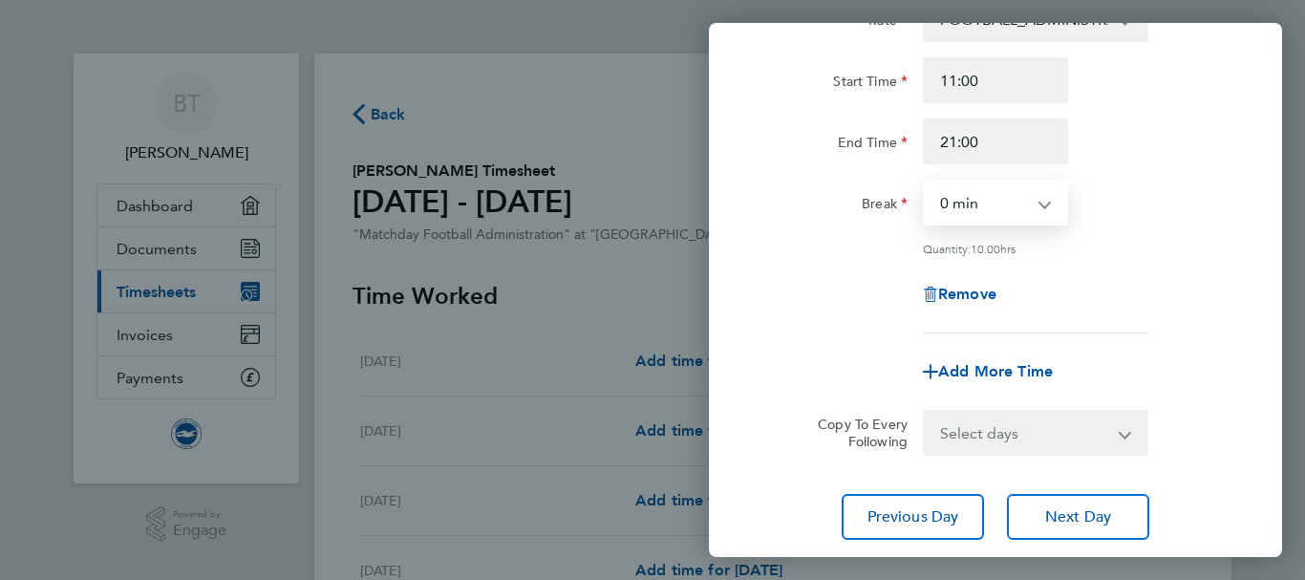
click at [989, 201] on select "0 min 15 min 30 min 45 min 60 min 75 min 90 min" at bounding box center [984, 202] width 118 height 42
click at [925, 181] on select "0 min 15 min 30 min 45 min 60 min 75 min 90 min" at bounding box center [984, 202] width 118 height 42
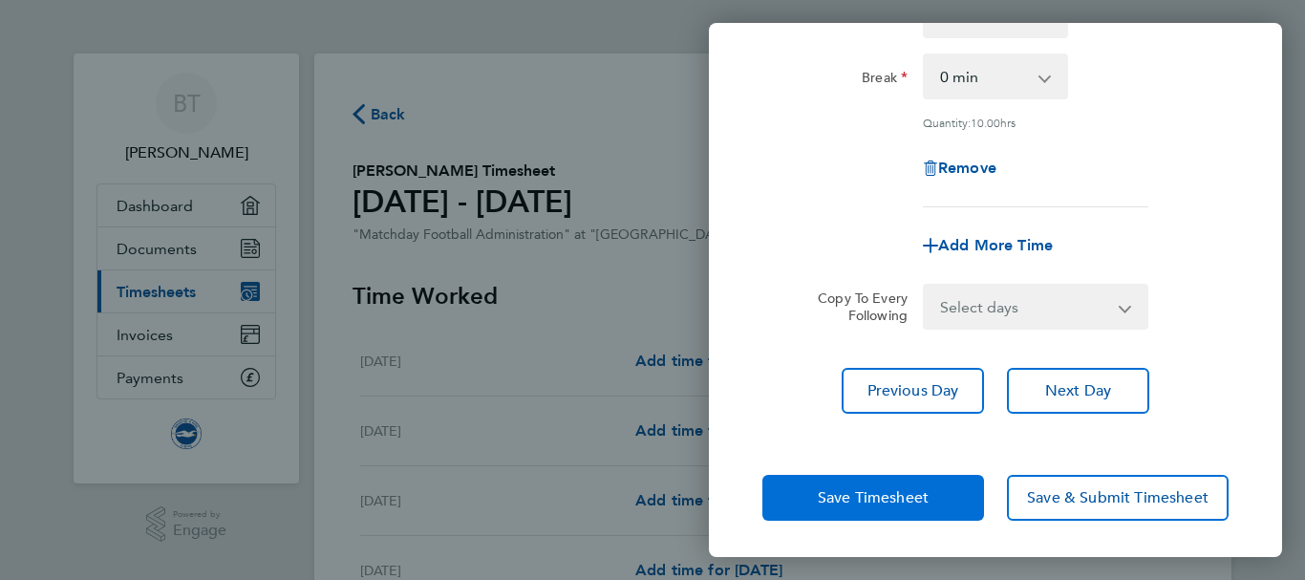
click at [862, 497] on span "Save Timesheet" at bounding box center [873, 497] width 111 height 19
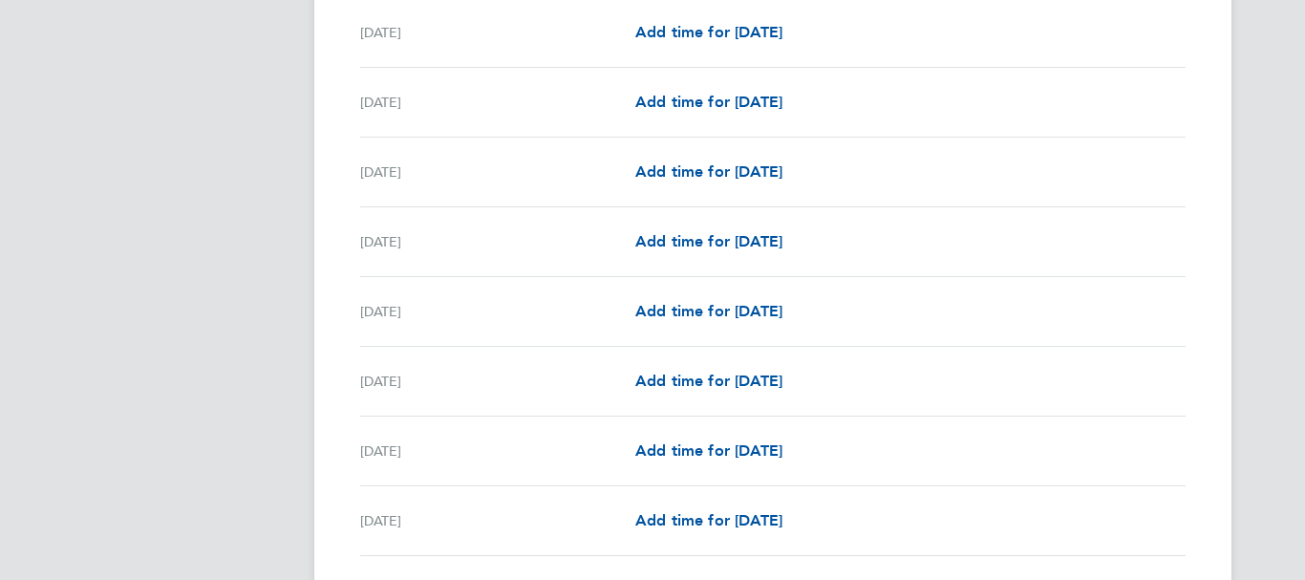
scroll to position [1395, 0]
click at [701, 248] on span "Add time for [DATE]" at bounding box center [708, 240] width 147 height 18
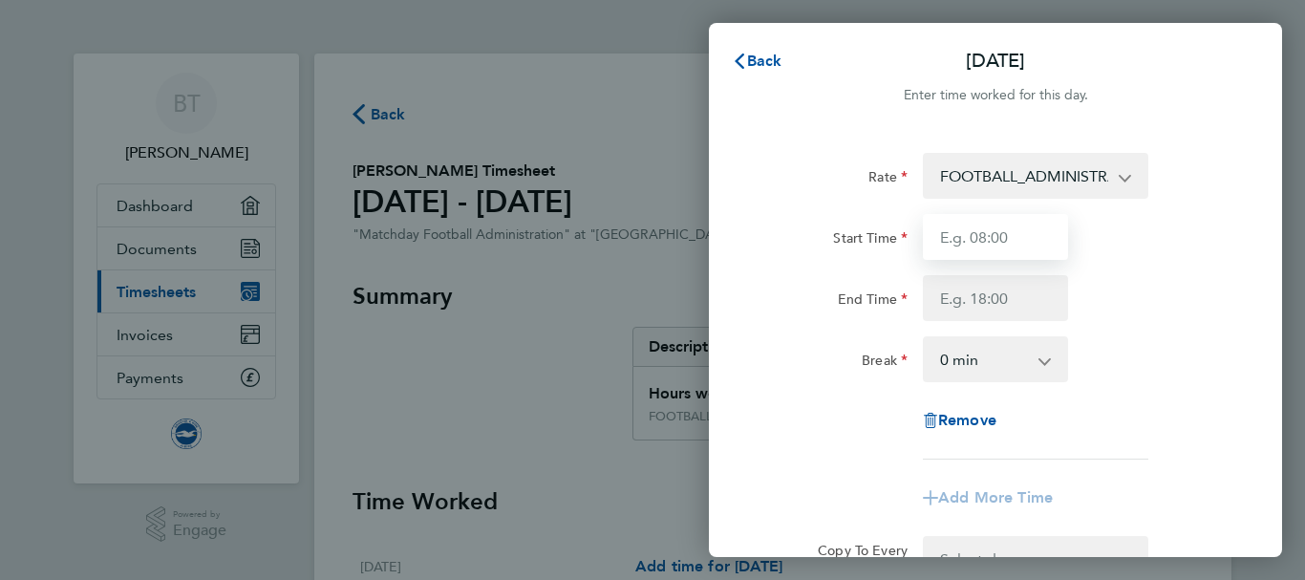
click at [965, 238] on input "Start Time" at bounding box center [995, 237] width 145 height 46
type input "09:00"
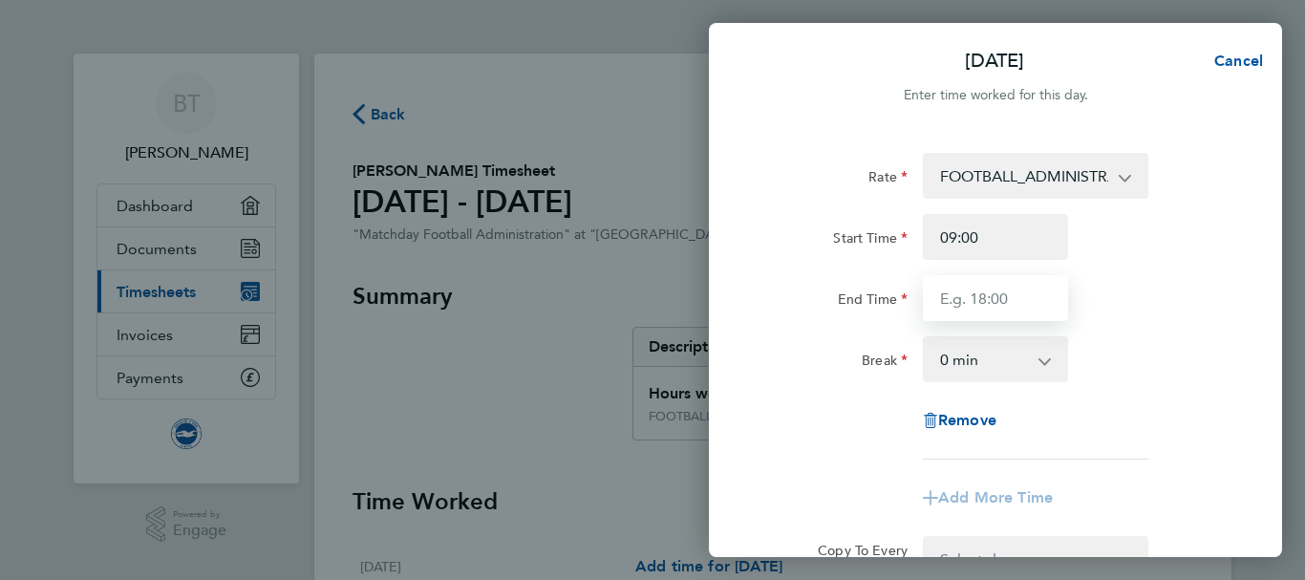
click at [940, 298] on input "End Time" at bounding box center [995, 298] width 145 height 46
type input "19:00"
click at [965, 367] on select "0 min 15 min 30 min 45 min 60 min 75 min 90 min" at bounding box center [984, 359] width 118 height 42
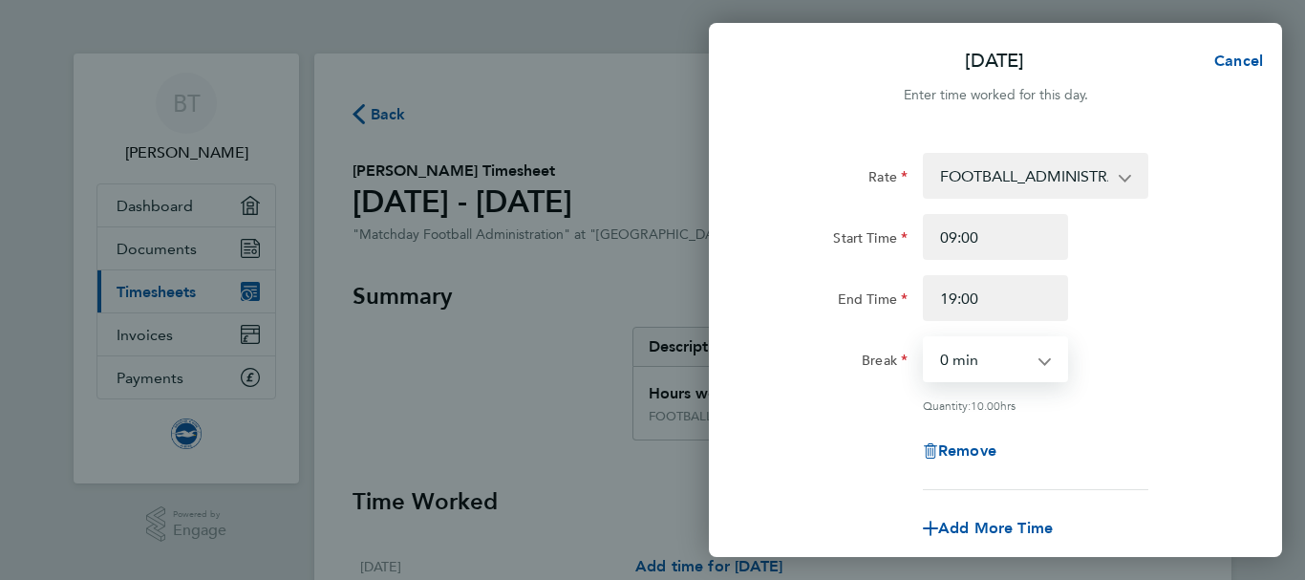
click at [925, 338] on select "0 min 15 min 30 min 45 min 60 min 75 min 90 min" at bounding box center [984, 359] width 118 height 42
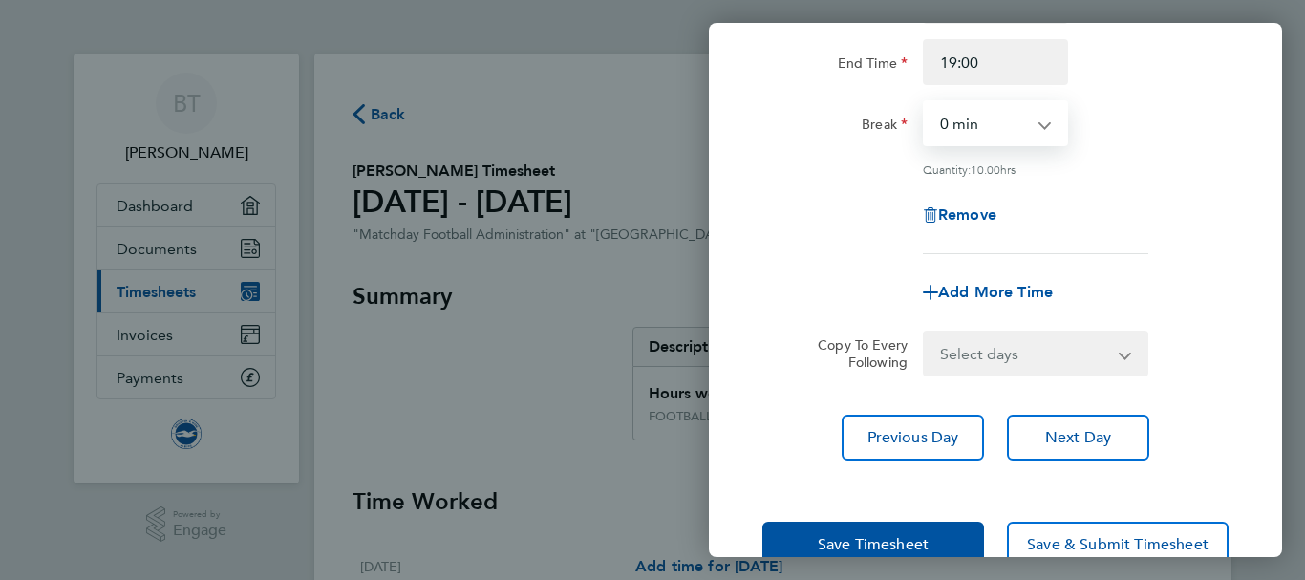
scroll to position [283, 0]
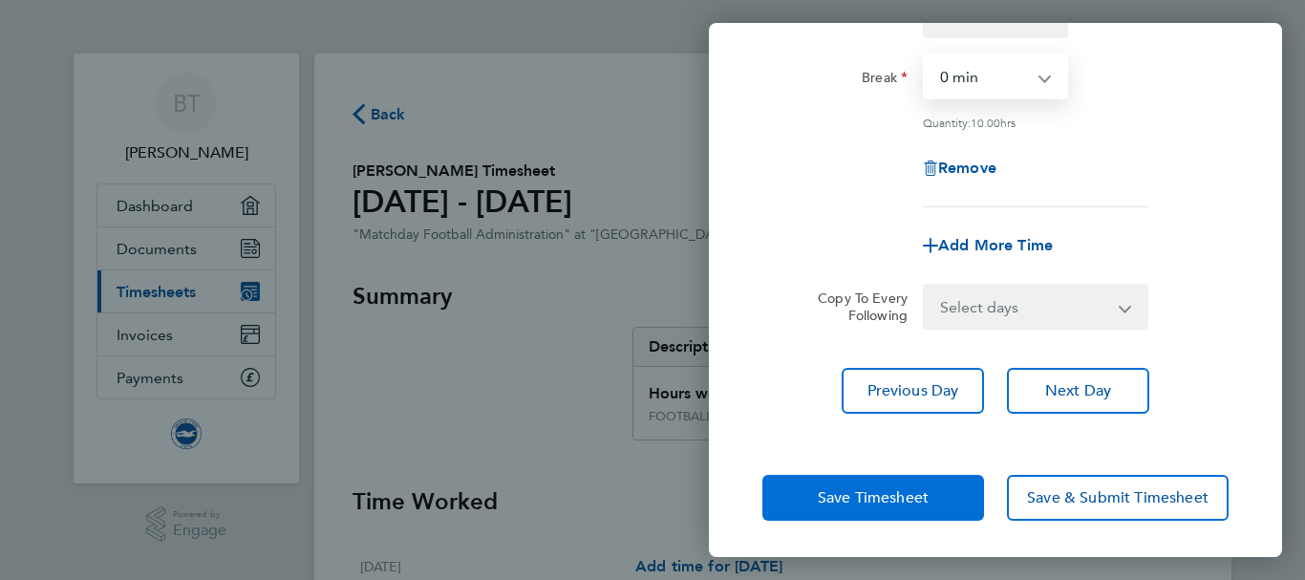
click at [856, 495] on span "Save Timesheet" at bounding box center [873, 497] width 111 height 19
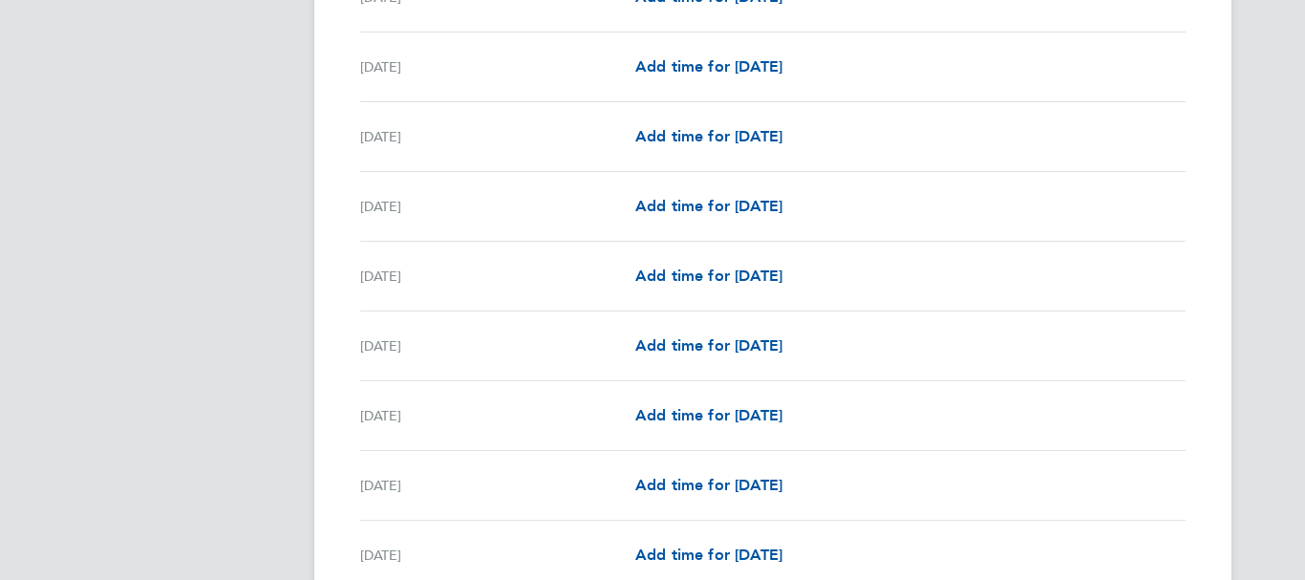
scroll to position [2150, 0]
click at [745, 556] on span "Add time for [DATE]" at bounding box center [708, 553] width 147 height 18
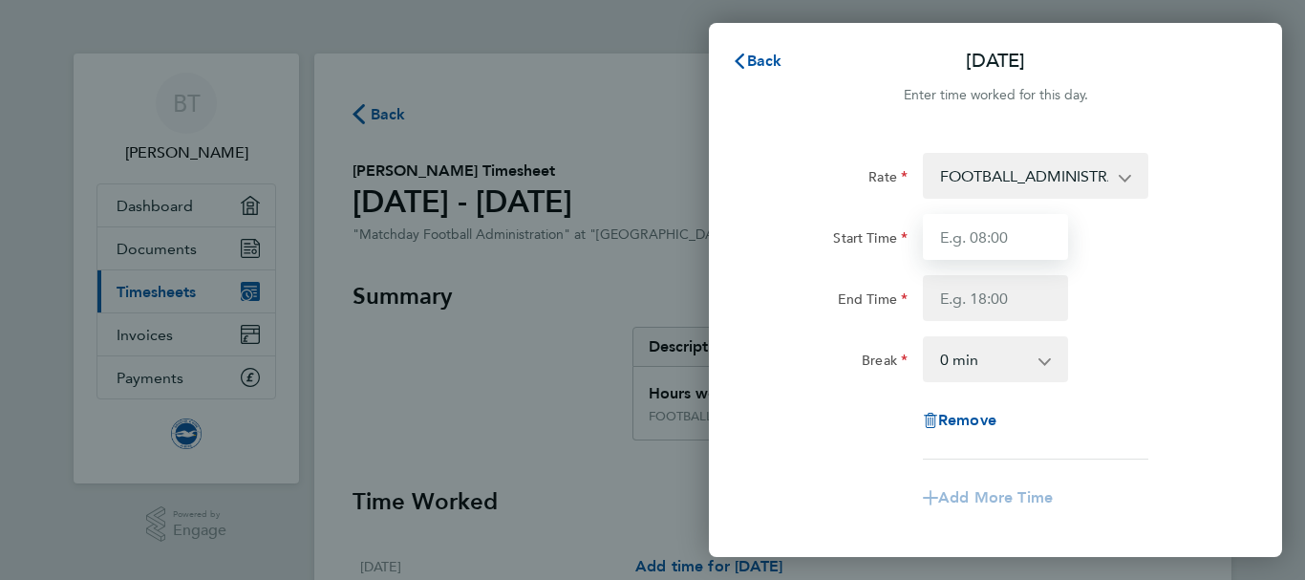
click at [1004, 239] on input "Start Time" at bounding box center [995, 237] width 145 height 46
type input "08:00"
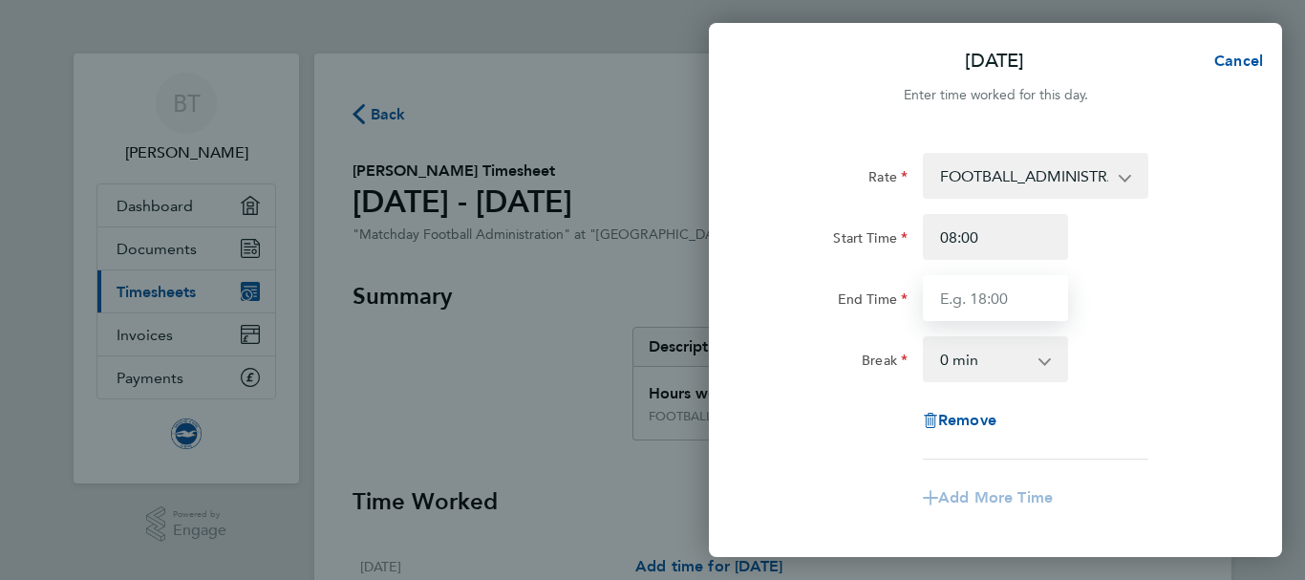
click at [936, 297] on input "End Time" at bounding box center [995, 298] width 145 height 46
type input "18:00"
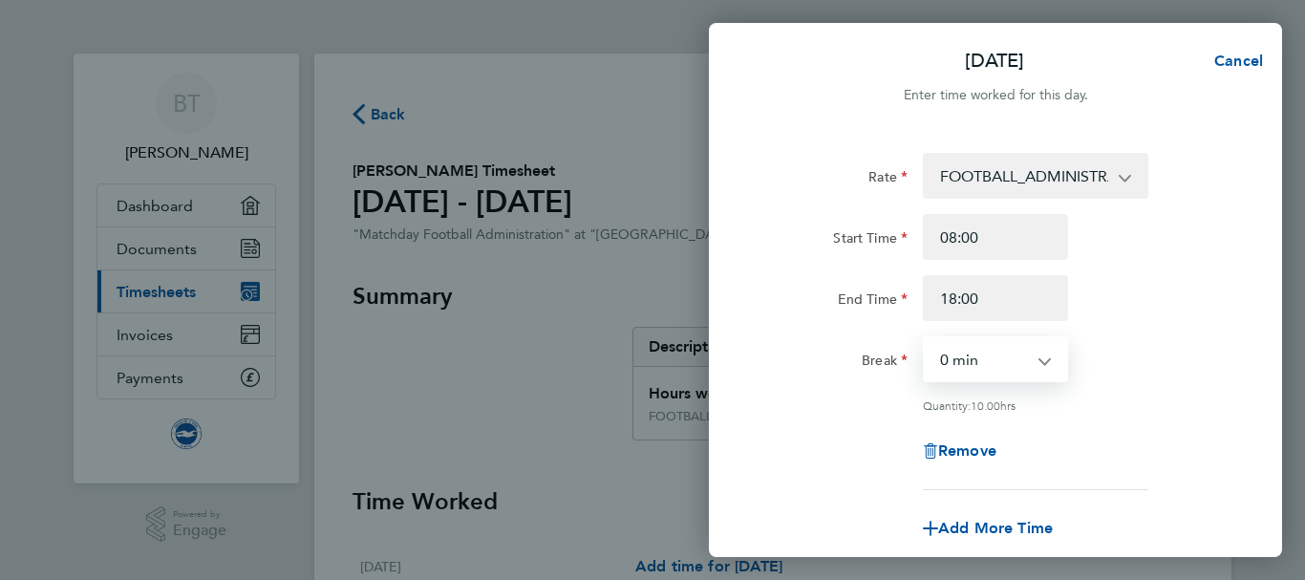
click at [971, 367] on select "0 min 15 min 30 min 45 min 60 min 75 min 90 min" at bounding box center [984, 359] width 118 height 42
click at [925, 338] on select "0 min 15 min 30 min 45 min 60 min 75 min 90 min" at bounding box center [984, 359] width 118 height 42
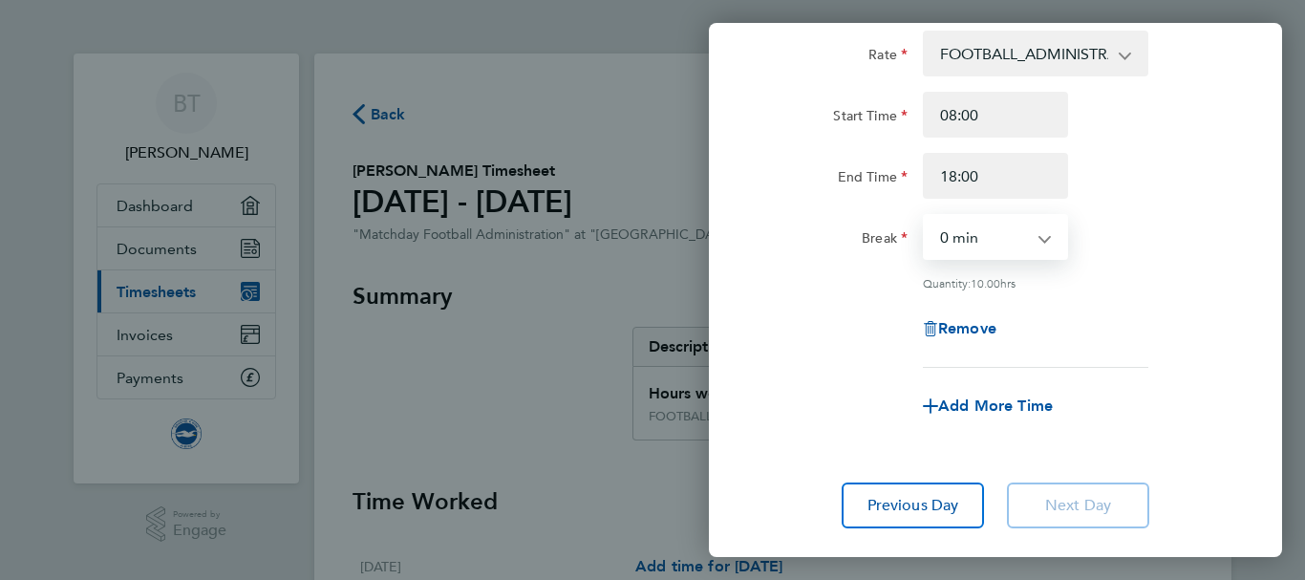
scroll to position [237, 0]
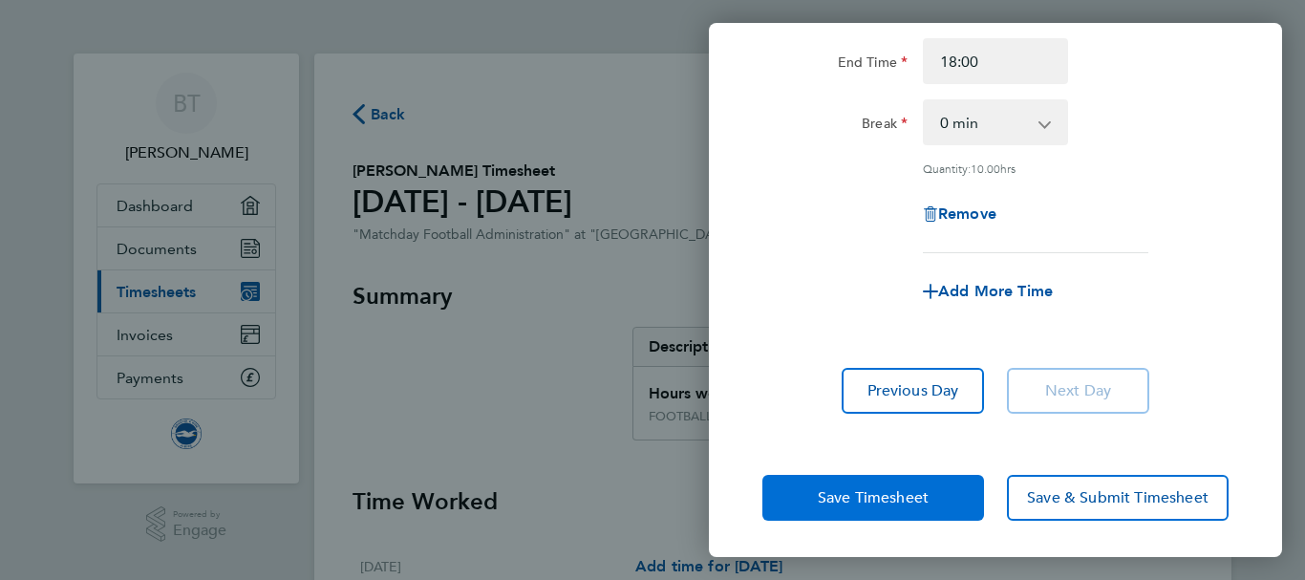
click at [838, 497] on span "Save Timesheet" at bounding box center [873, 497] width 111 height 19
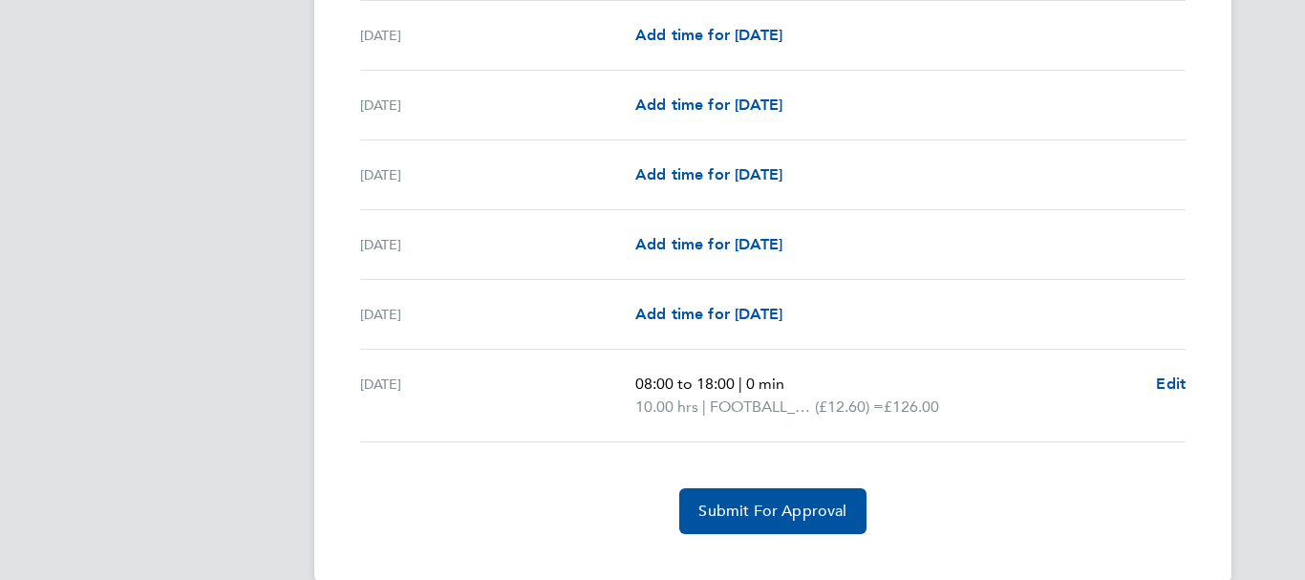
scroll to position [2351, 0]
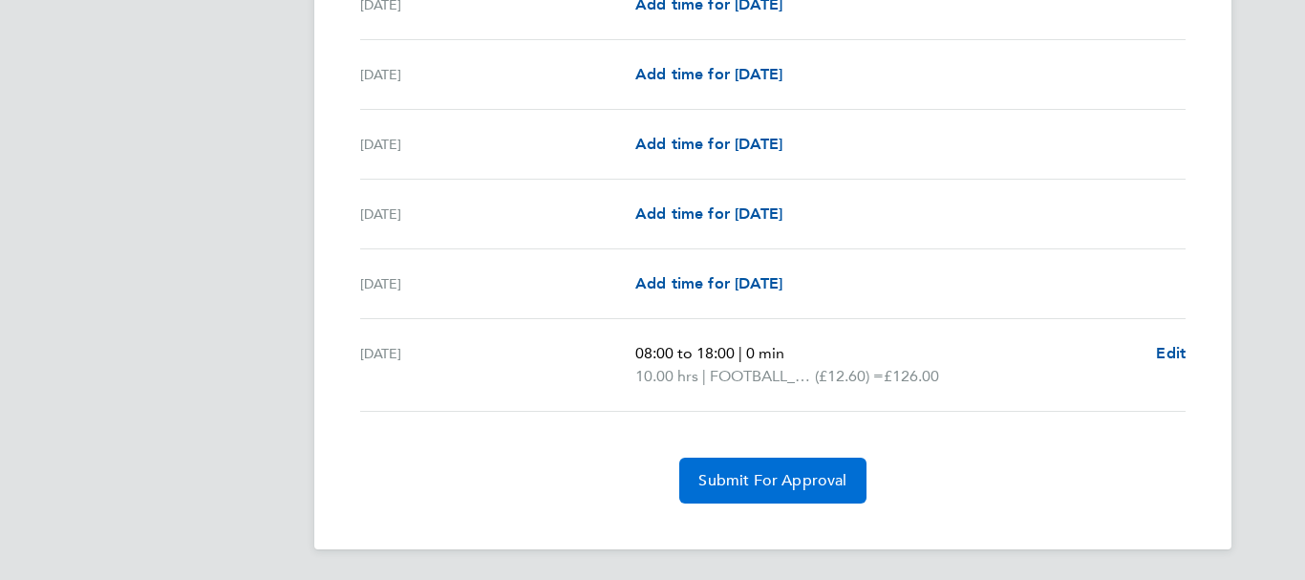
click at [767, 485] on span "Submit For Approval" at bounding box center [772, 480] width 148 height 19
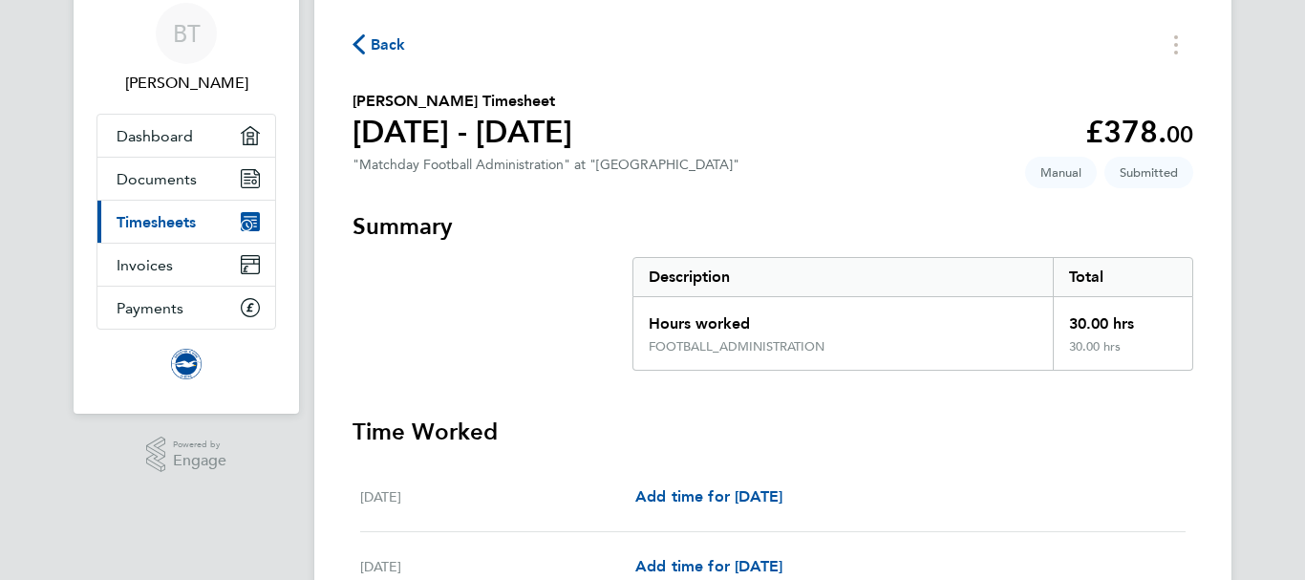
scroll to position [0, 0]
